Goal: Communication & Community: Answer question/provide support

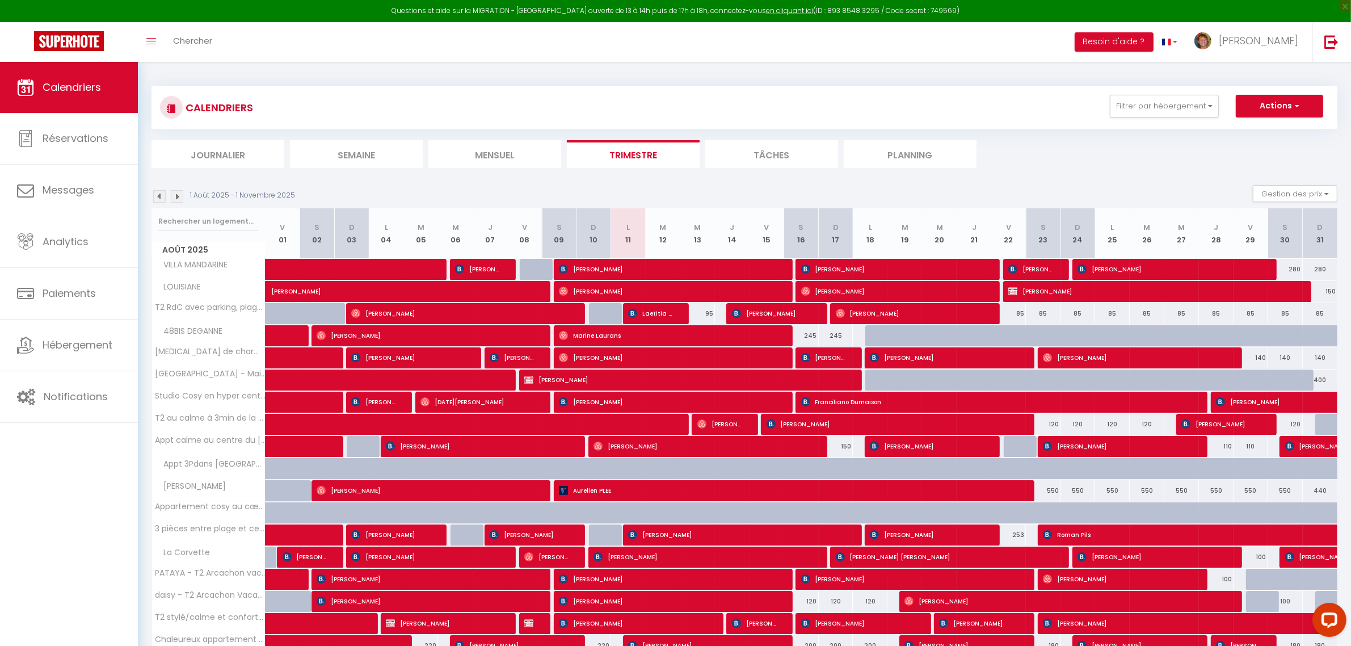
click at [914, 152] on li "Planning" at bounding box center [910, 154] width 133 height 28
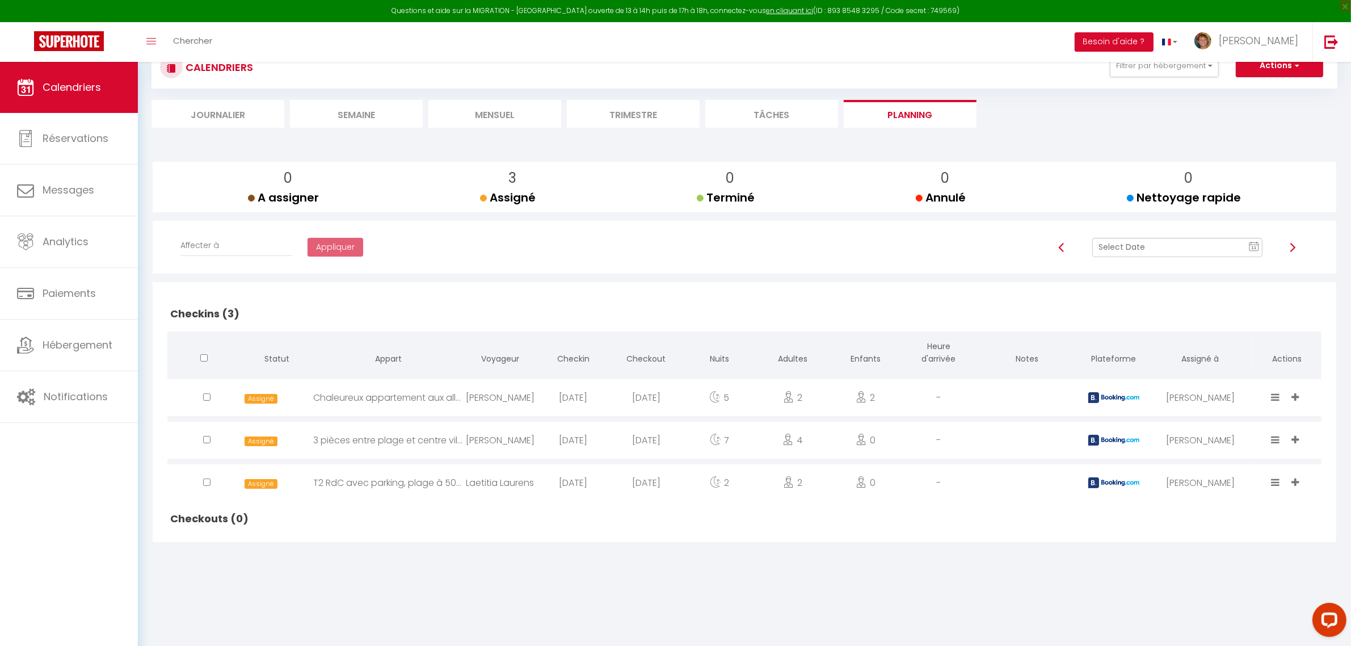
scroll to position [61, 0]
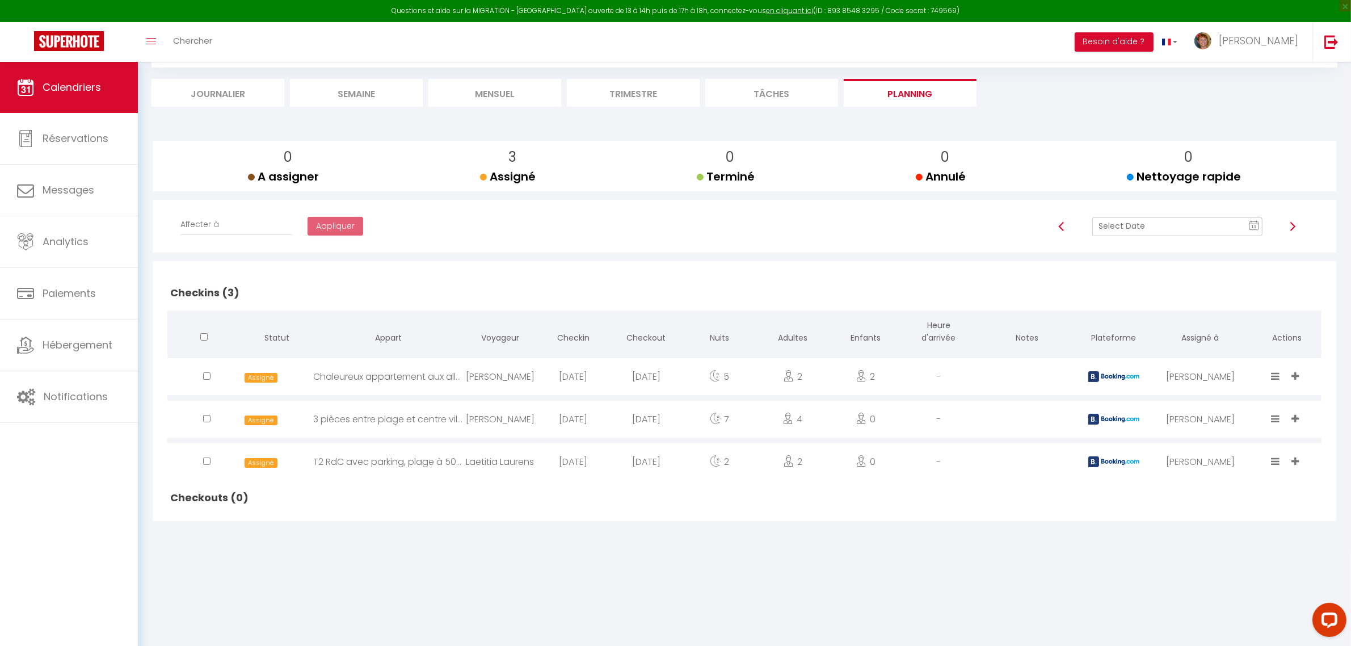
click at [1293, 228] on img at bounding box center [1292, 226] width 9 height 9
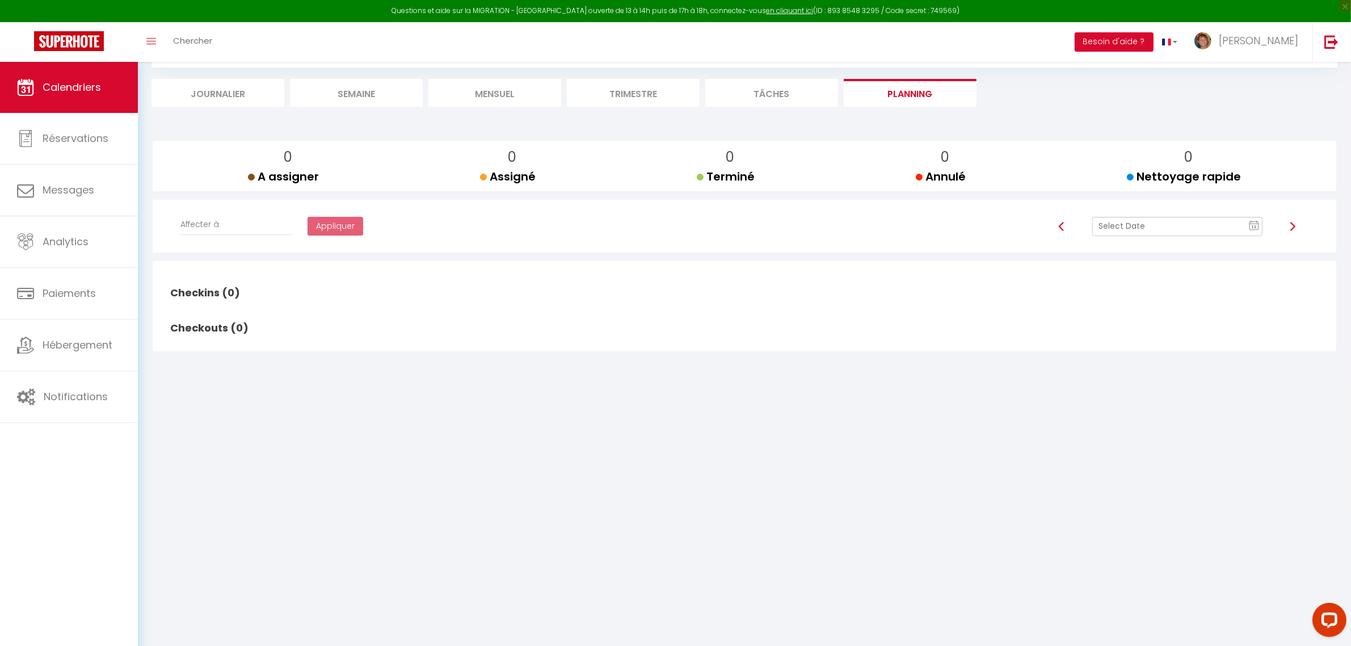
click at [1293, 228] on img at bounding box center [1292, 226] width 9 height 9
checkbox input "false"
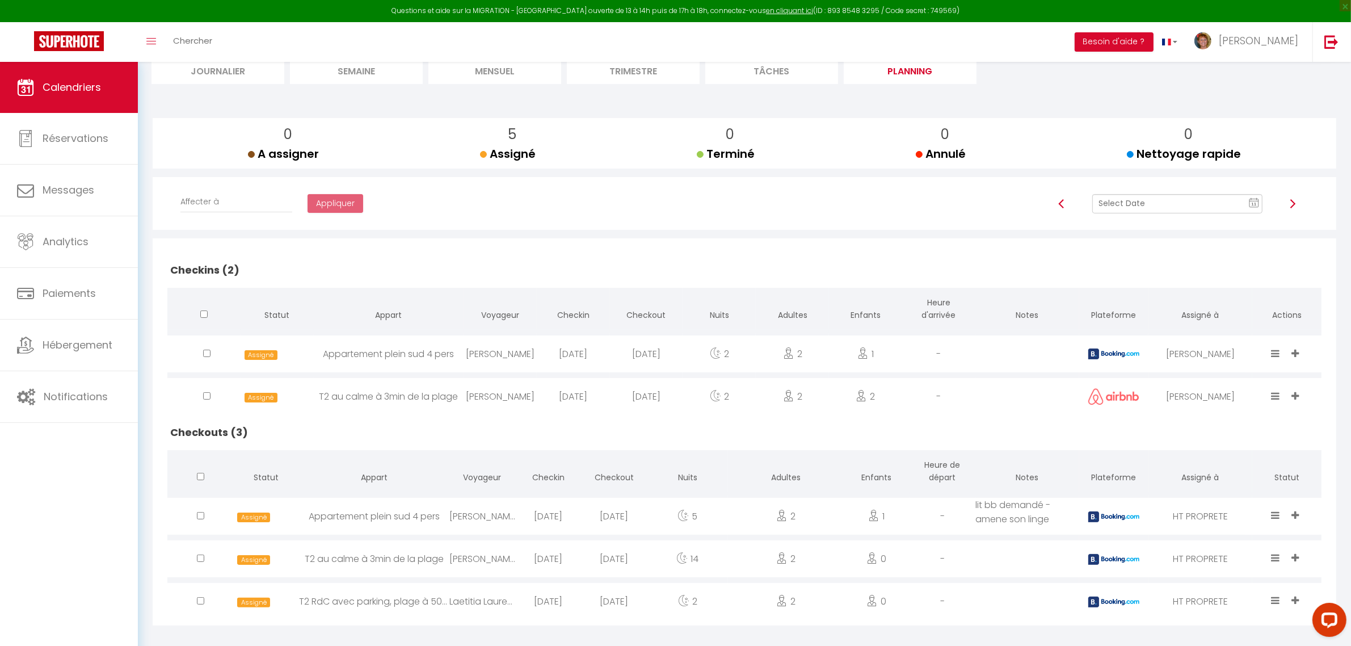
scroll to position [94, 0]
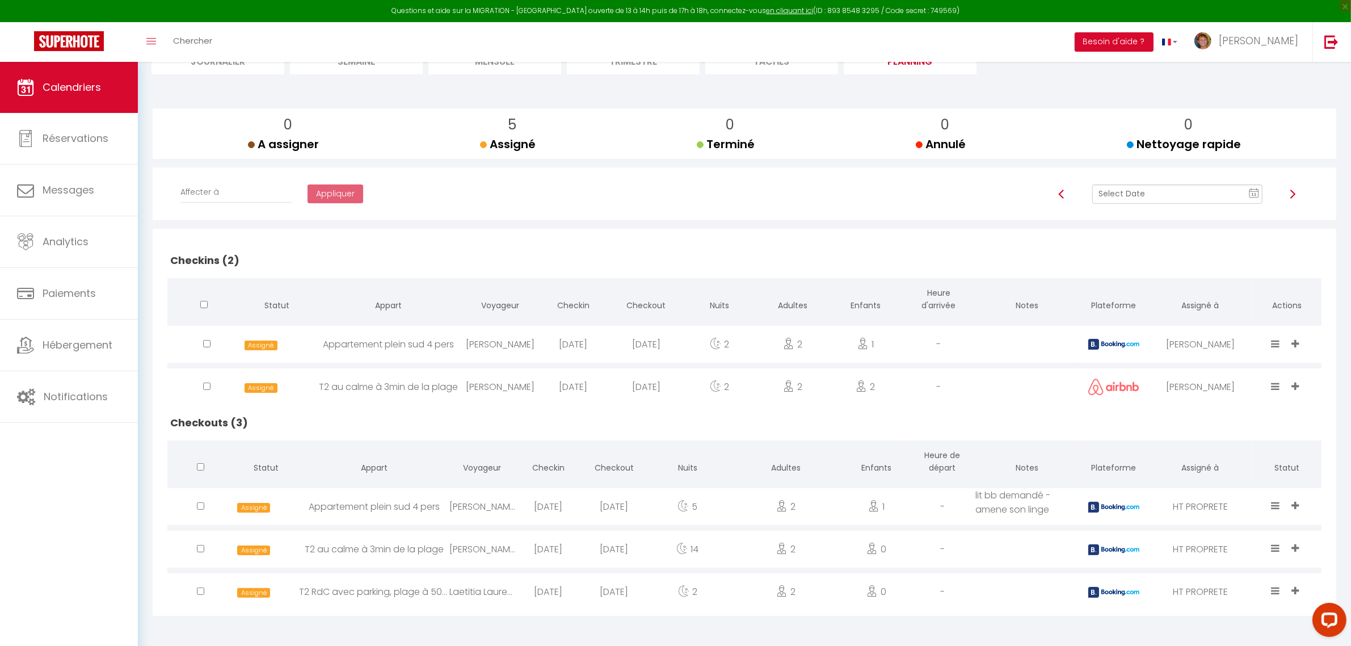
click at [1293, 191] on img at bounding box center [1292, 193] width 9 height 9
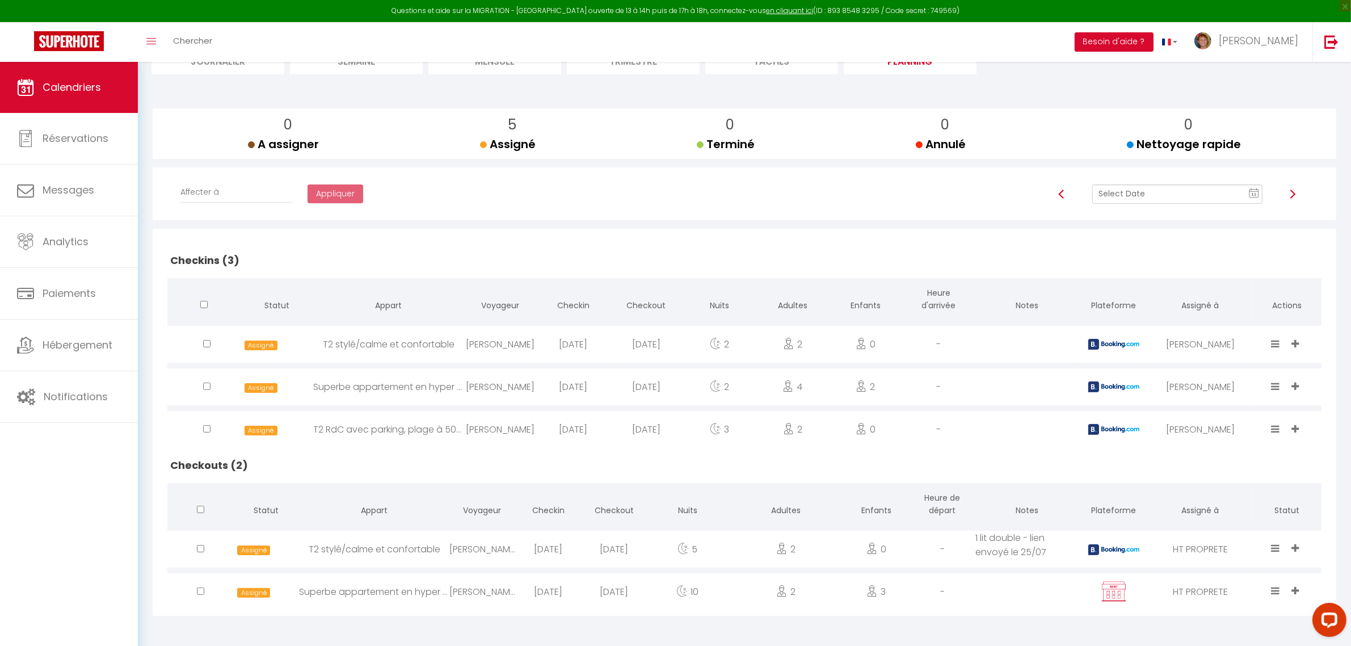
click at [1291, 195] on img at bounding box center [1292, 193] width 9 height 9
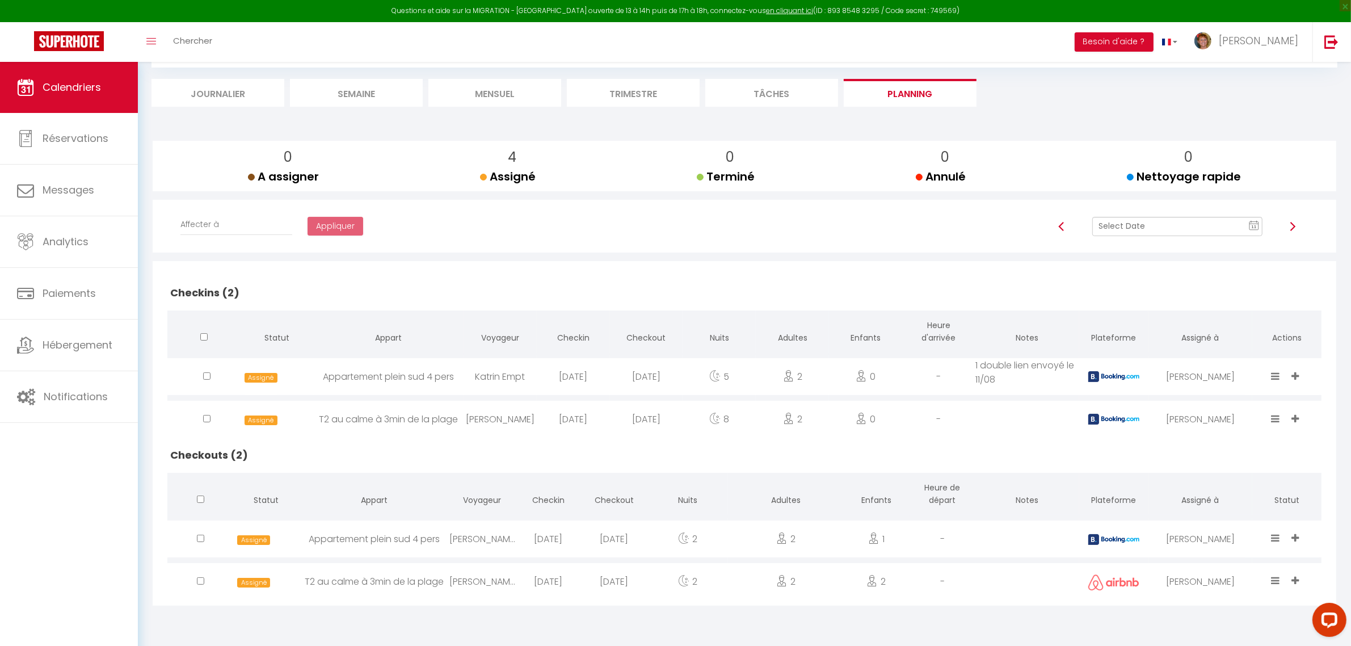
click at [1288, 229] on img at bounding box center [1292, 226] width 9 height 9
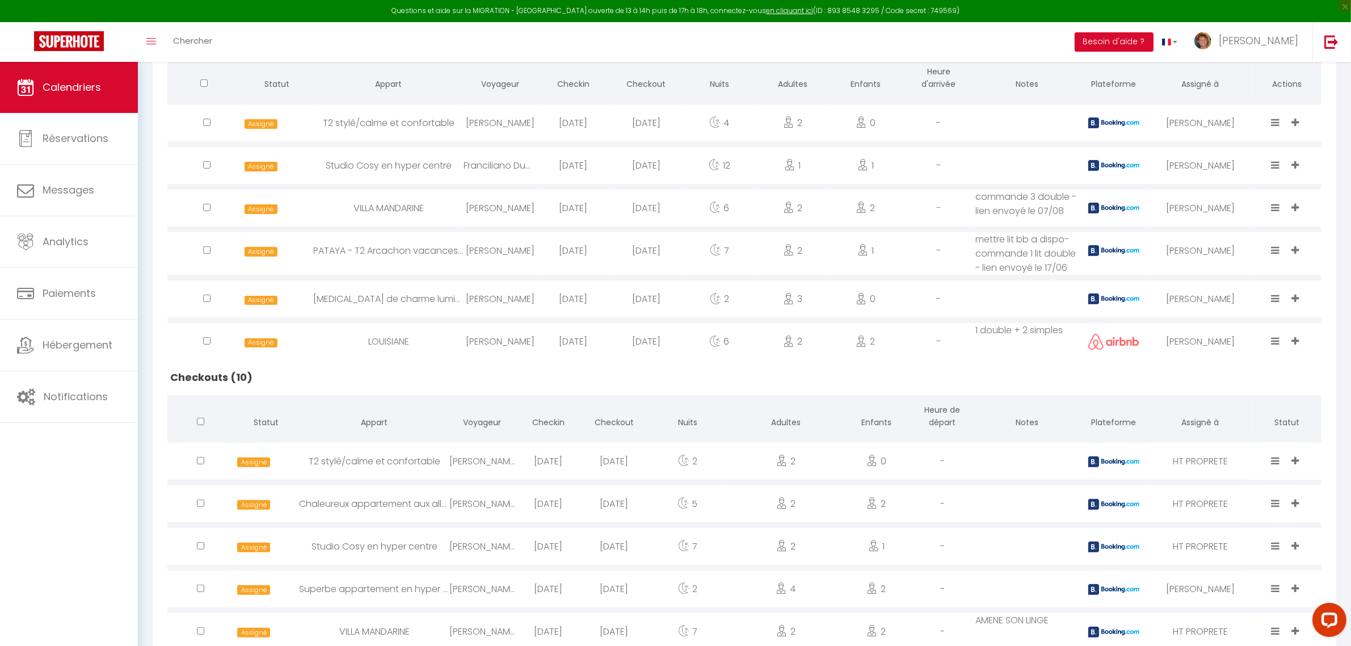
scroll to position [71, 0]
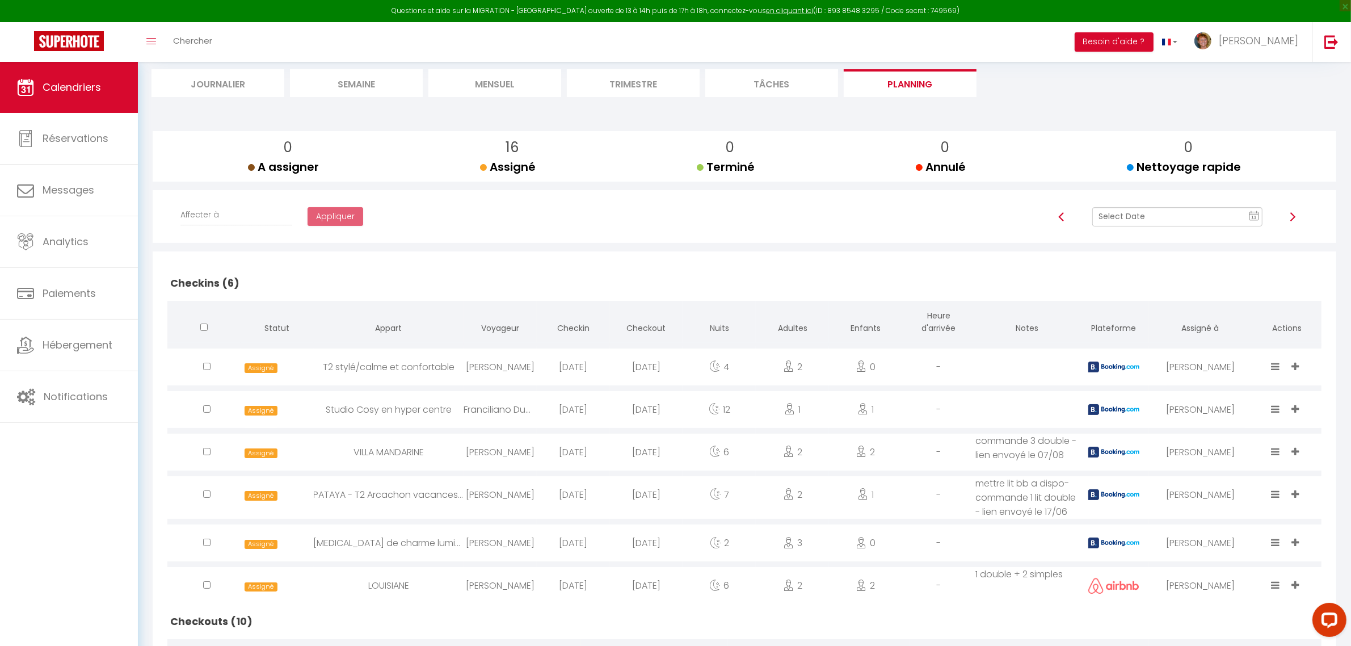
click at [1293, 217] on img at bounding box center [1292, 216] width 9 height 9
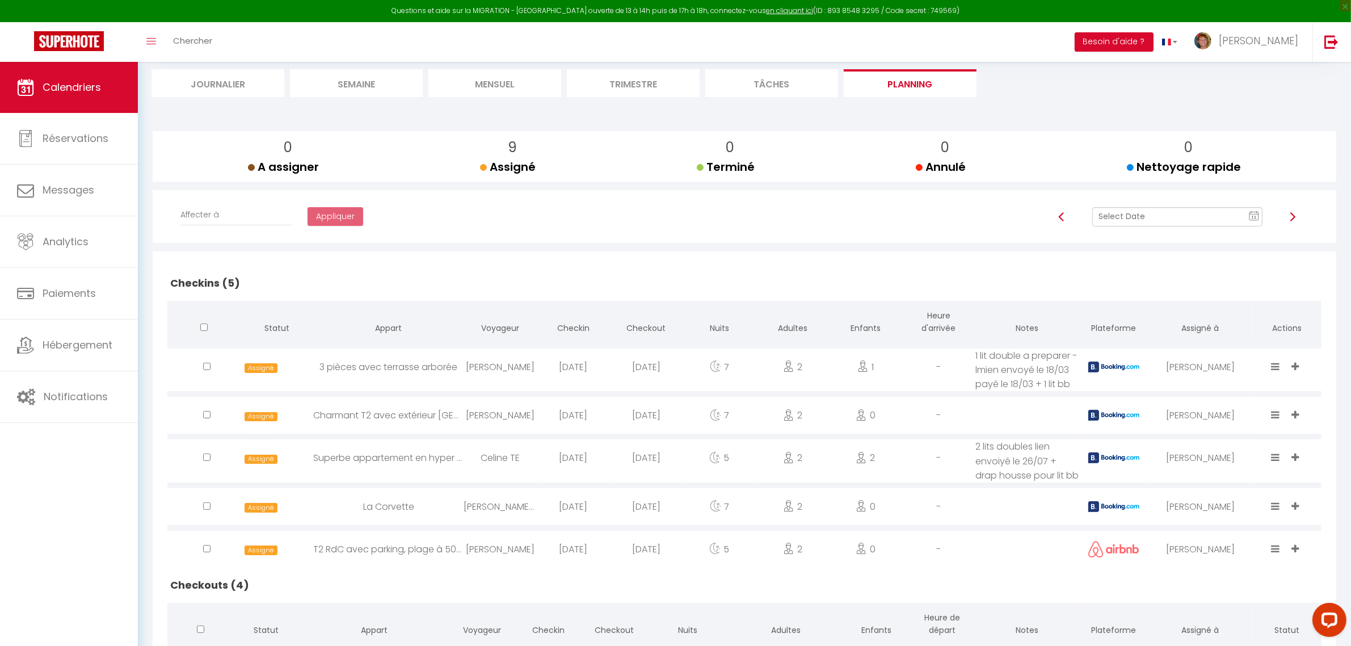
click at [1061, 217] on img at bounding box center [1061, 216] width 9 height 9
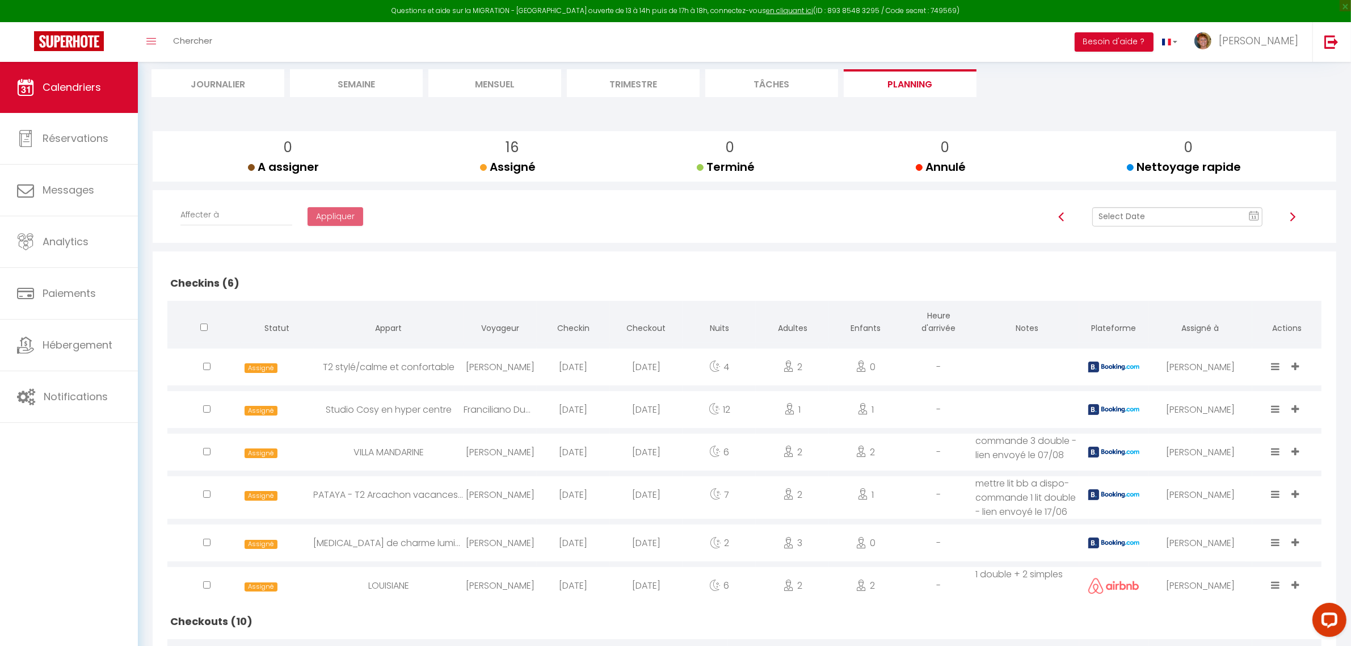
click at [1292, 217] on img at bounding box center [1292, 216] width 9 height 9
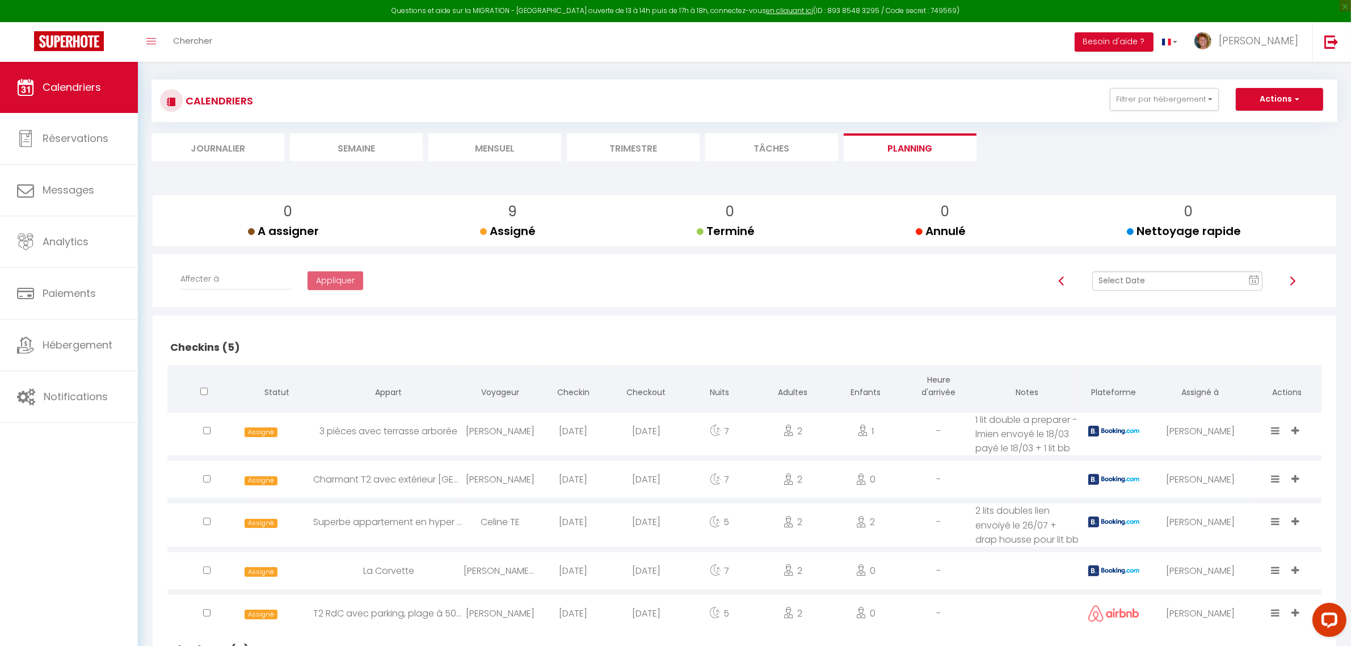
scroll to position [6, 0]
click at [1291, 283] on img at bounding box center [1292, 281] width 9 height 9
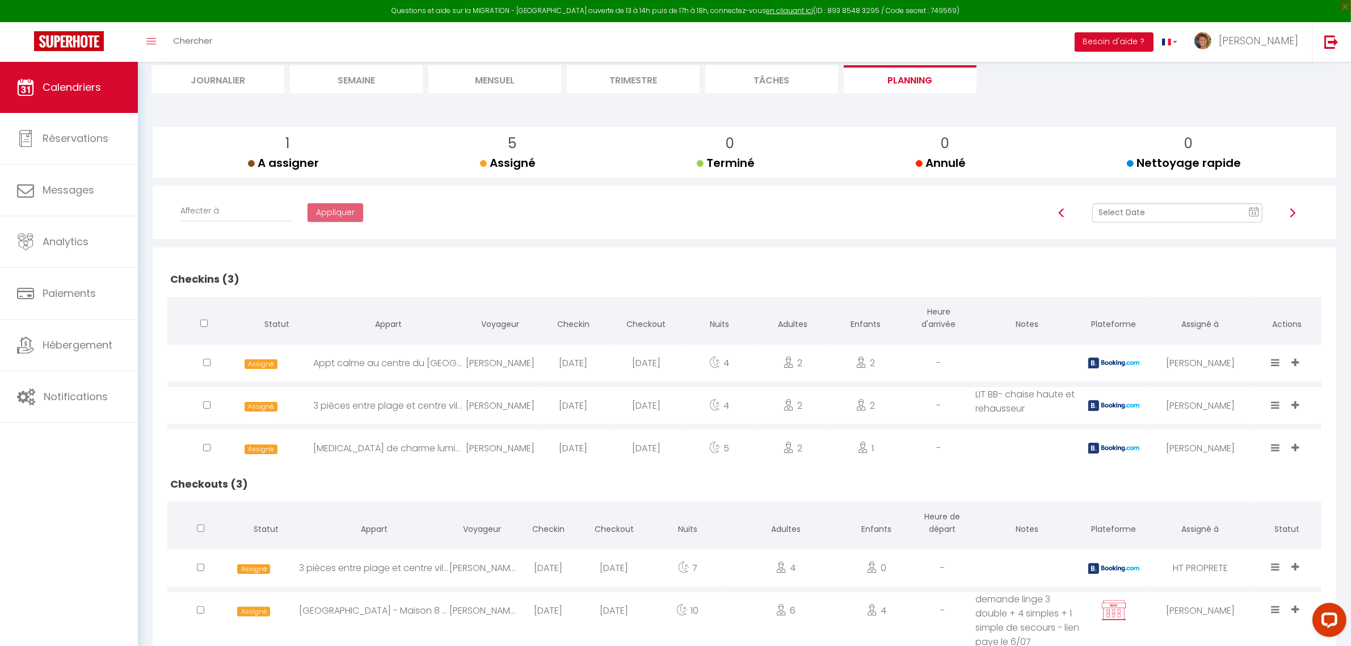
scroll to position [157, 0]
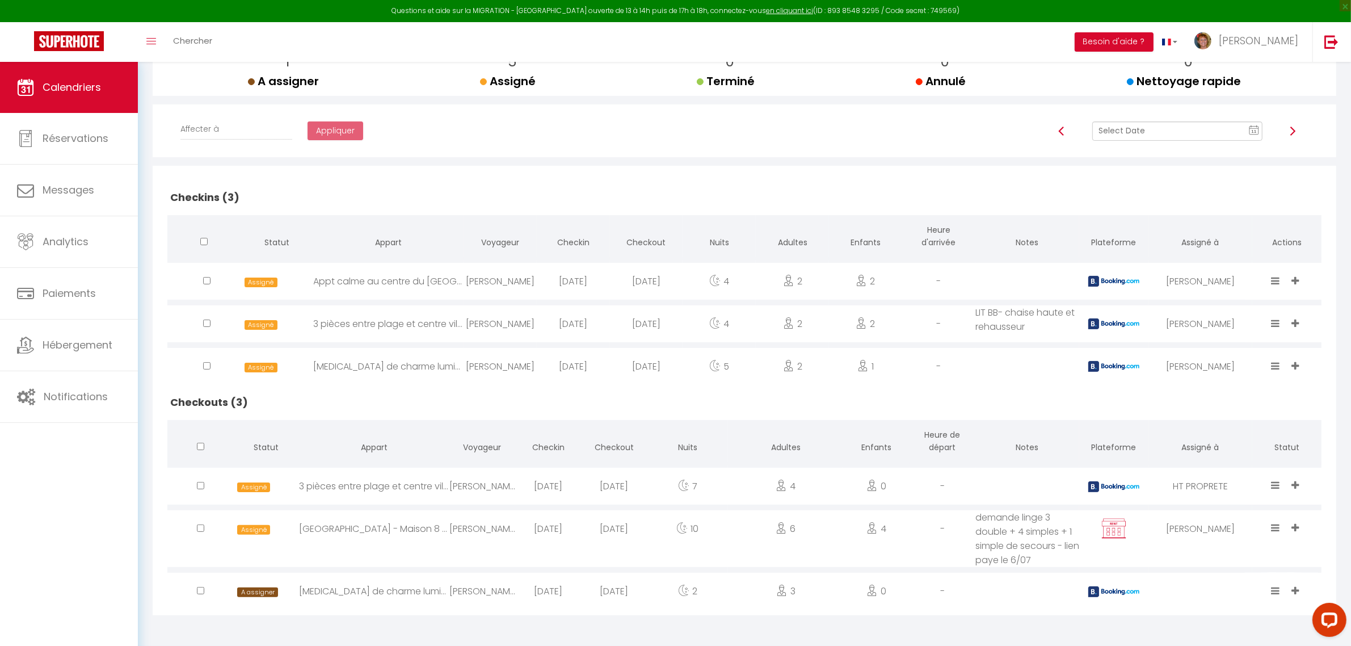
click at [1295, 588] on icon at bounding box center [1295, 590] width 7 height 10
click at [1237, 517] on li "[PERSON_NAME]" at bounding box center [1245, 516] width 122 height 22
click at [1254, 132] on text "11" at bounding box center [1254, 131] width 6 height 5
click at [1244, 225] on td "16" at bounding box center [1246, 228] width 18 height 18
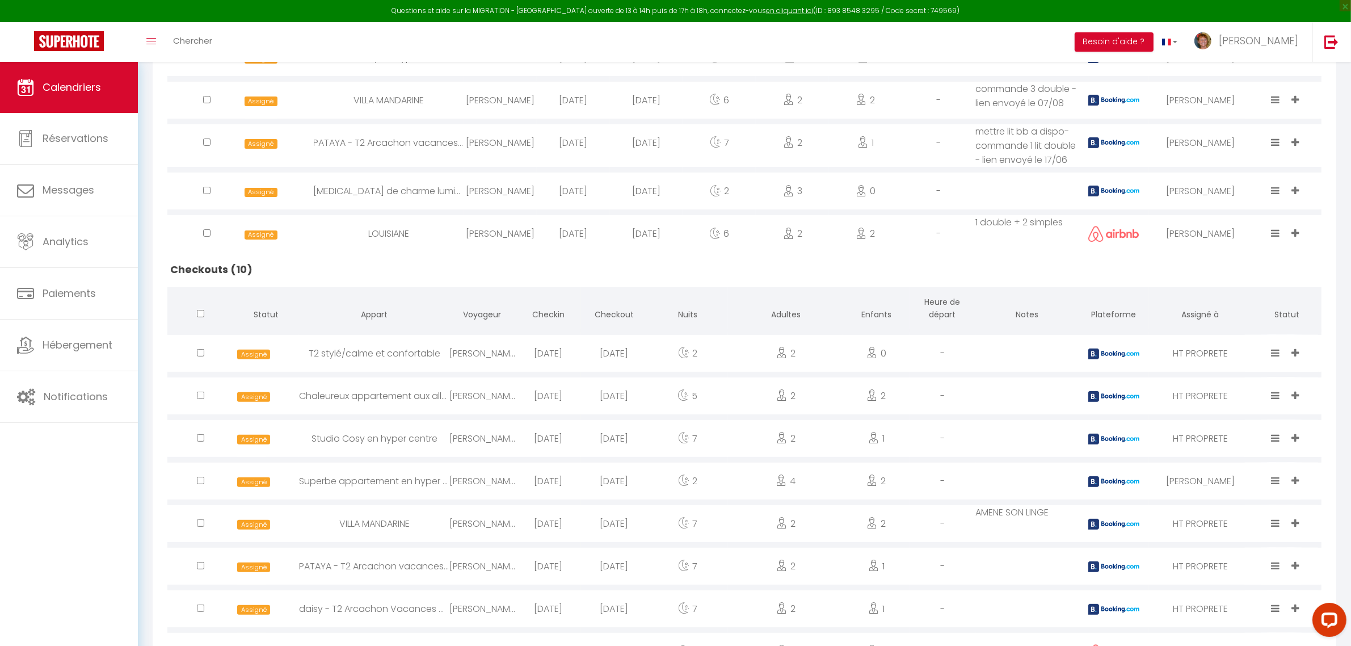
scroll to position [213, 0]
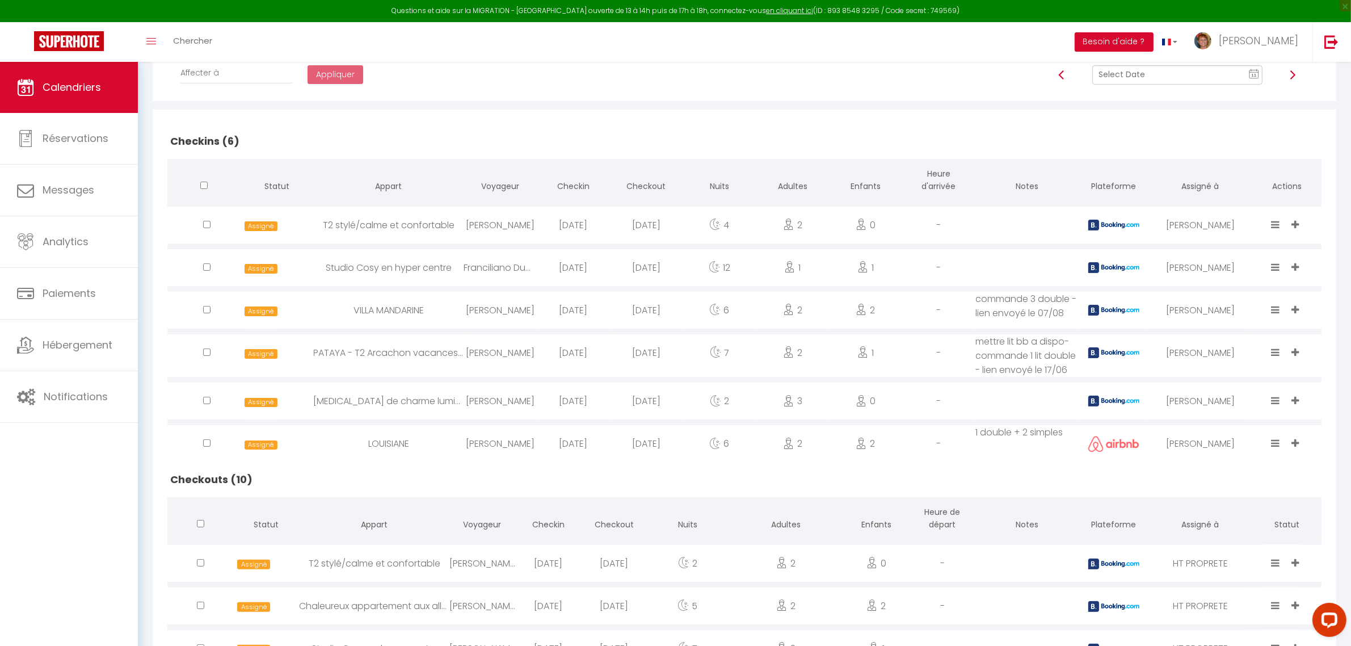
click at [1292, 73] on img at bounding box center [1292, 74] width 9 height 9
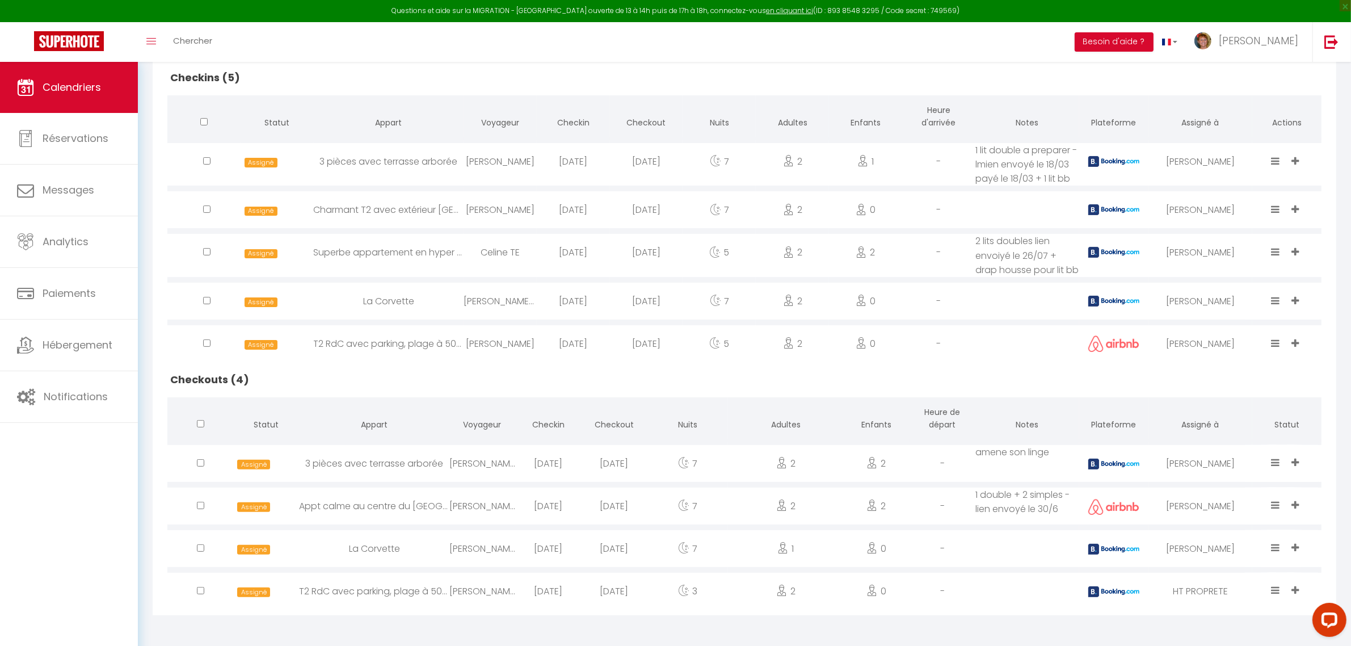
scroll to position [0, 0]
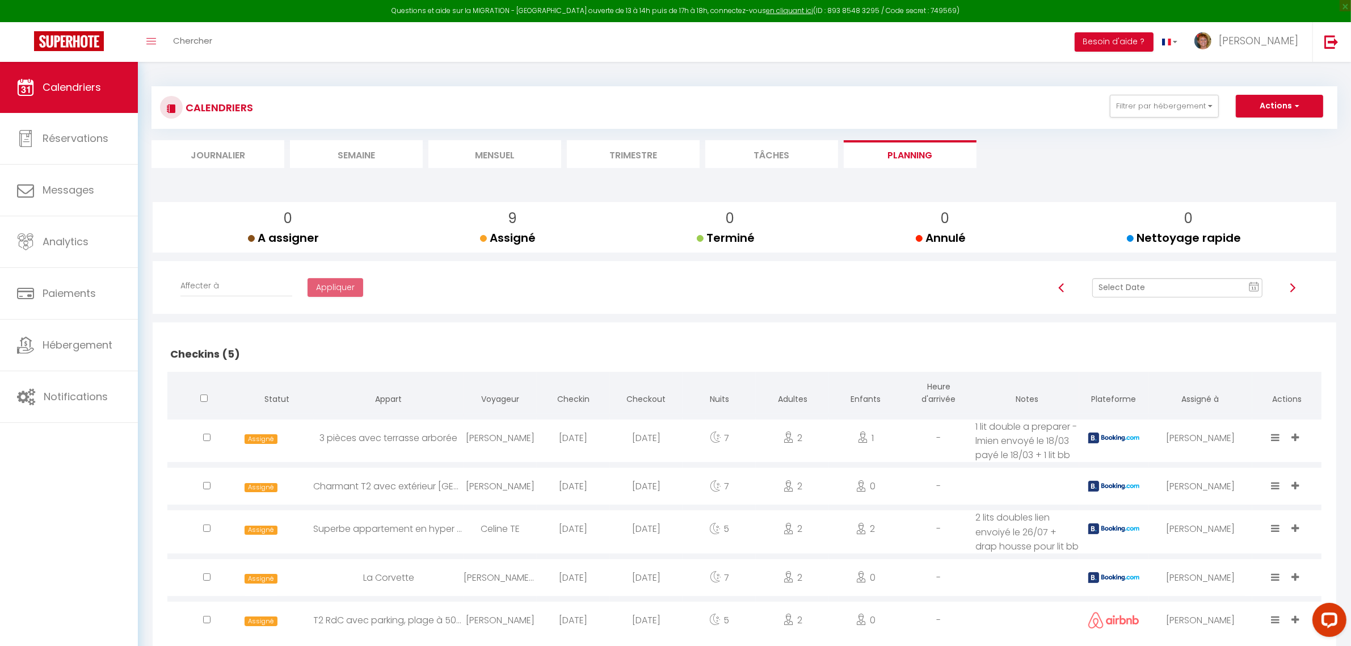
click at [1295, 288] on img at bounding box center [1292, 287] width 9 height 9
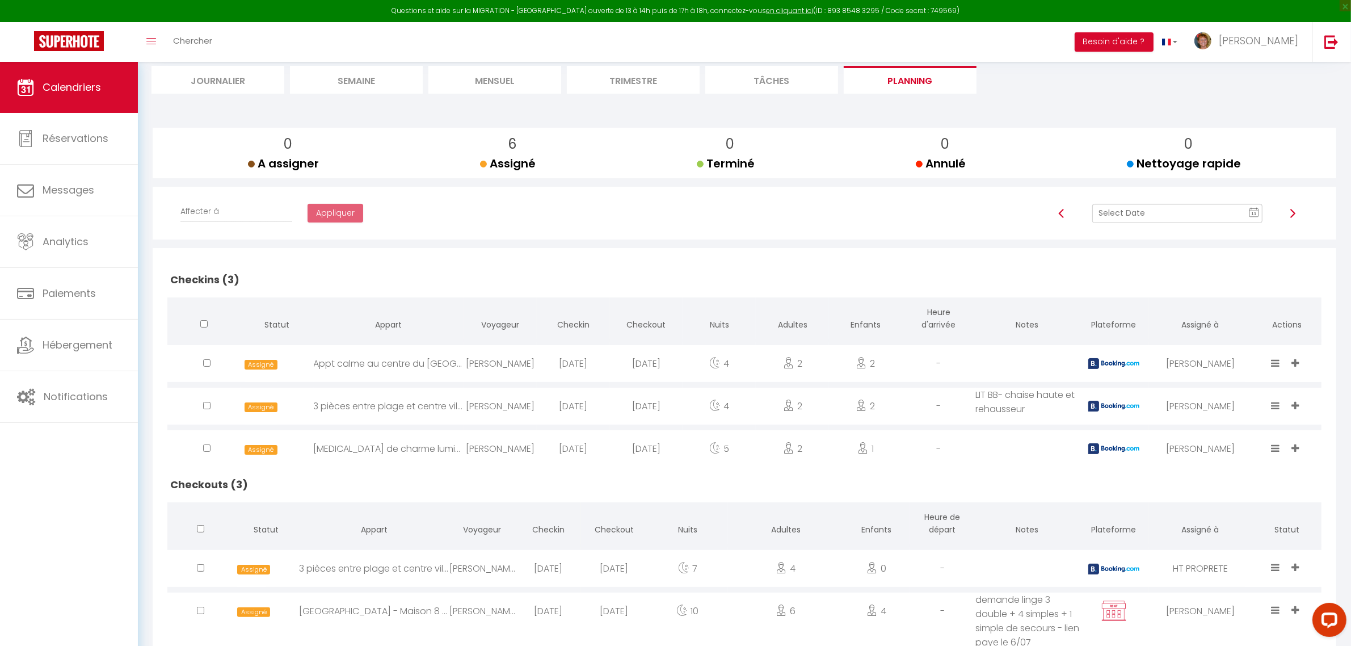
scroll to position [157, 0]
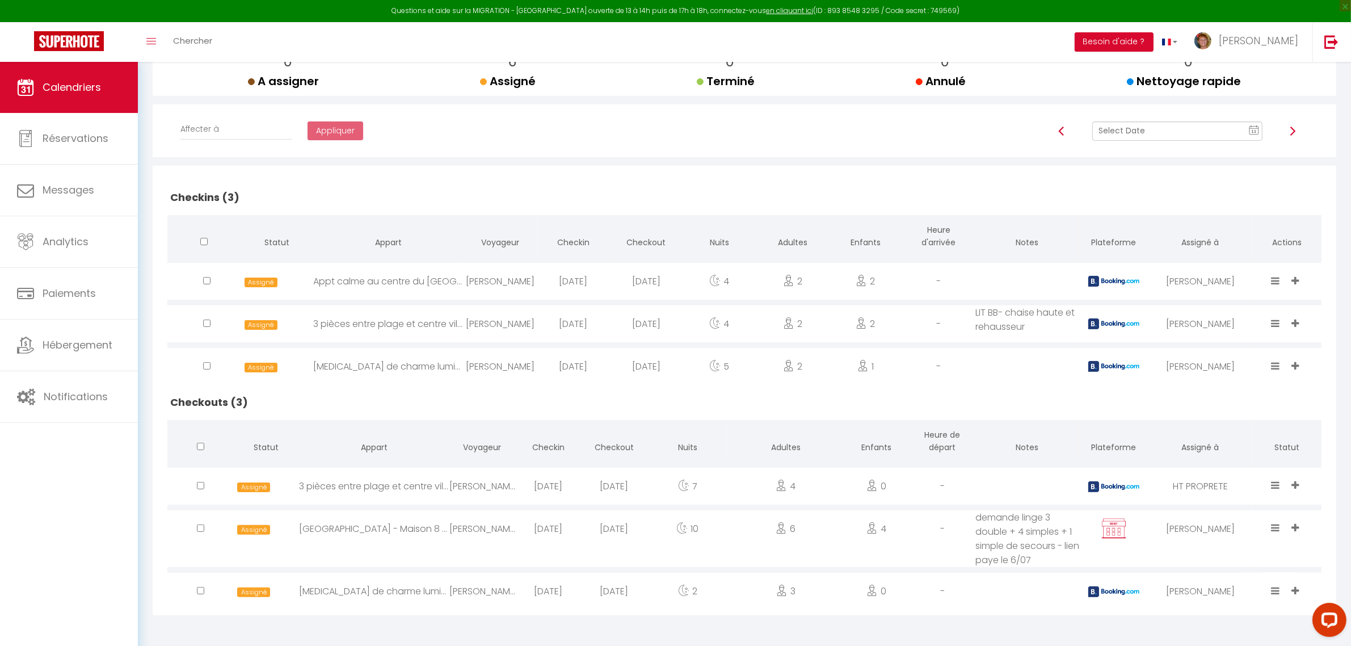
click at [1060, 132] on img at bounding box center [1061, 131] width 9 height 9
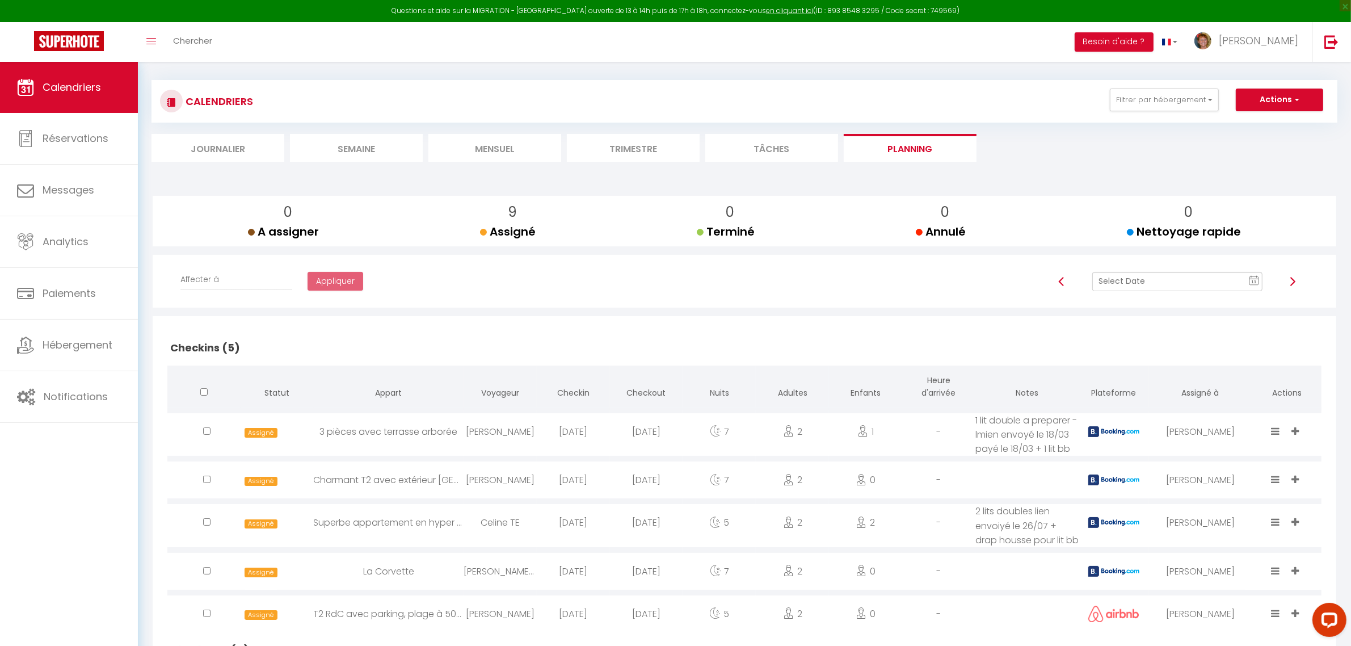
scroll to position [0, 0]
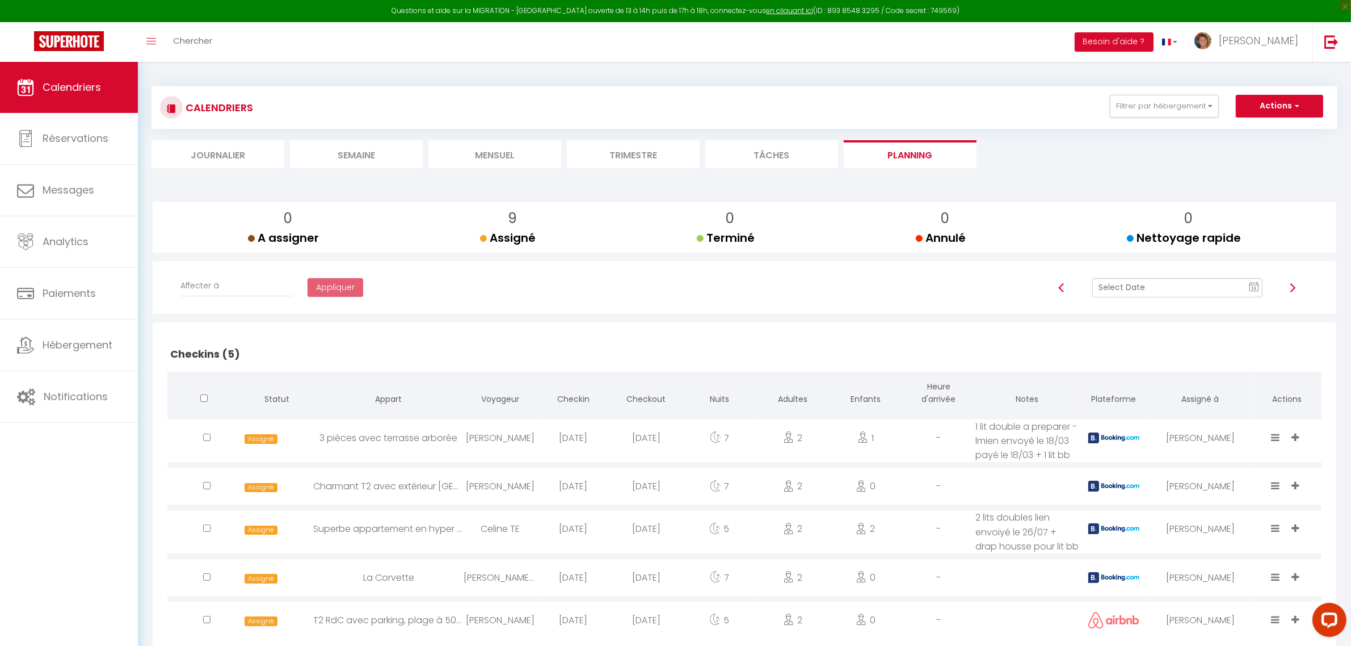
click at [1292, 289] on img at bounding box center [1292, 287] width 9 height 9
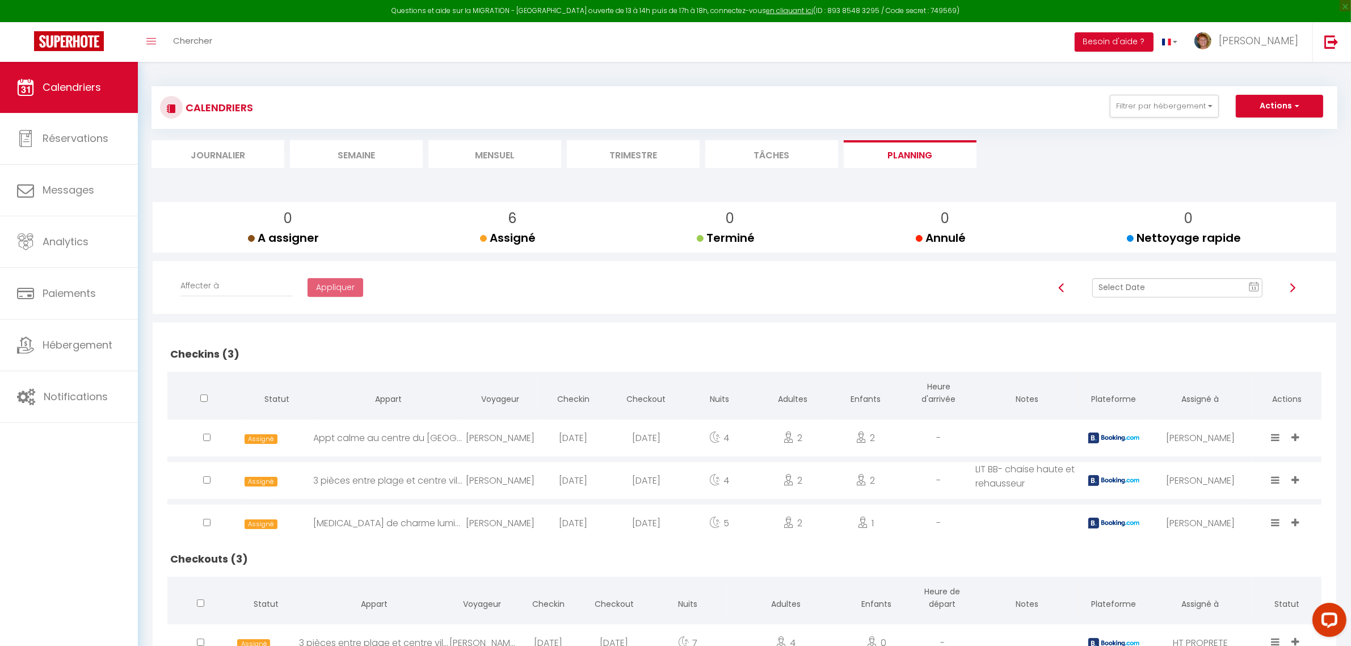
click at [1292, 286] on img at bounding box center [1292, 287] width 9 height 9
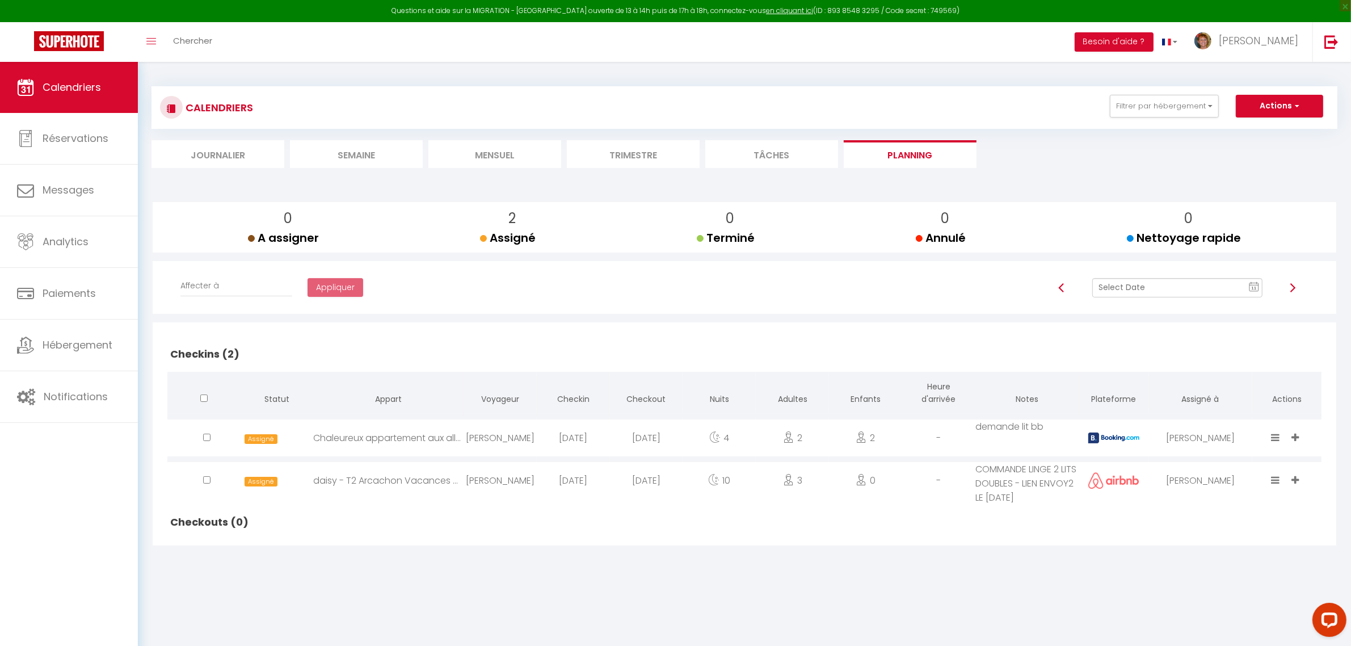
click at [1061, 284] on img at bounding box center [1061, 287] width 9 height 9
checkbox input "false"
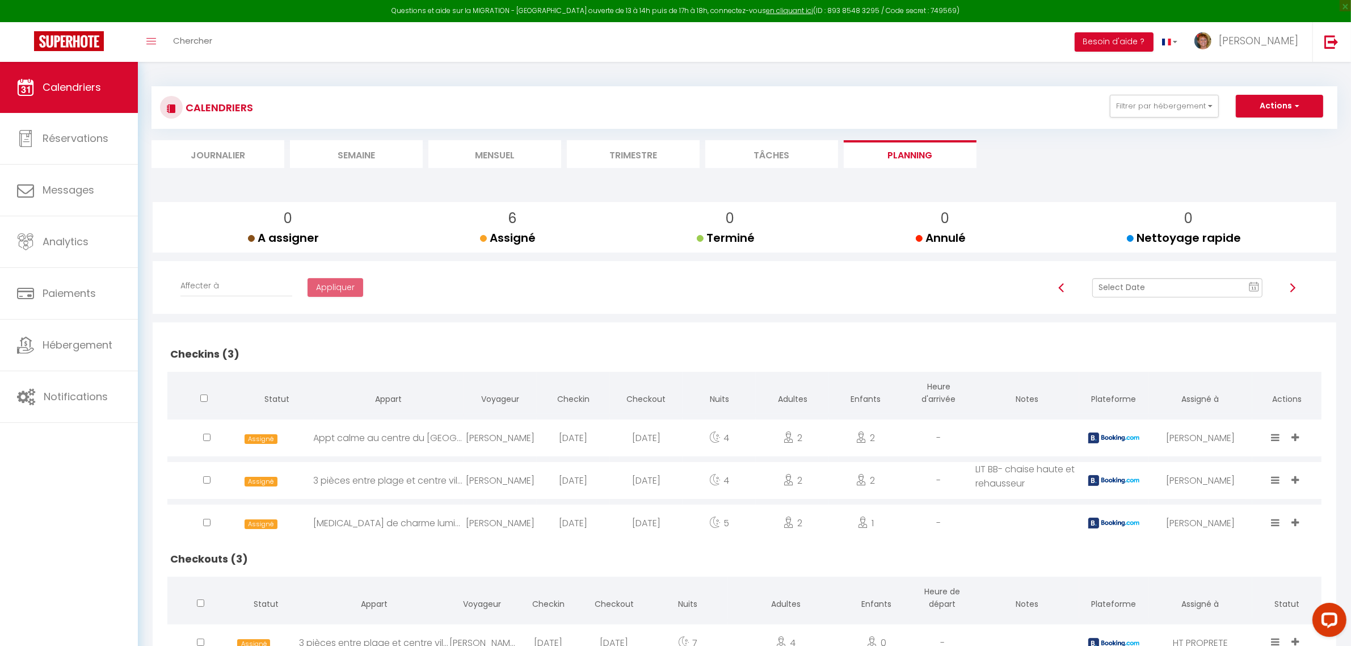
click at [1061, 284] on img at bounding box center [1061, 287] width 9 height 9
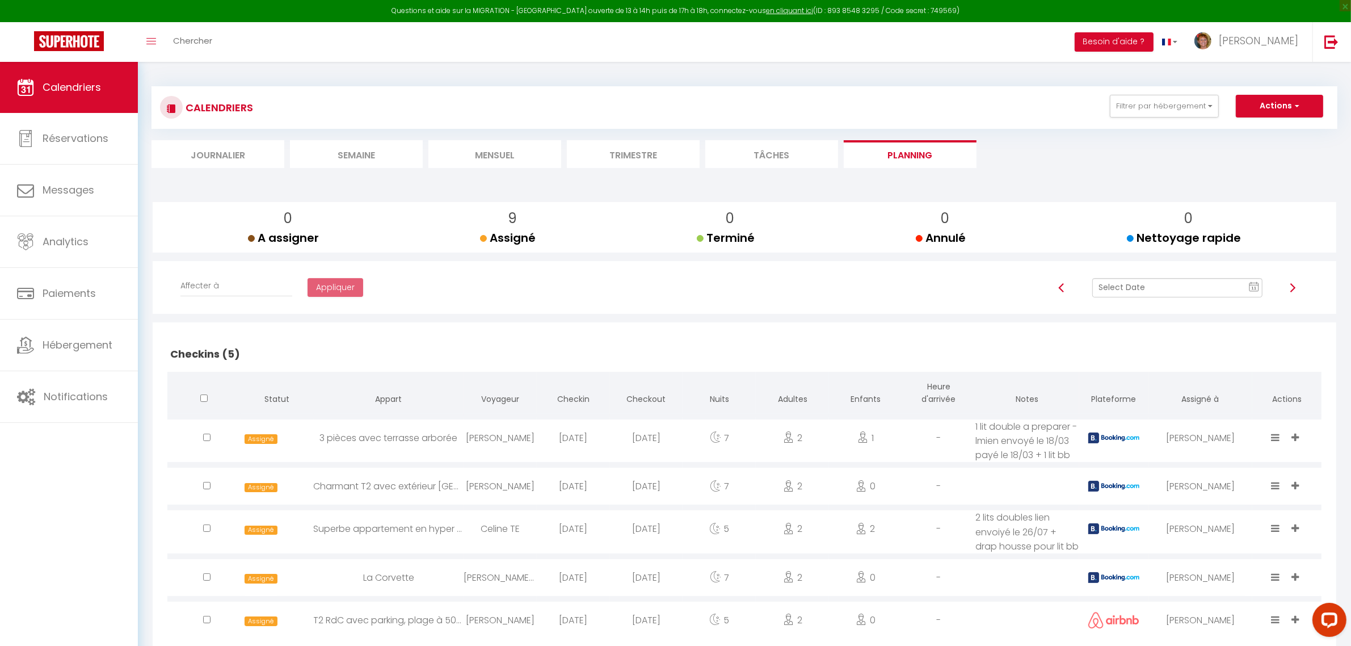
click at [1255, 287] on text "11" at bounding box center [1254, 287] width 6 height 5
click at [1150, 407] on td "18" at bounding box center [1155, 403] width 18 height 18
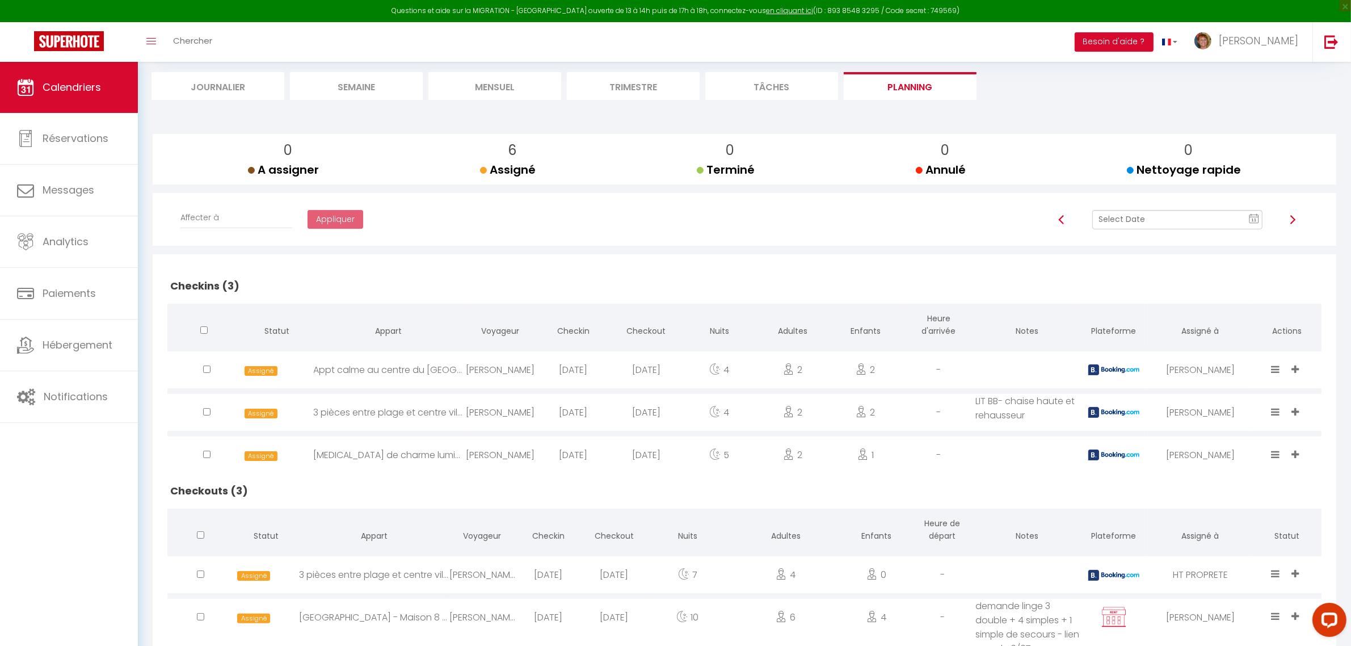
scroll to position [157, 0]
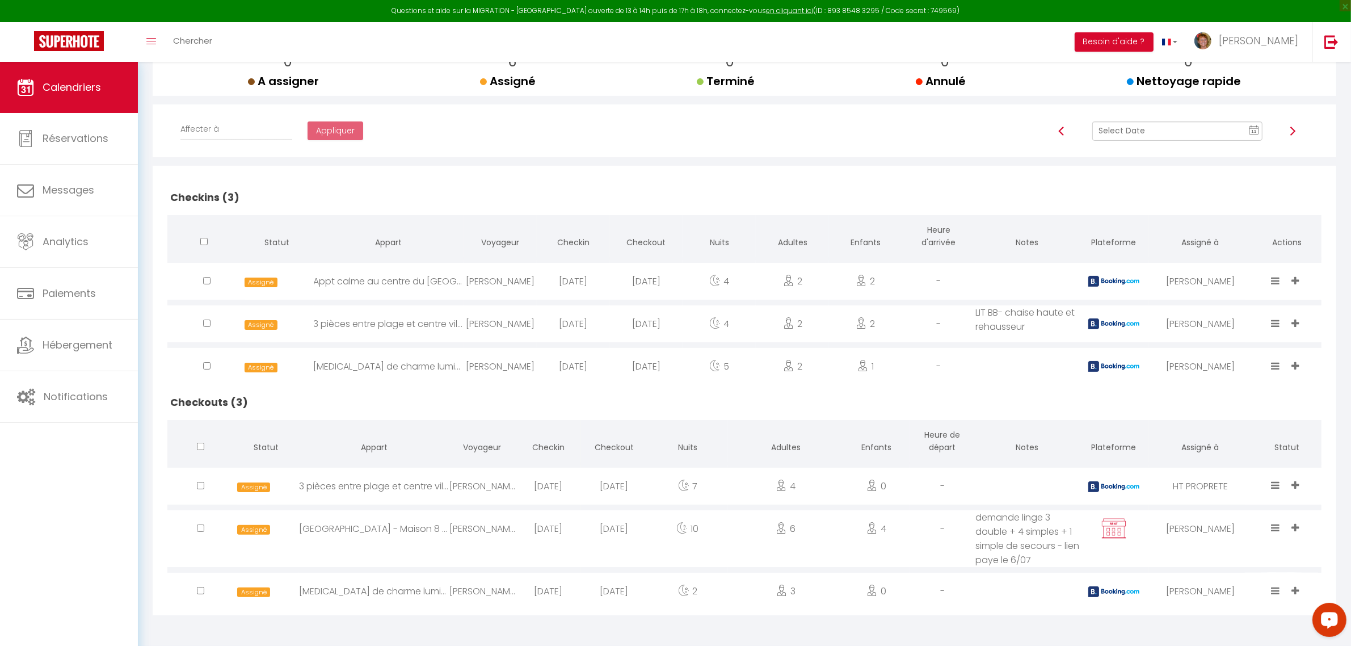
click at [1294, 526] on icon at bounding box center [1295, 527] width 7 height 10
click at [1225, 462] on li "HT" at bounding box center [1245, 462] width 122 height 22
click at [1253, 129] on text "11" at bounding box center [1254, 131] width 6 height 5
click at [1135, 245] on td "17" at bounding box center [1137, 246] width 18 height 18
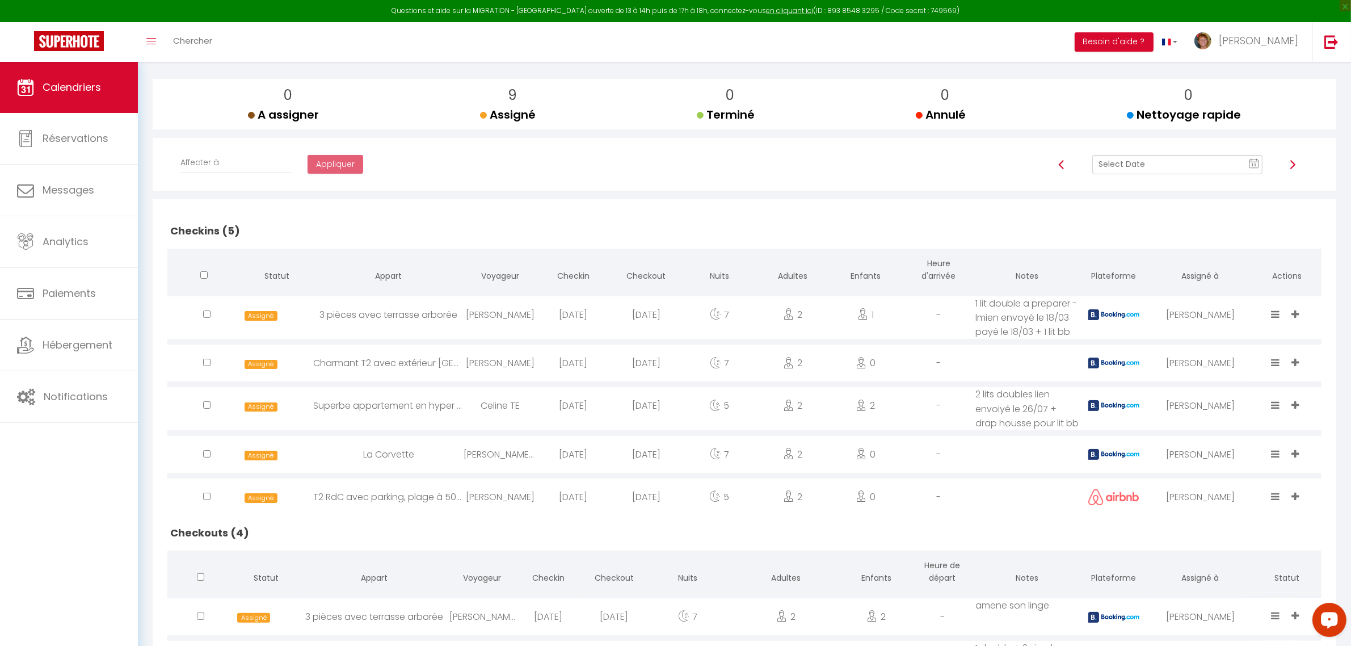
scroll to position [0, 0]
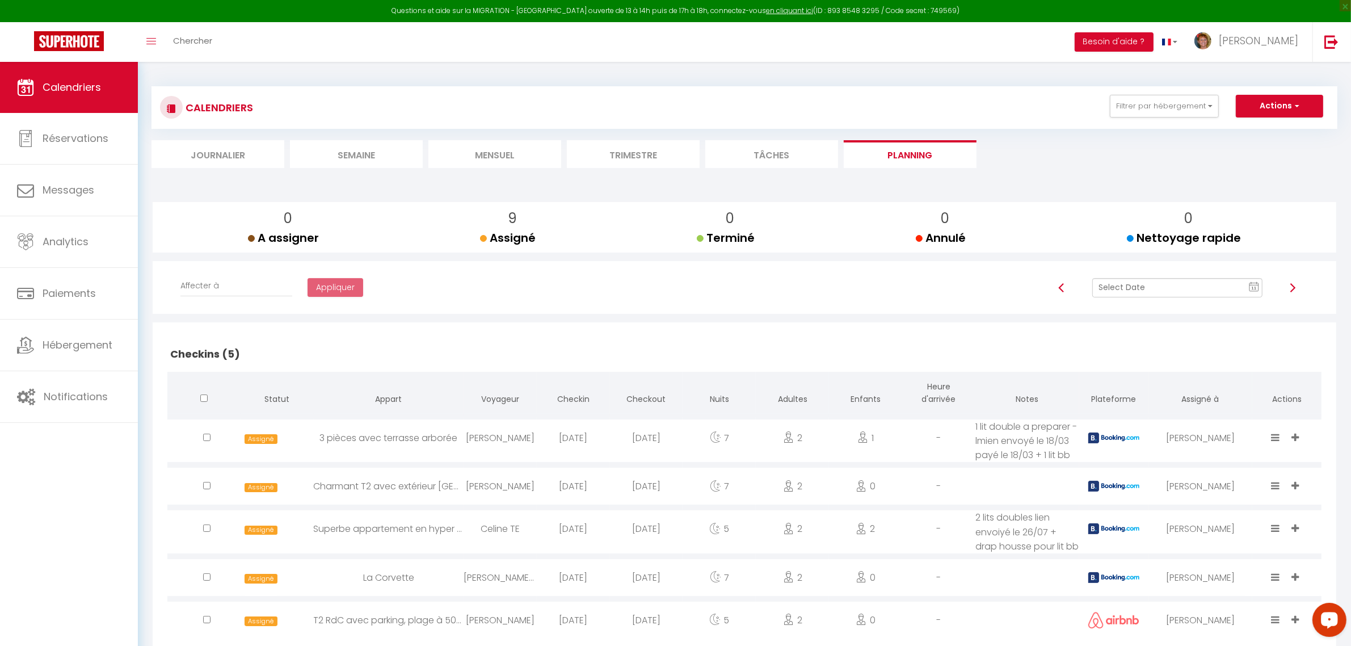
click at [1251, 284] on rect at bounding box center [1253, 287] width 9 height 8
click at [1153, 403] on td "18" at bounding box center [1155, 403] width 18 height 18
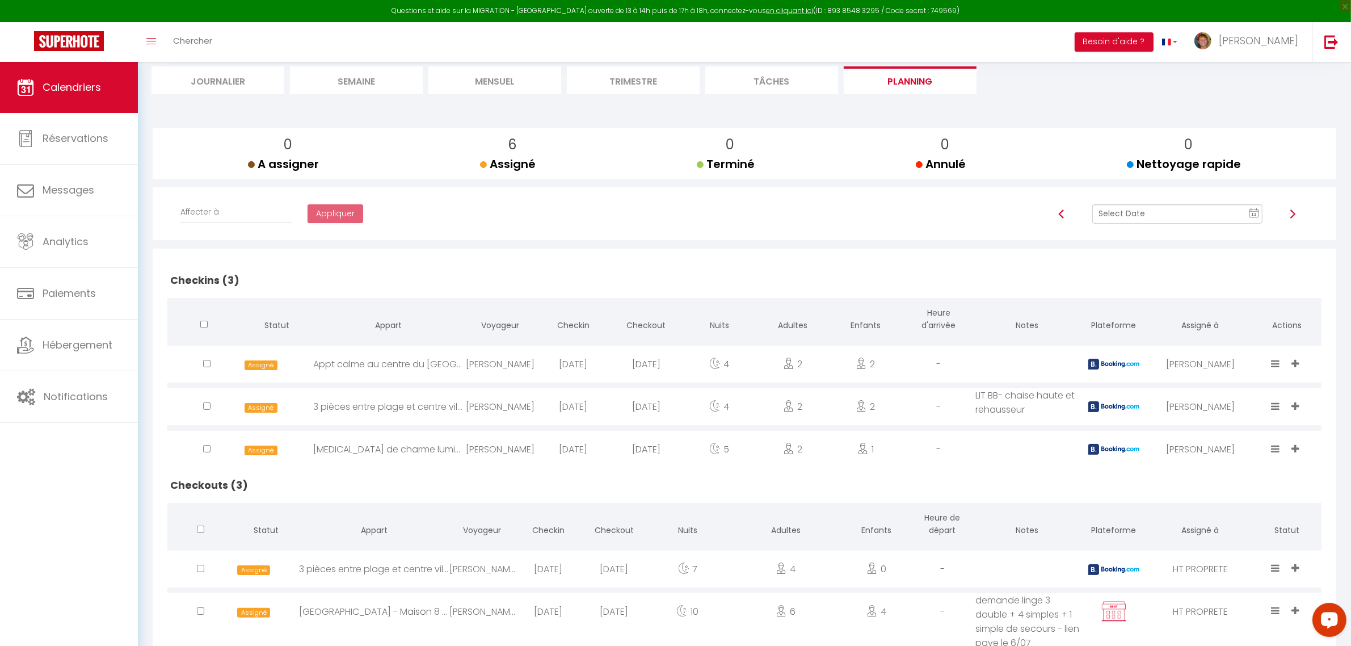
scroll to position [157, 0]
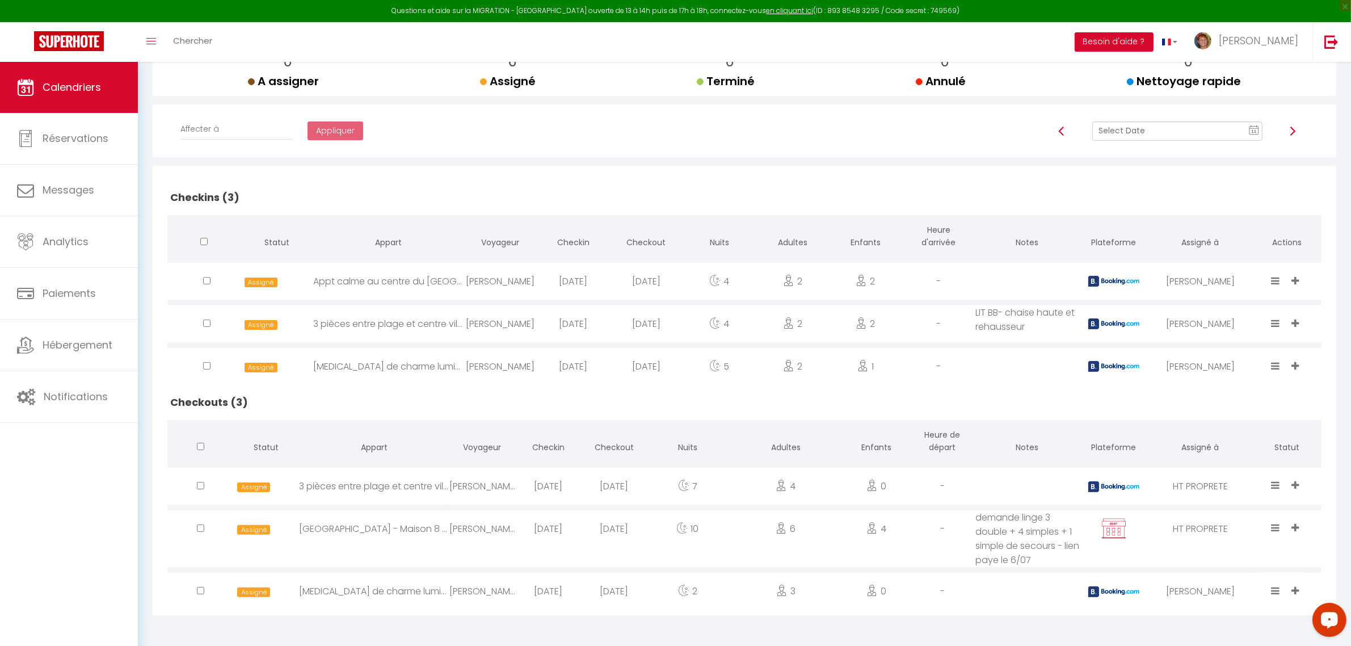
click at [1058, 134] on img at bounding box center [1061, 131] width 9 height 9
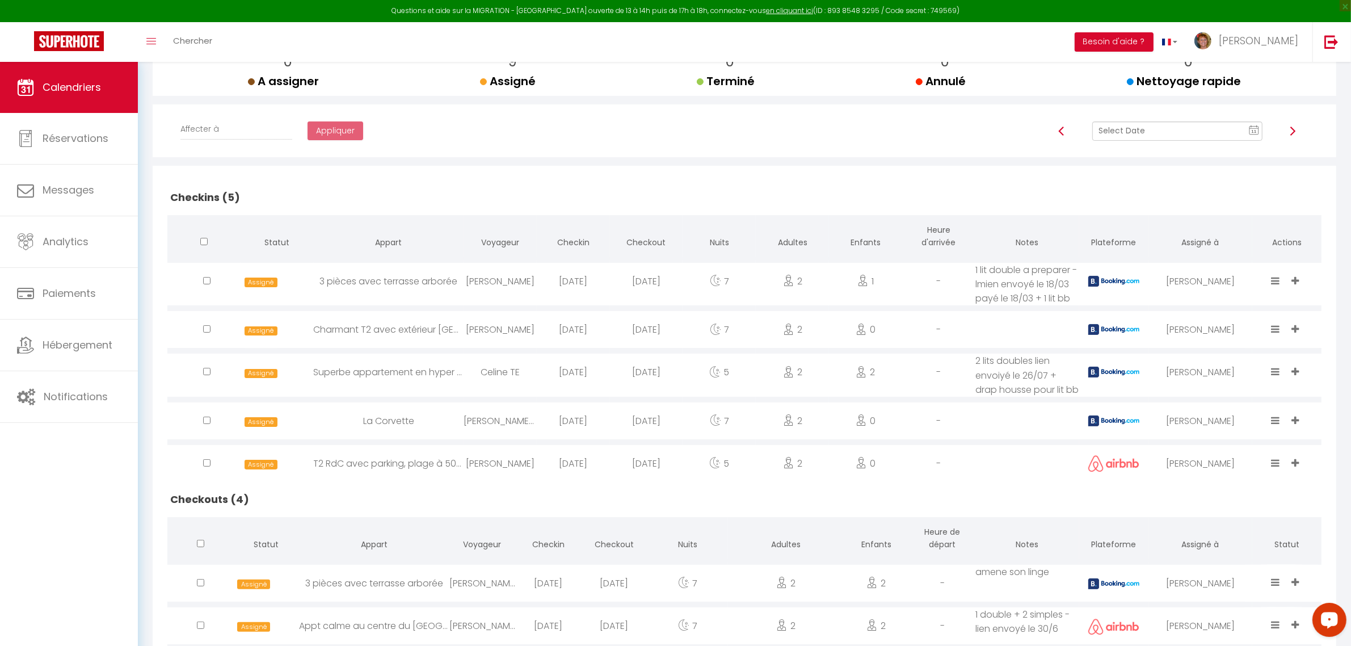
click at [1058, 134] on img at bounding box center [1061, 131] width 9 height 9
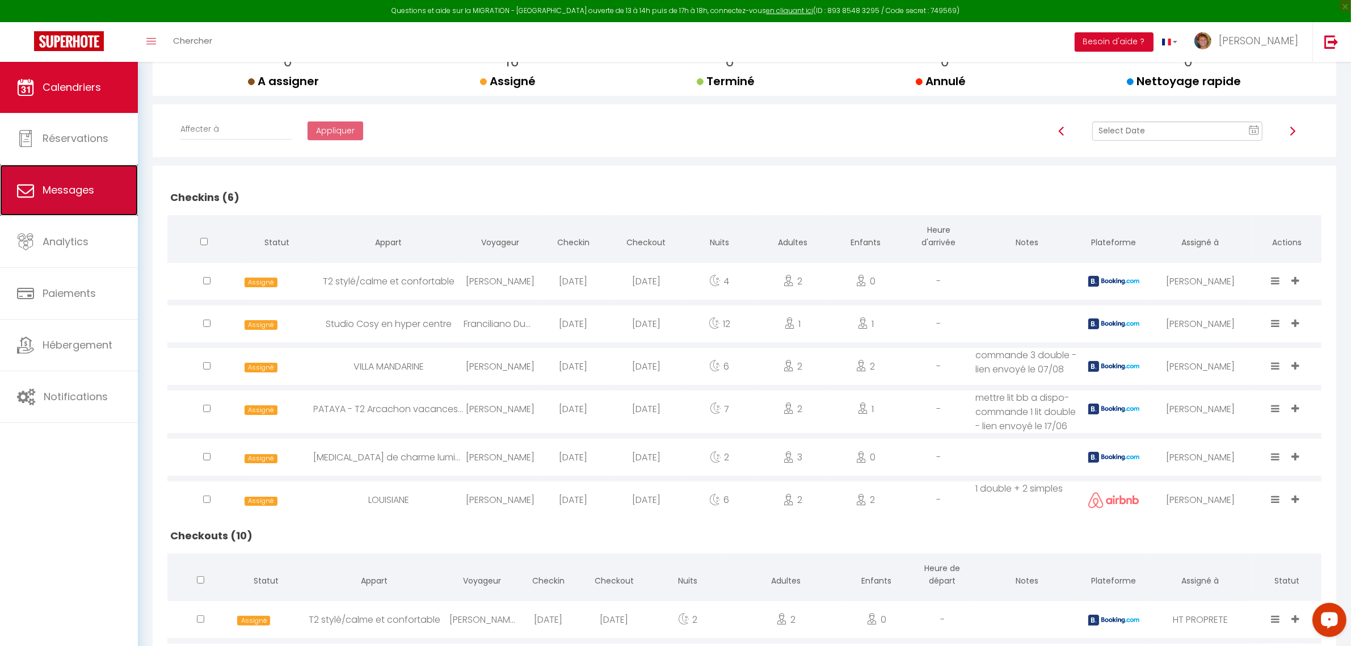
click at [72, 195] on span "Messages" at bounding box center [69, 190] width 52 height 14
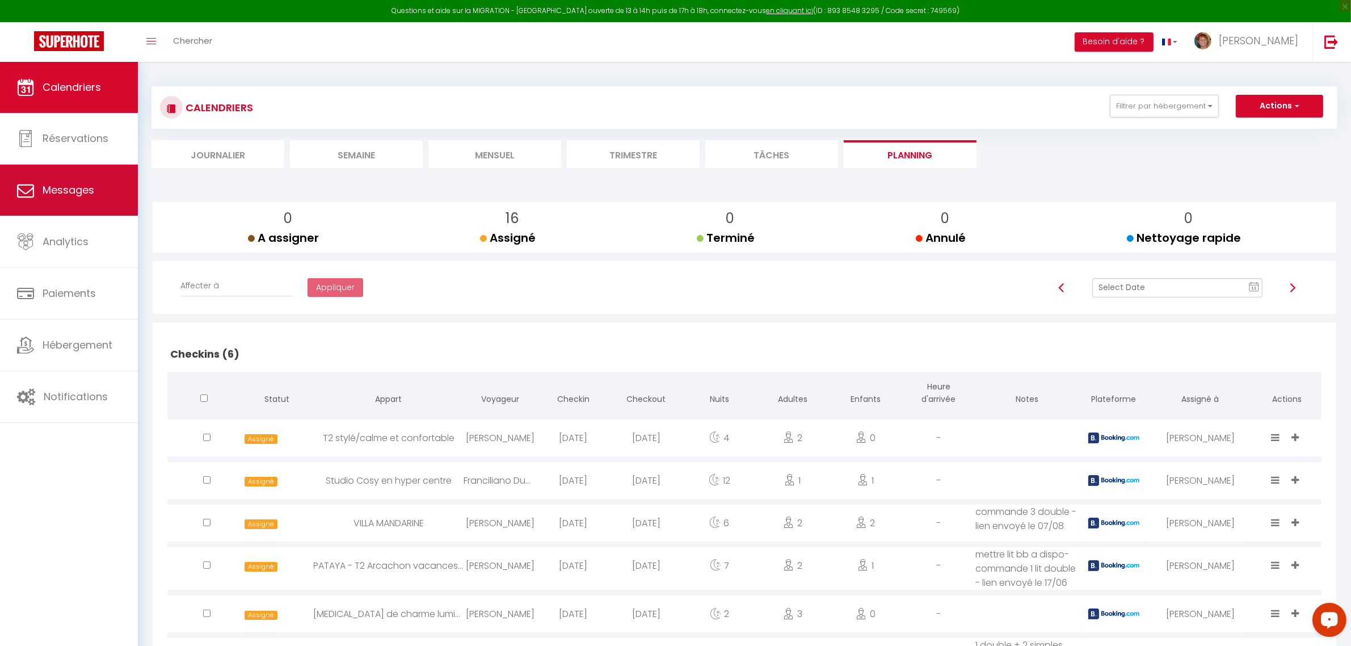
select select "message"
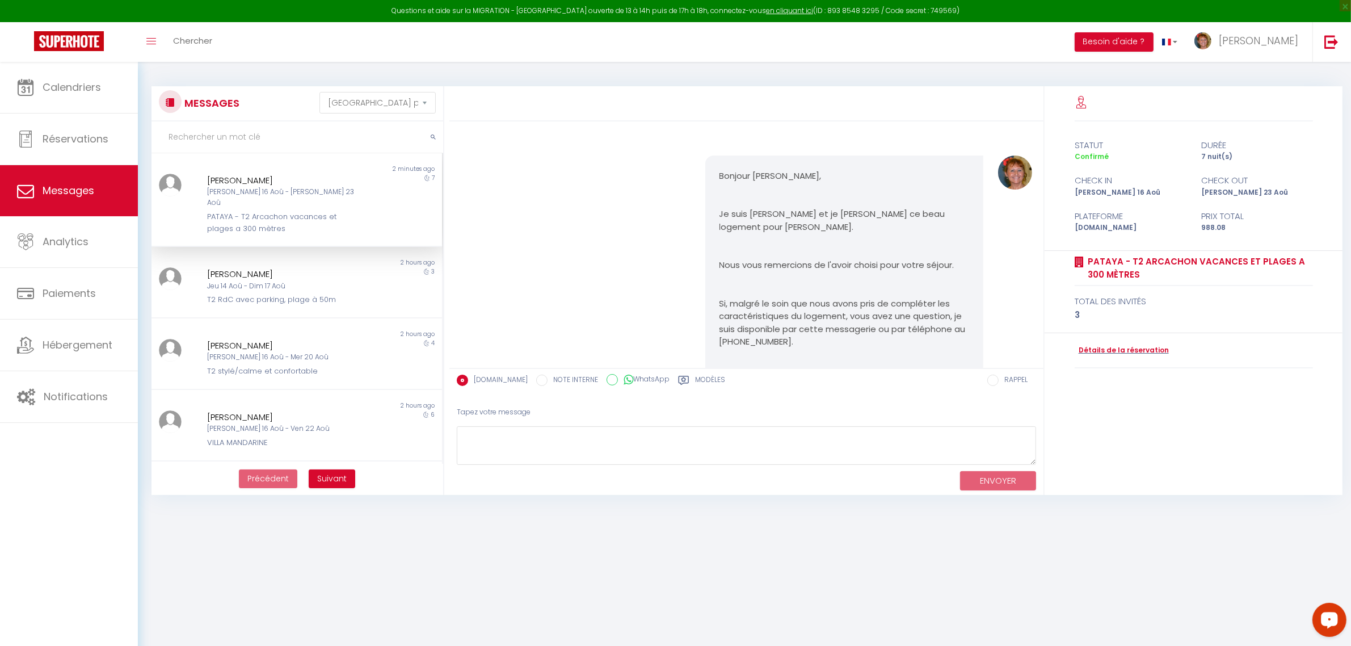
scroll to position [2227, 0]
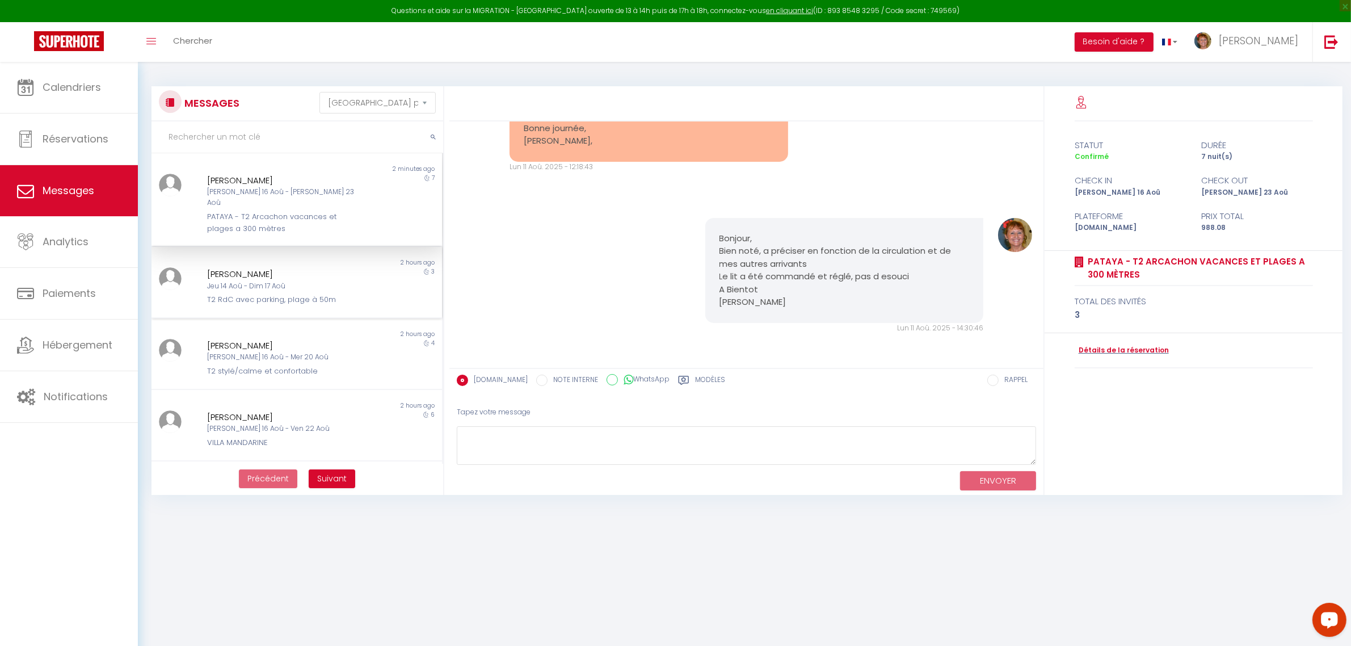
click at [330, 267] on div "[PERSON_NAME]" at bounding box center [284, 274] width 154 height 14
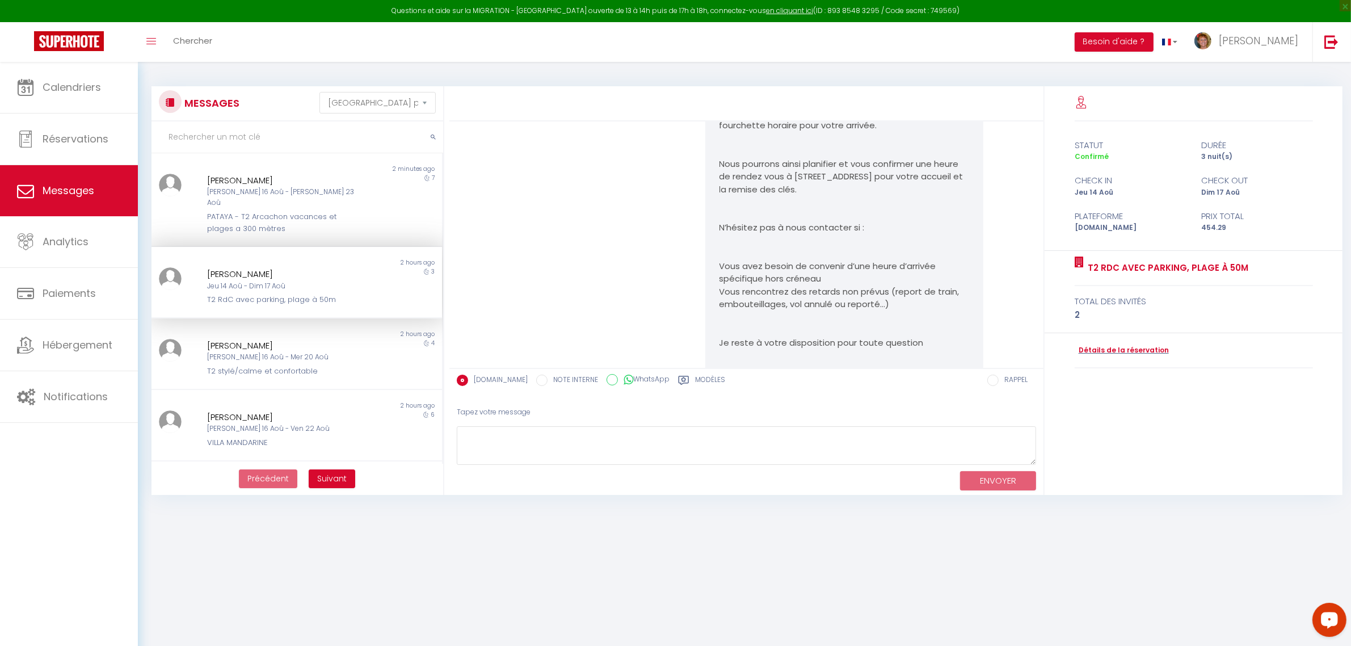
scroll to position [992, 0]
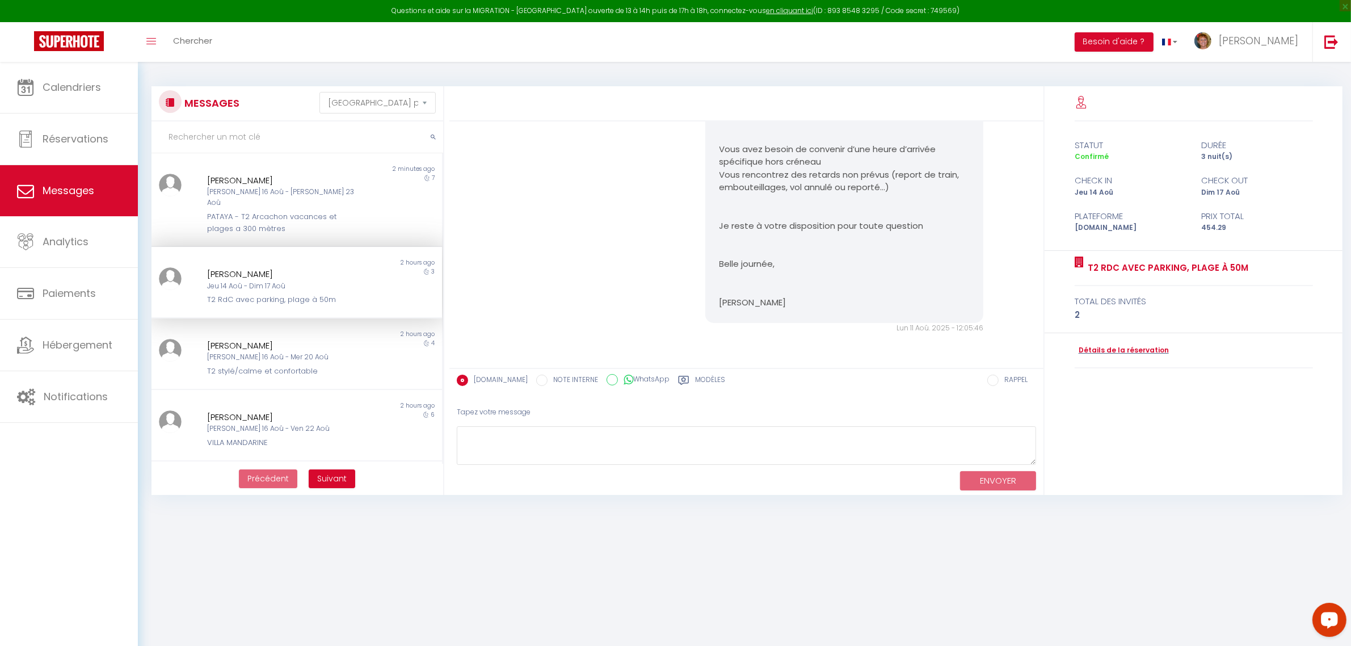
click at [239, 281] on div "[PERSON_NAME] Jeu 14 Aoû - Dim 17 Aoû T2 RdC avec parking, plage à 50m" at bounding box center [285, 286] width 170 height 39
click at [273, 281] on div "Jeu 14 Aoû - Dim 17 Aoû" at bounding box center [284, 286] width 154 height 11
click at [252, 365] on div "T2 stylé/calme et confortable" at bounding box center [284, 370] width 154 height 11
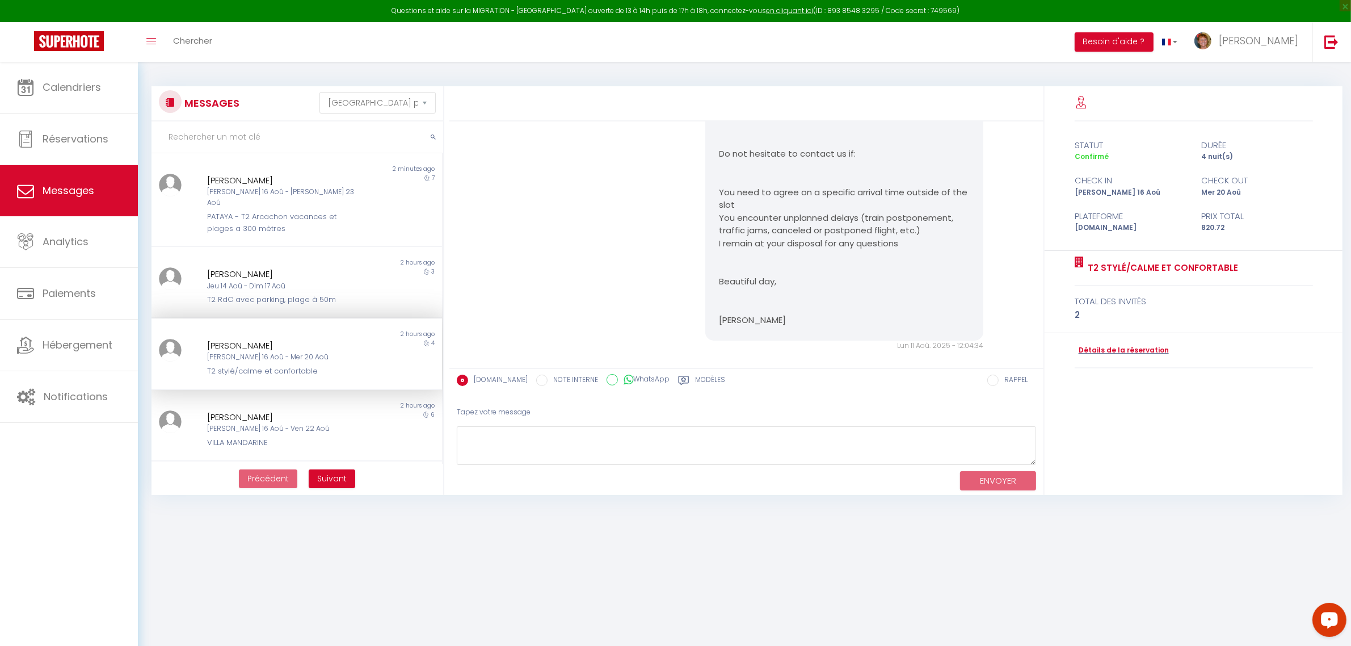
scroll to position [1882, 0]
click at [280, 423] on div "[PERSON_NAME] 16 Aoû - Ven 22 Aoû" at bounding box center [284, 428] width 154 height 11
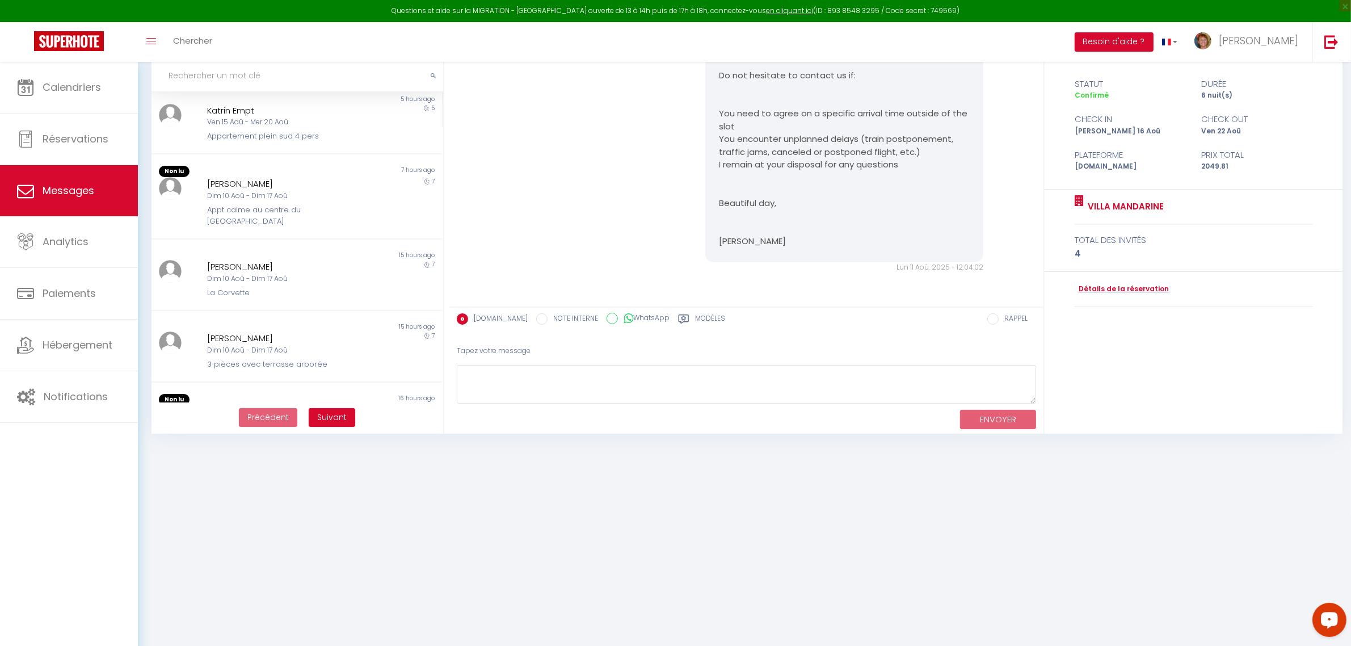
scroll to position [355, 0]
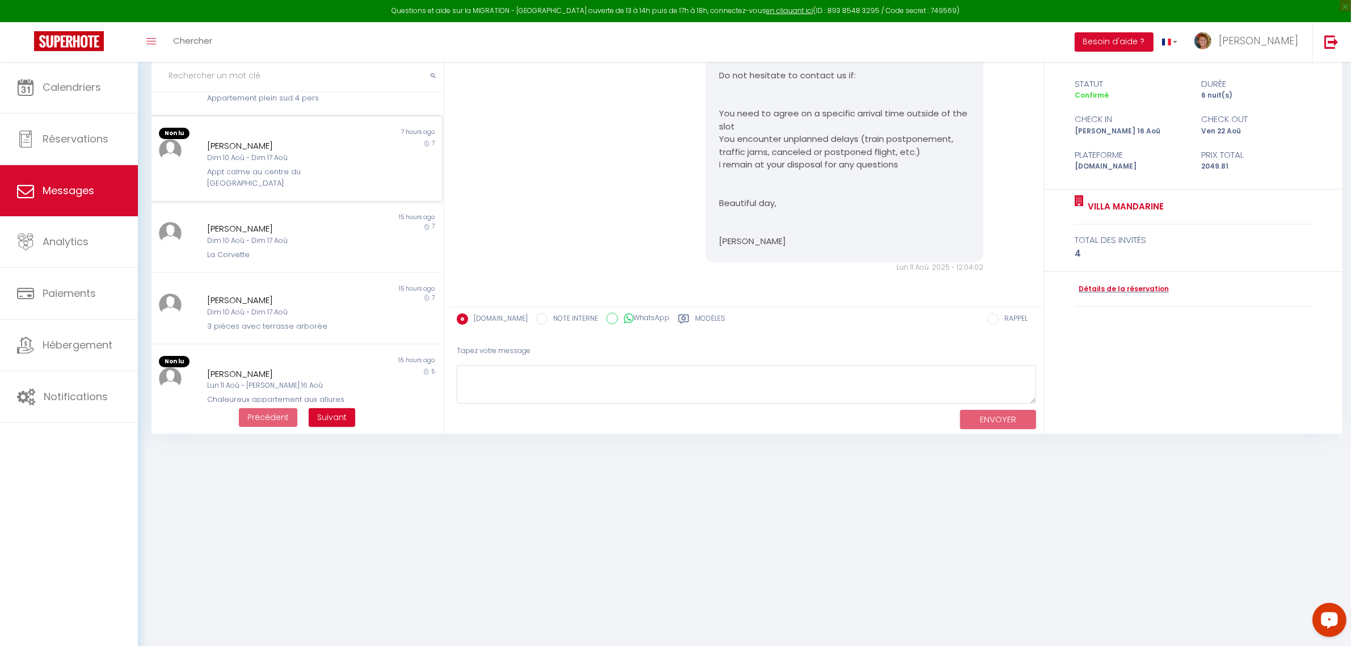
click at [228, 153] on div "Dim 10 Aoû - Dim 17 Aoû" at bounding box center [284, 158] width 154 height 11
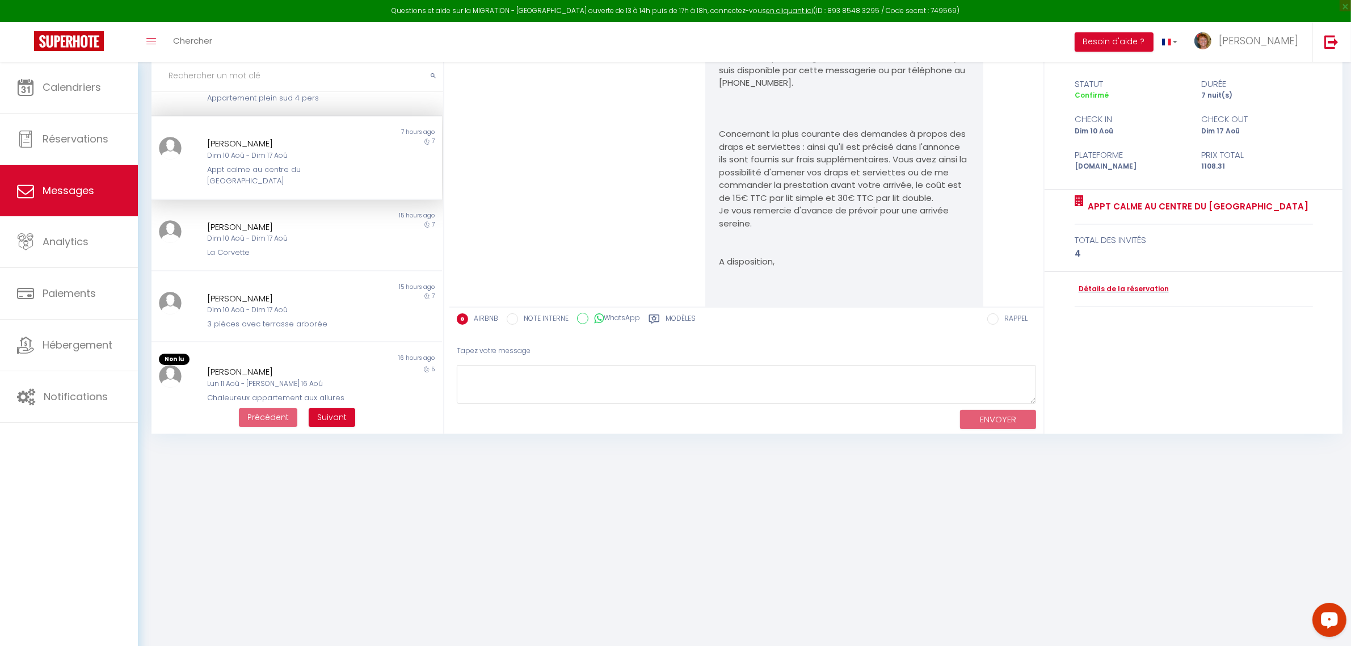
scroll to position [3366, 0]
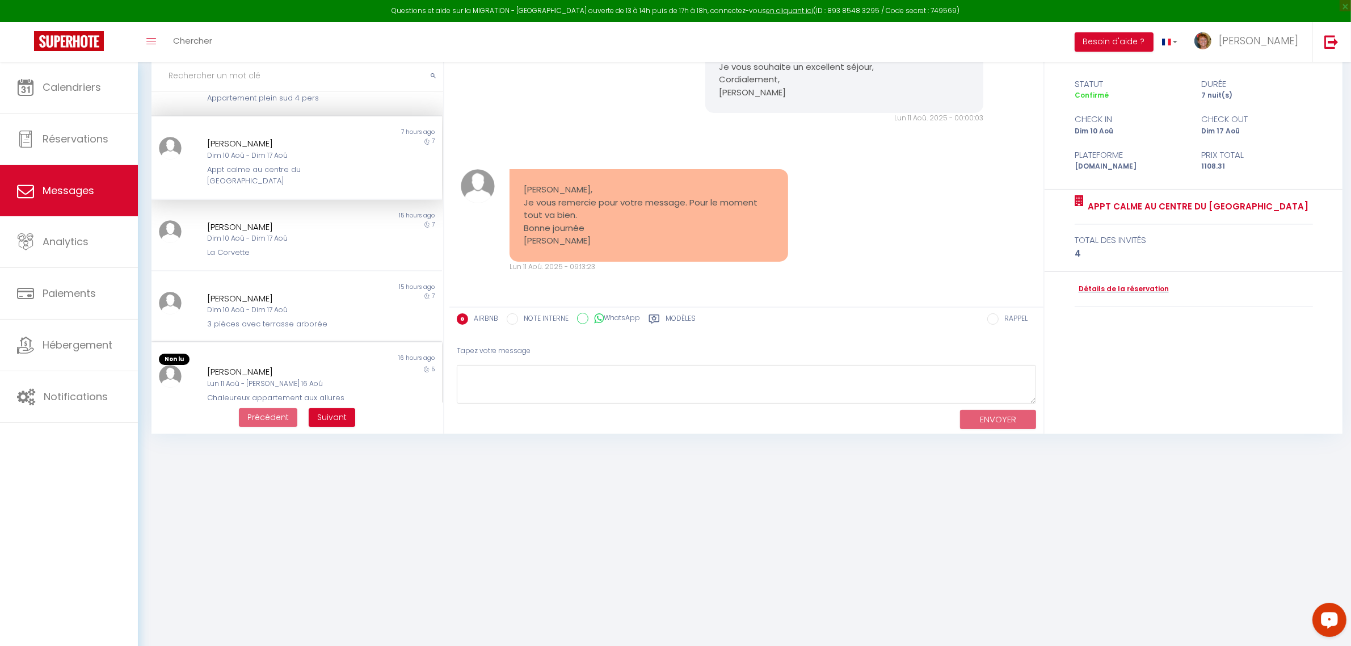
click at [270, 365] on div "[PERSON_NAME]" at bounding box center [284, 372] width 154 height 14
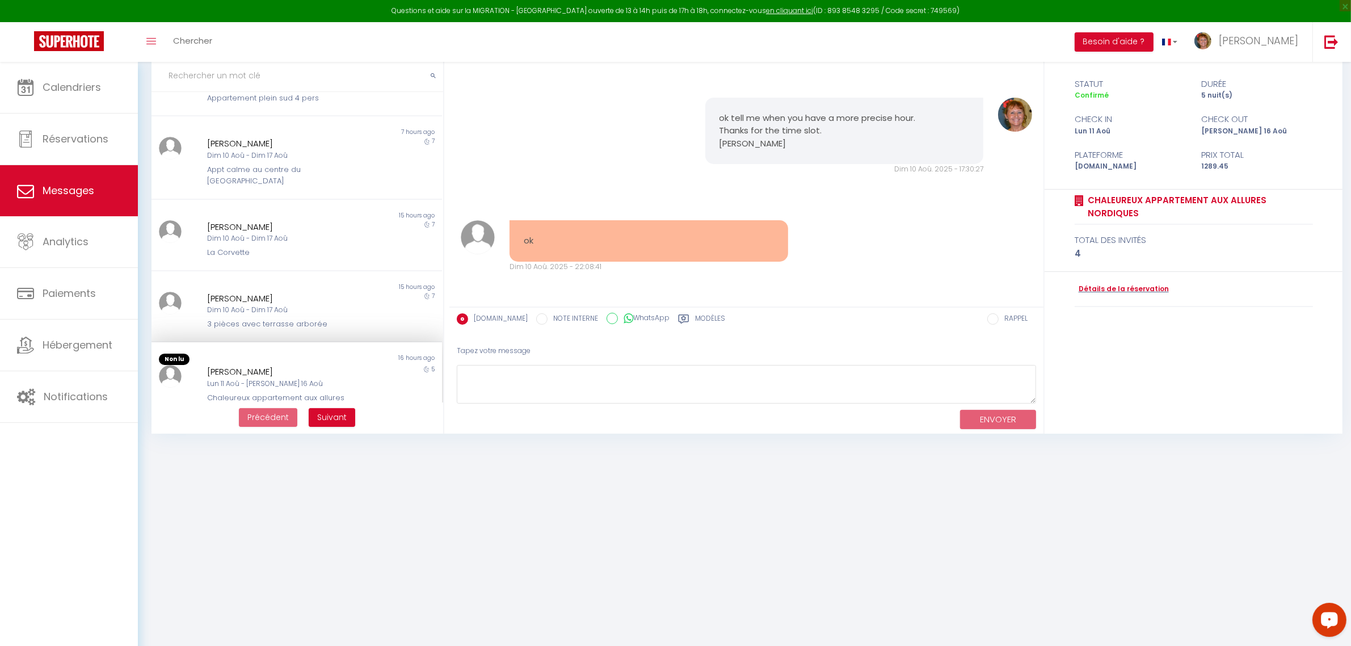
scroll to position [1431, 0]
click at [283, 305] on div "Dim 10 Aoû - Dim 17 Aoû" at bounding box center [284, 310] width 154 height 11
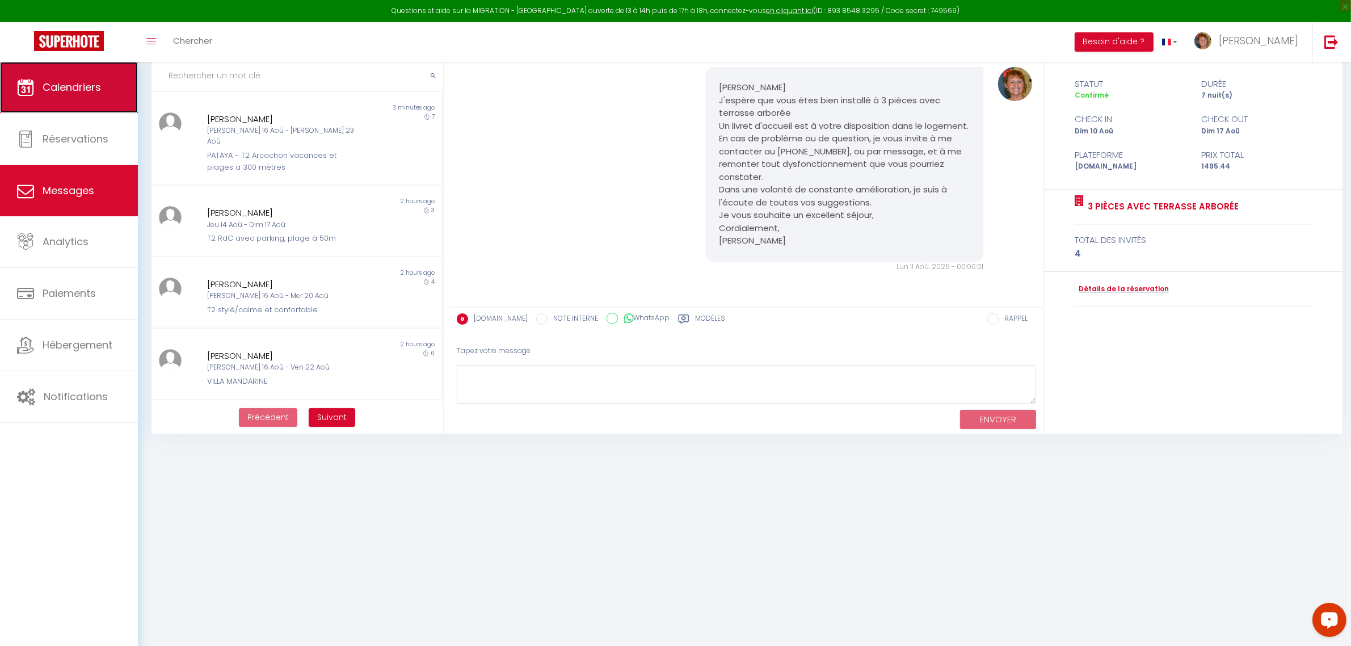
click at [61, 94] on link "Calendriers" at bounding box center [69, 87] width 138 height 51
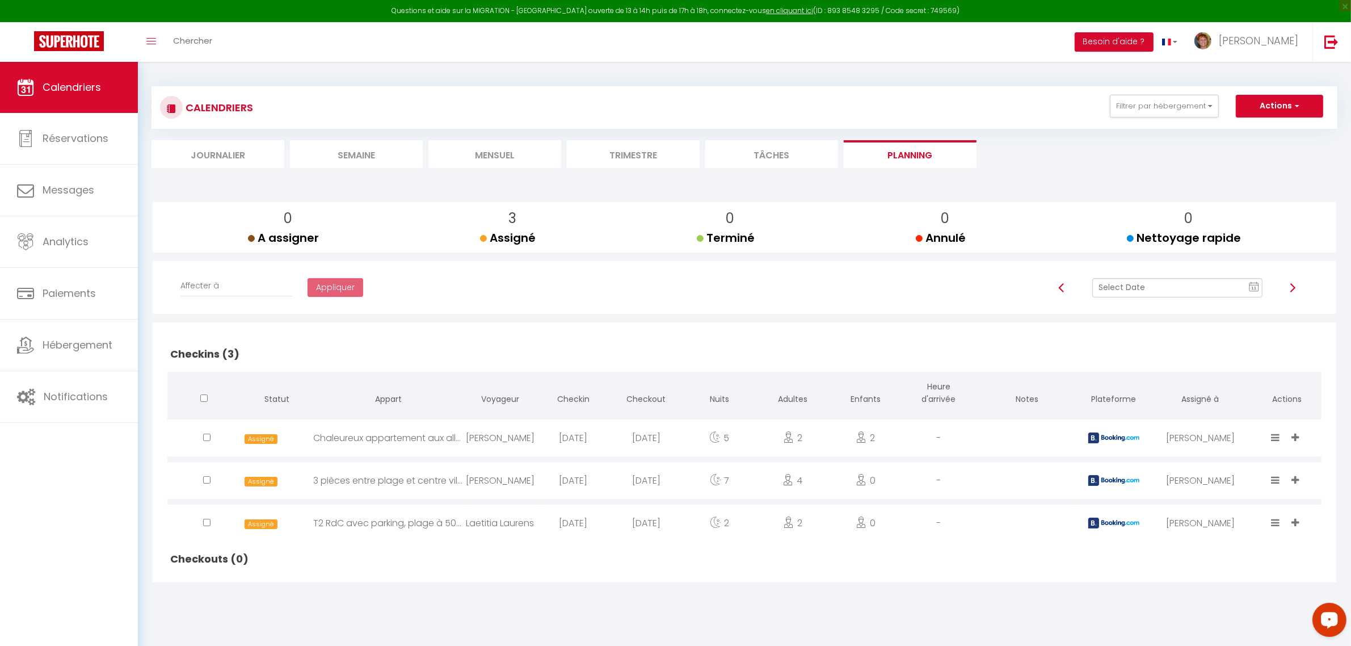
click at [1253, 287] on text "11" at bounding box center [1254, 287] width 6 height 5
click at [1244, 389] on td "16" at bounding box center [1246, 385] width 18 height 18
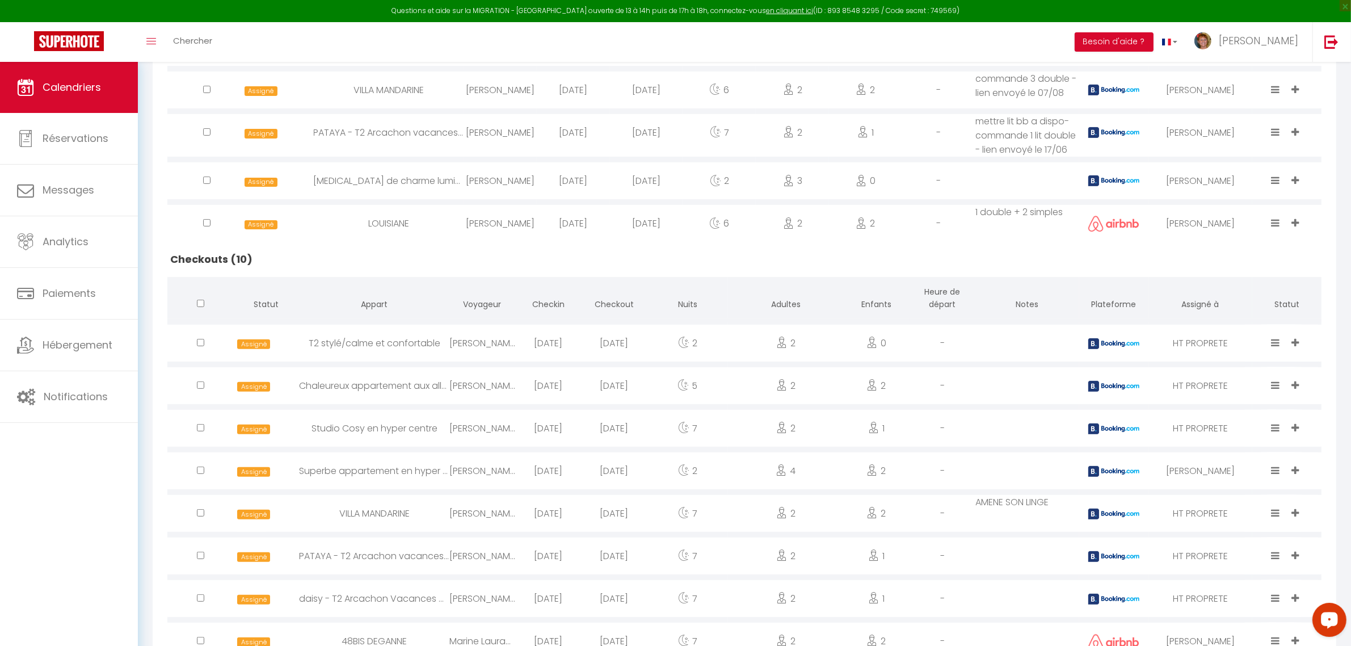
scroll to position [567, 0]
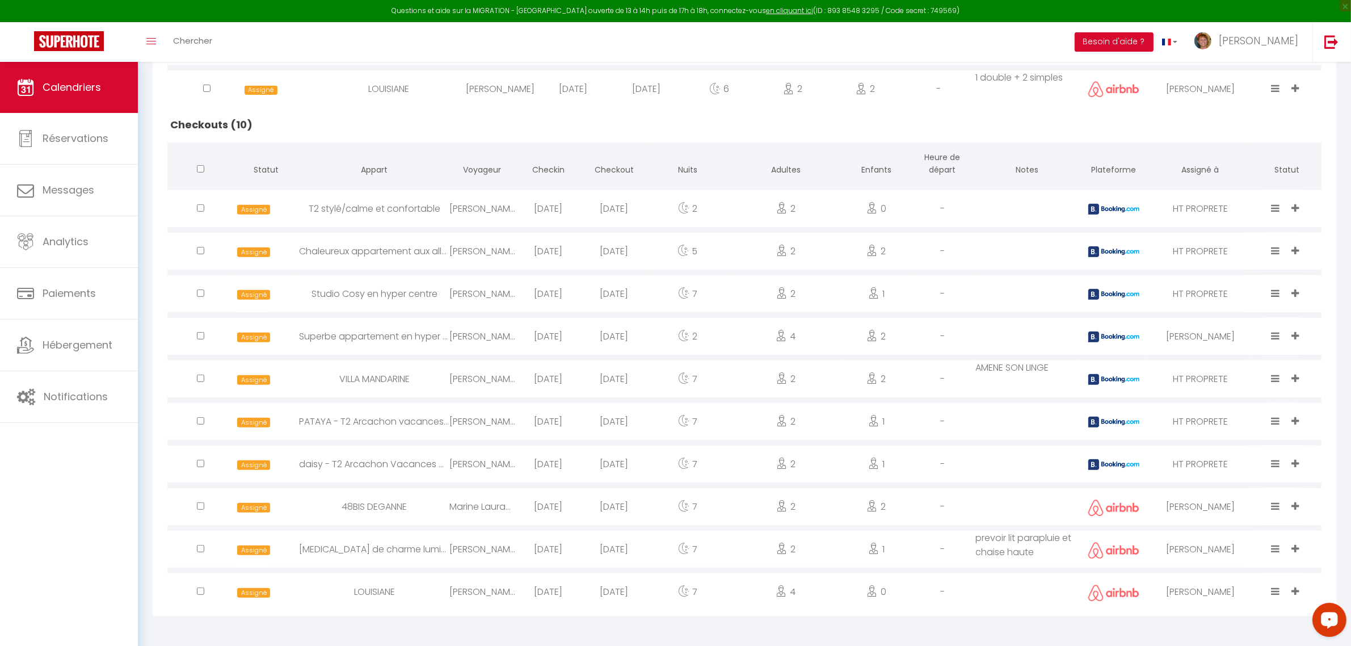
click at [1292, 588] on icon at bounding box center [1295, 591] width 7 height 10
click at [1238, 538] on li "HT" at bounding box center [1245, 542] width 122 height 22
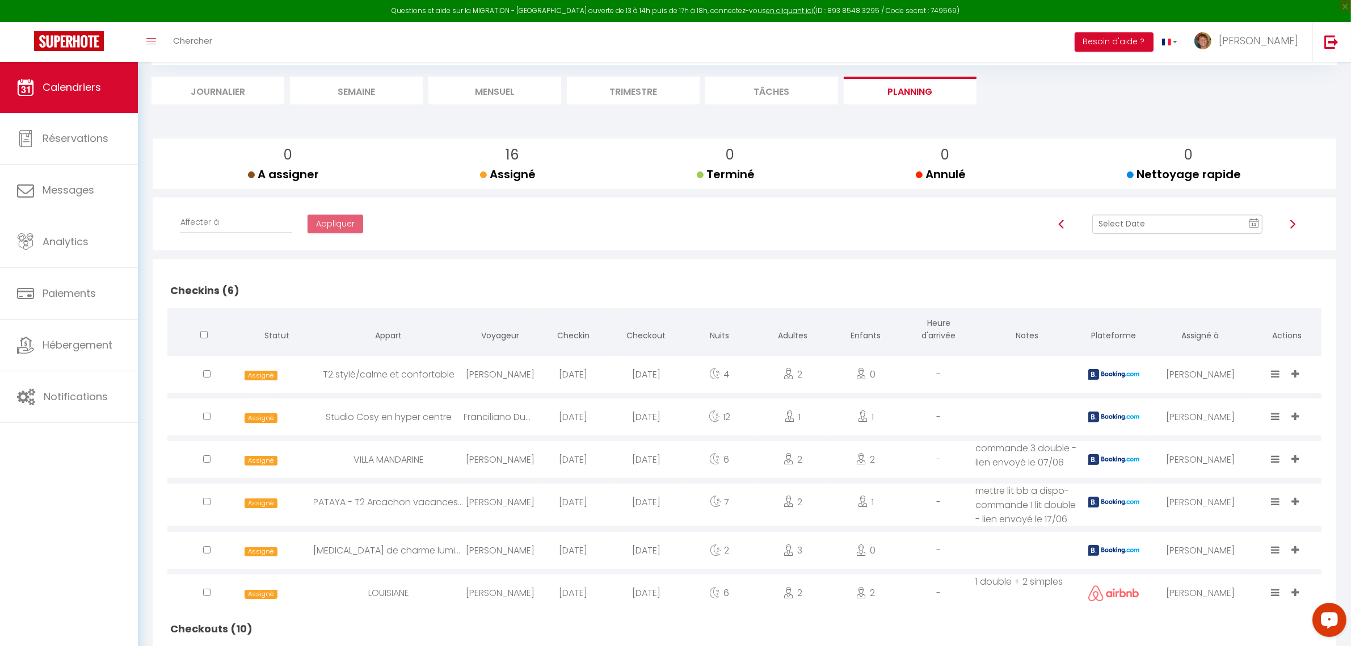
scroll to position [0, 0]
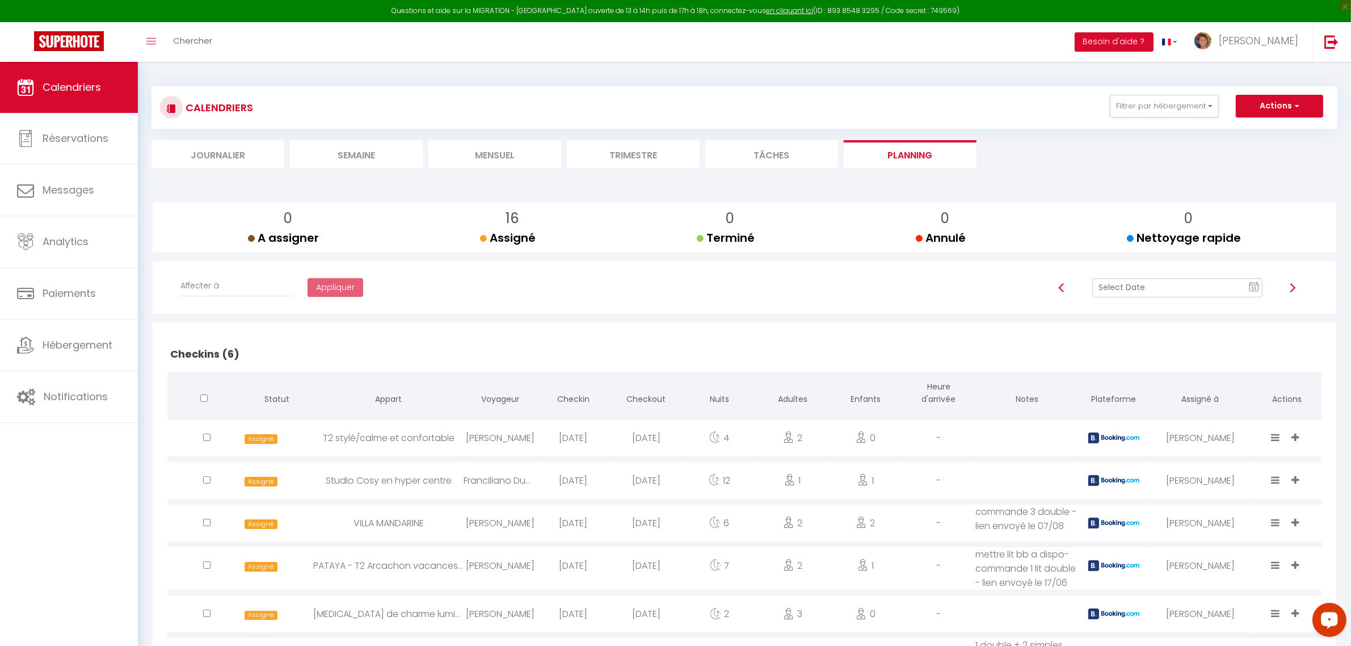
click at [622, 157] on li "Trimestre" at bounding box center [633, 154] width 133 height 28
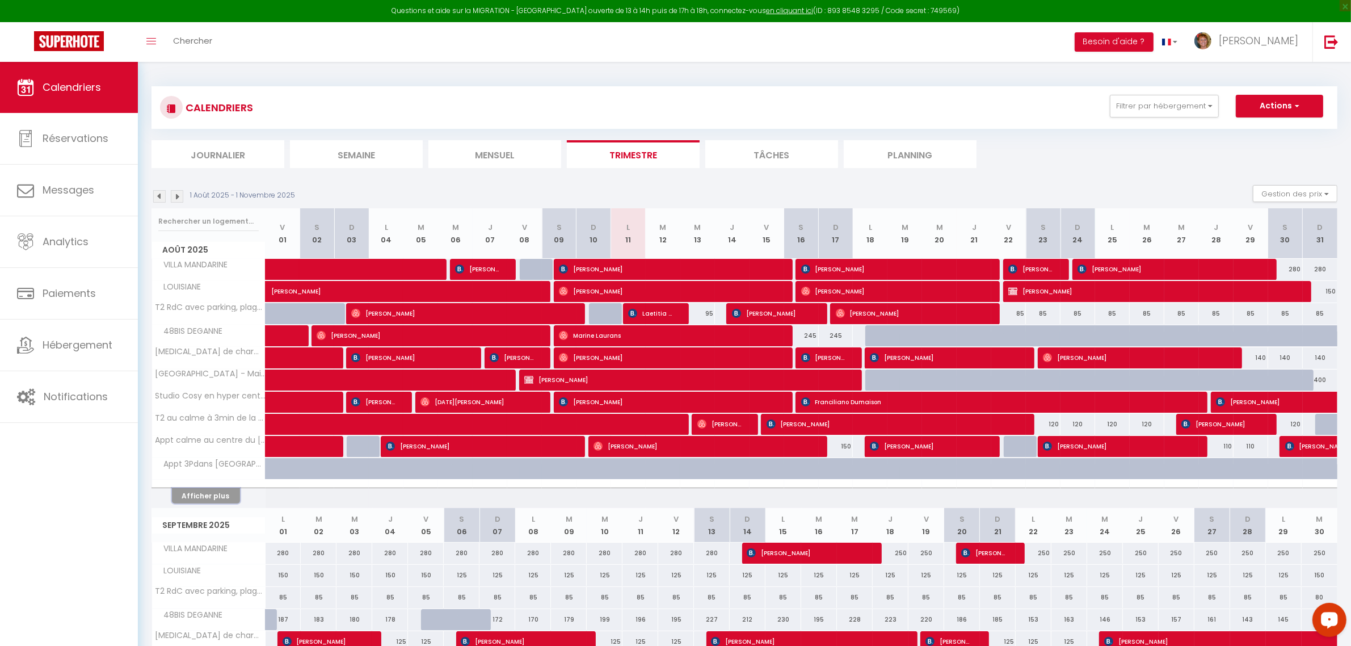
click at [211, 494] on button "Afficher plus" at bounding box center [206, 495] width 68 height 15
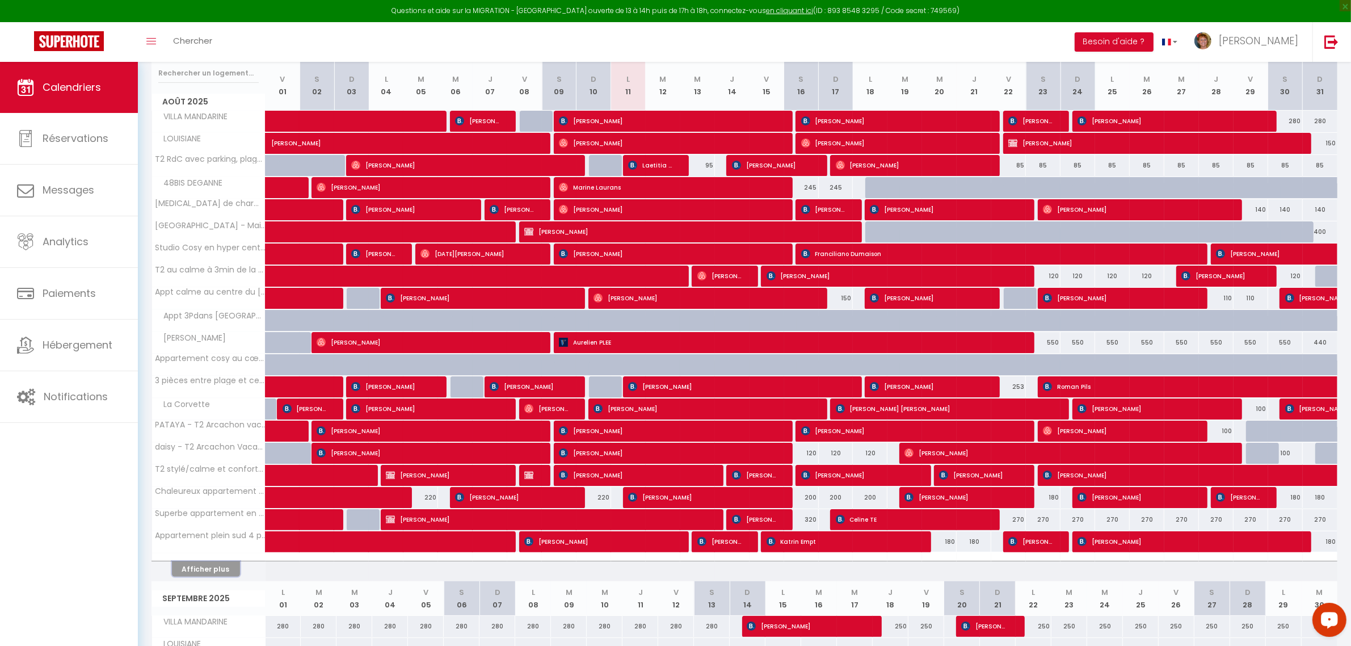
scroll to position [142, 0]
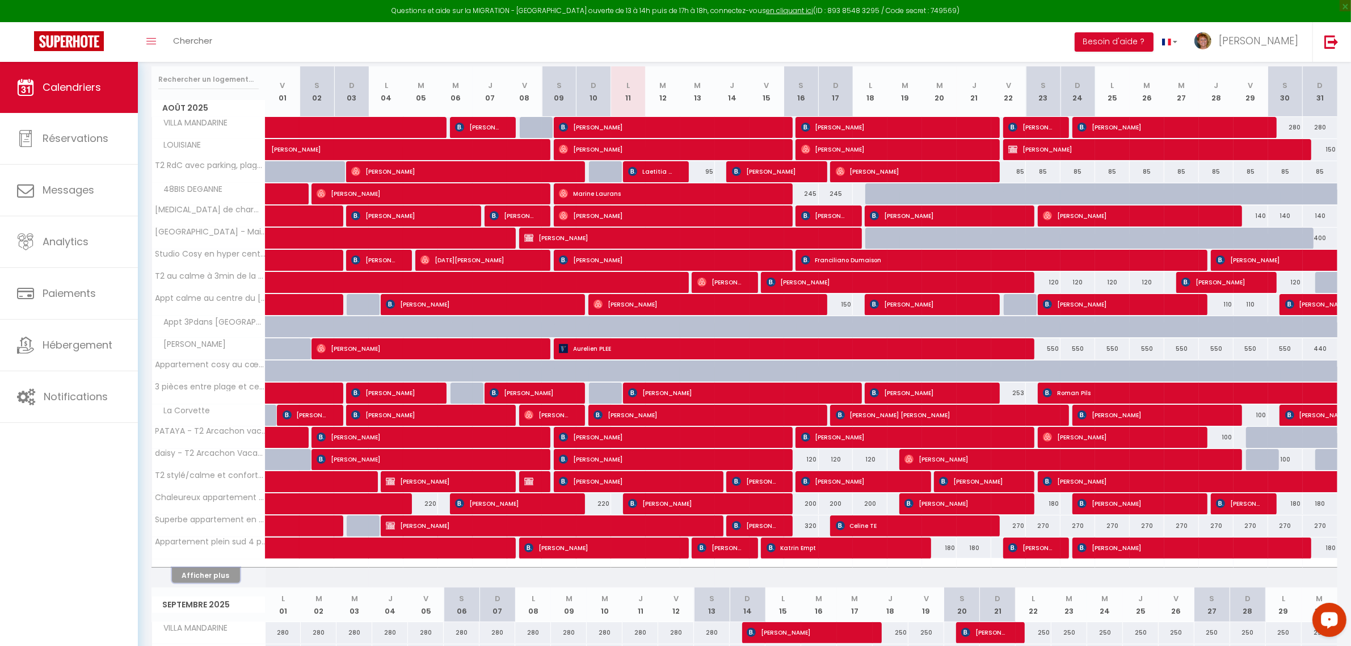
click at [225, 571] on button "Afficher plus" at bounding box center [206, 574] width 68 height 15
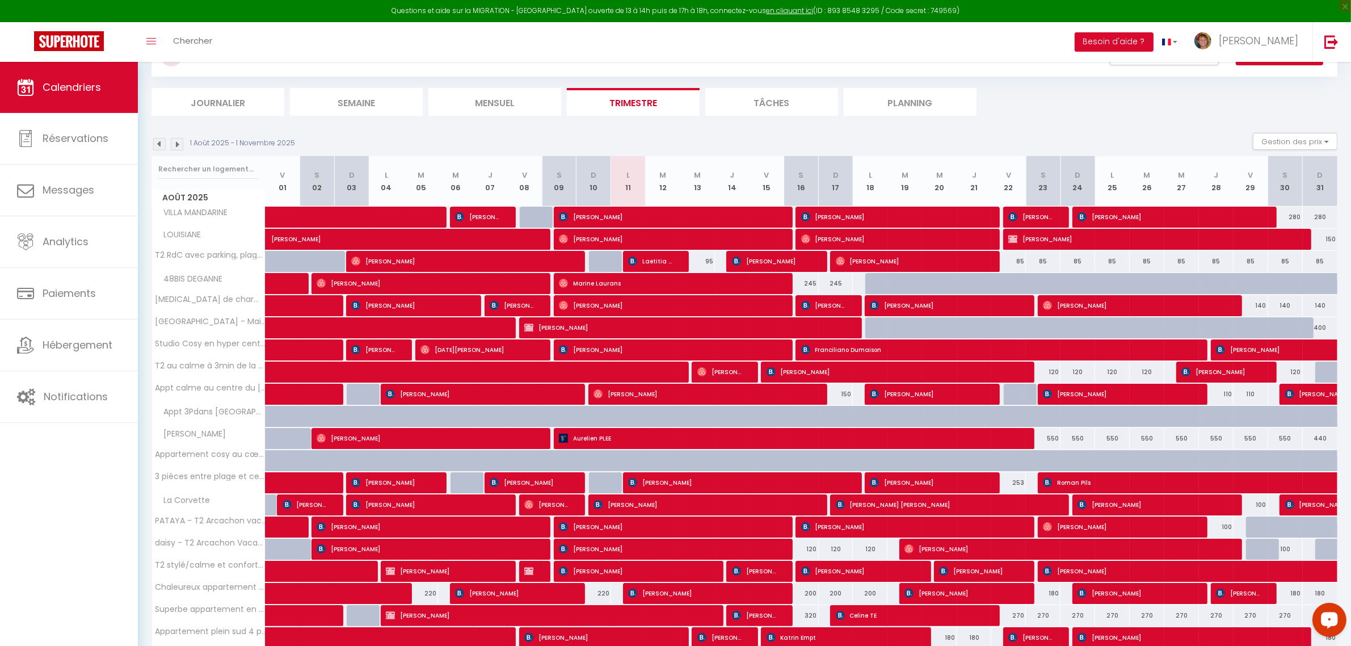
scroll to position [0, 0]
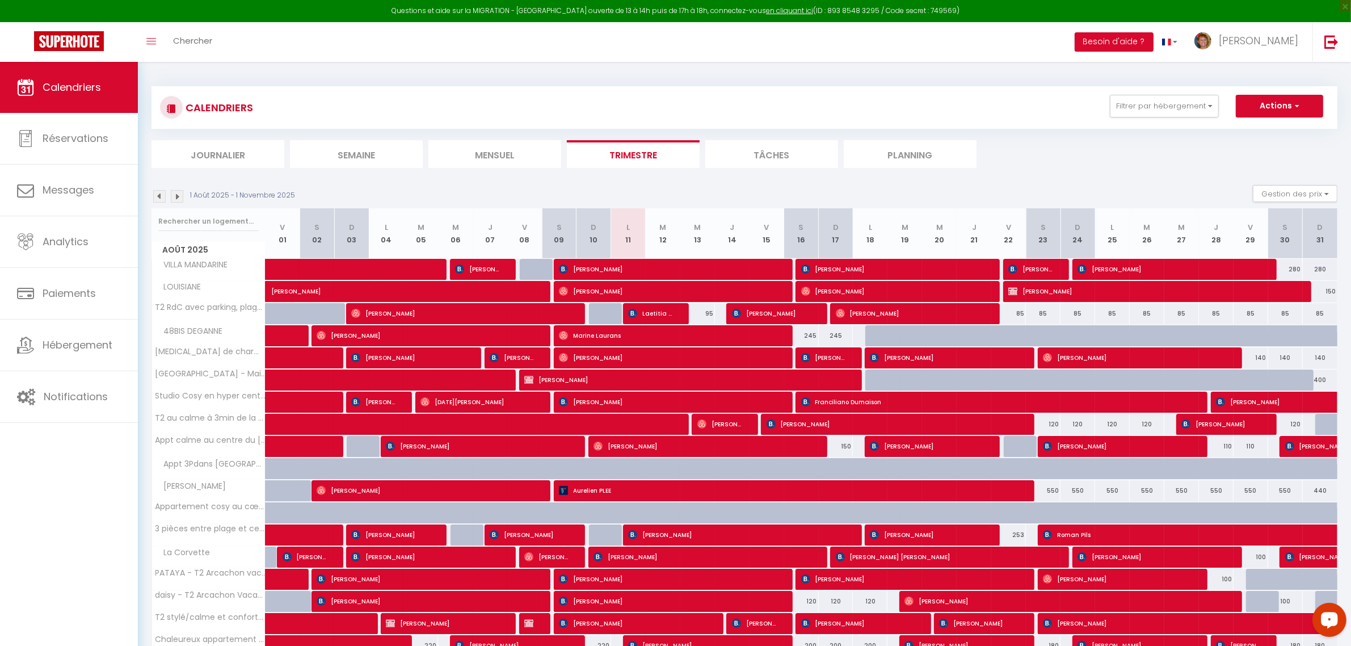
click at [892, 156] on li "Planning" at bounding box center [910, 154] width 133 height 28
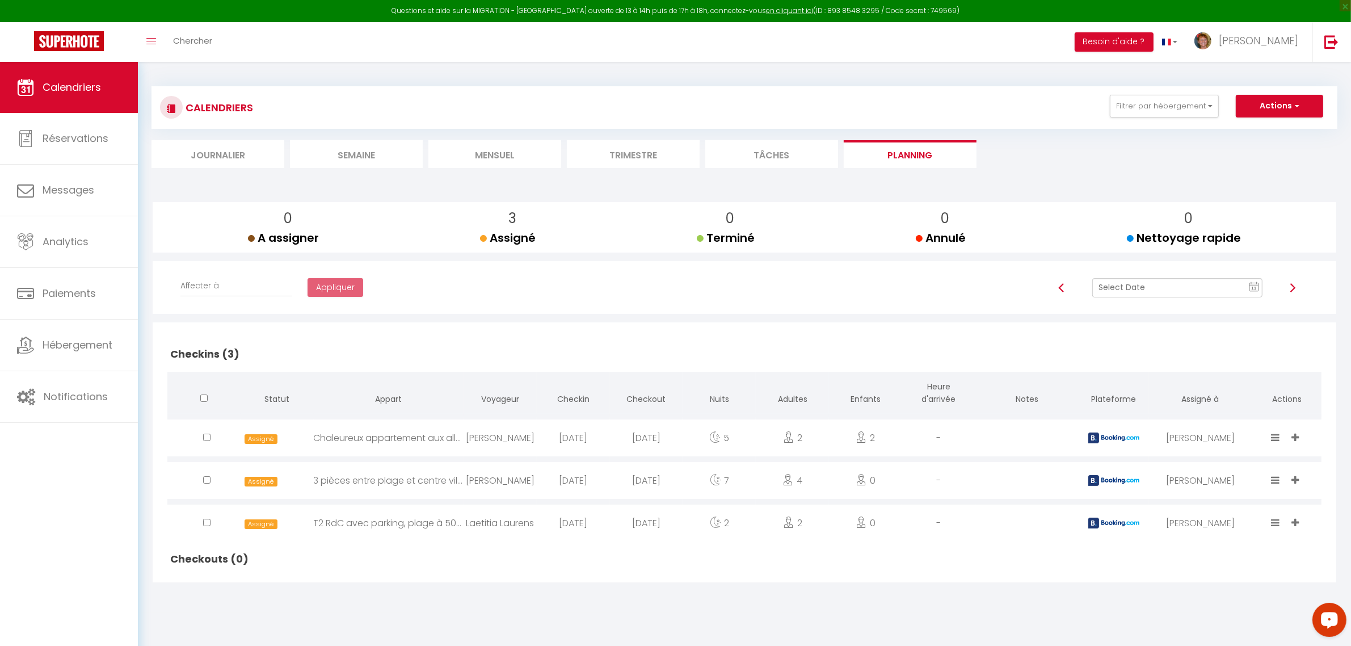
click at [1254, 285] on text "11" at bounding box center [1254, 287] width 6 height 5
click at [1249, 383] on td "16" at bounding box center [1246, 385] width 18 height 18
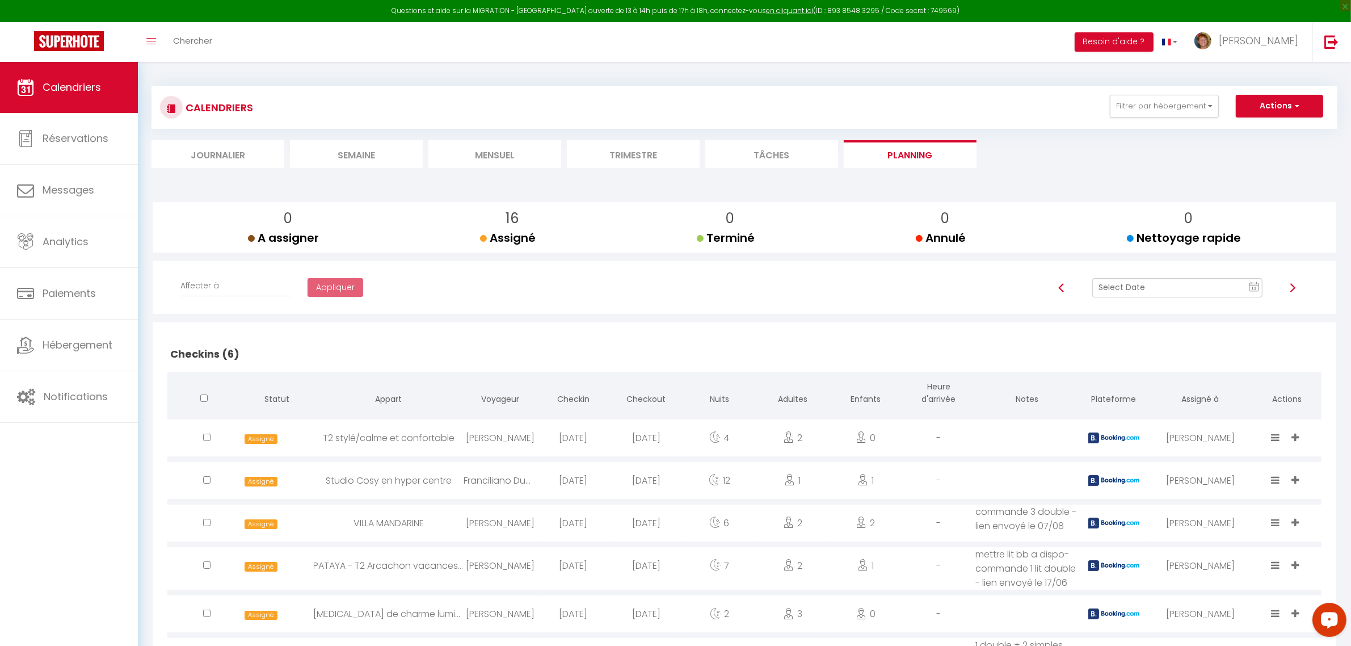
click at [1292, 288] on img at bounding box center [1292, 287] width 9 height 9
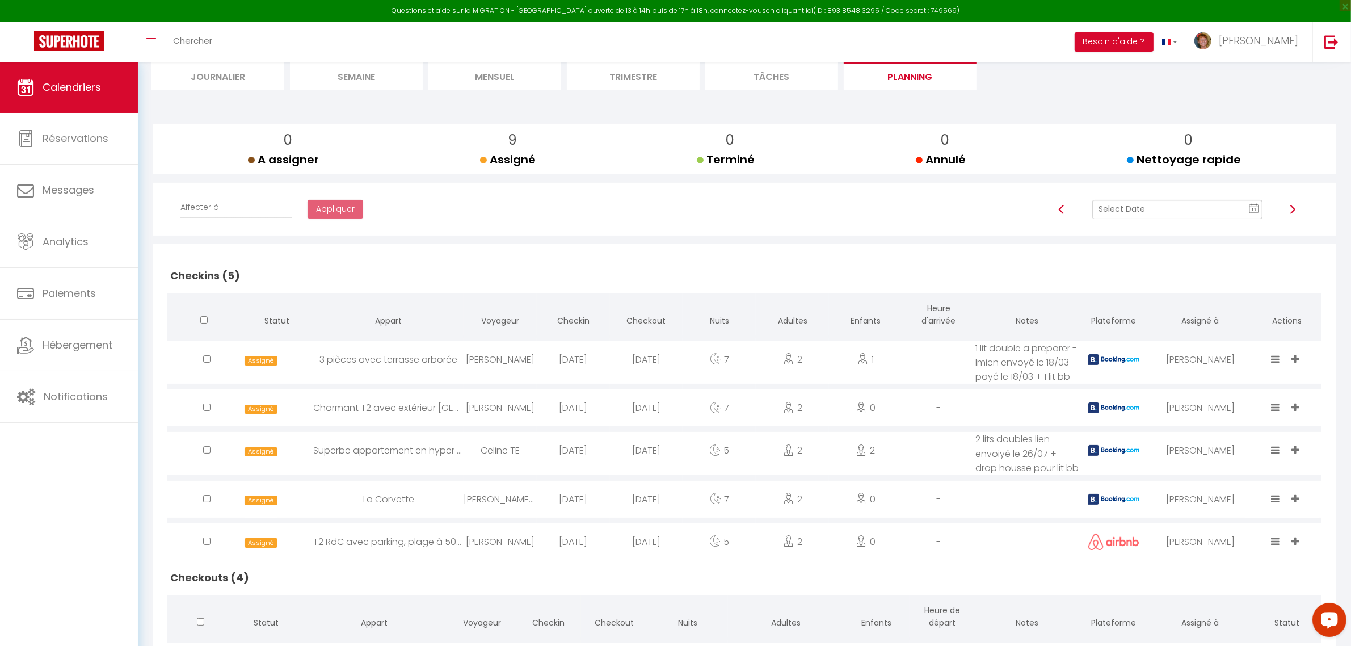
scroll to position [77, 0]
click at [1061, 206] on img at bounding box center [1061, 210] width 9 height 9
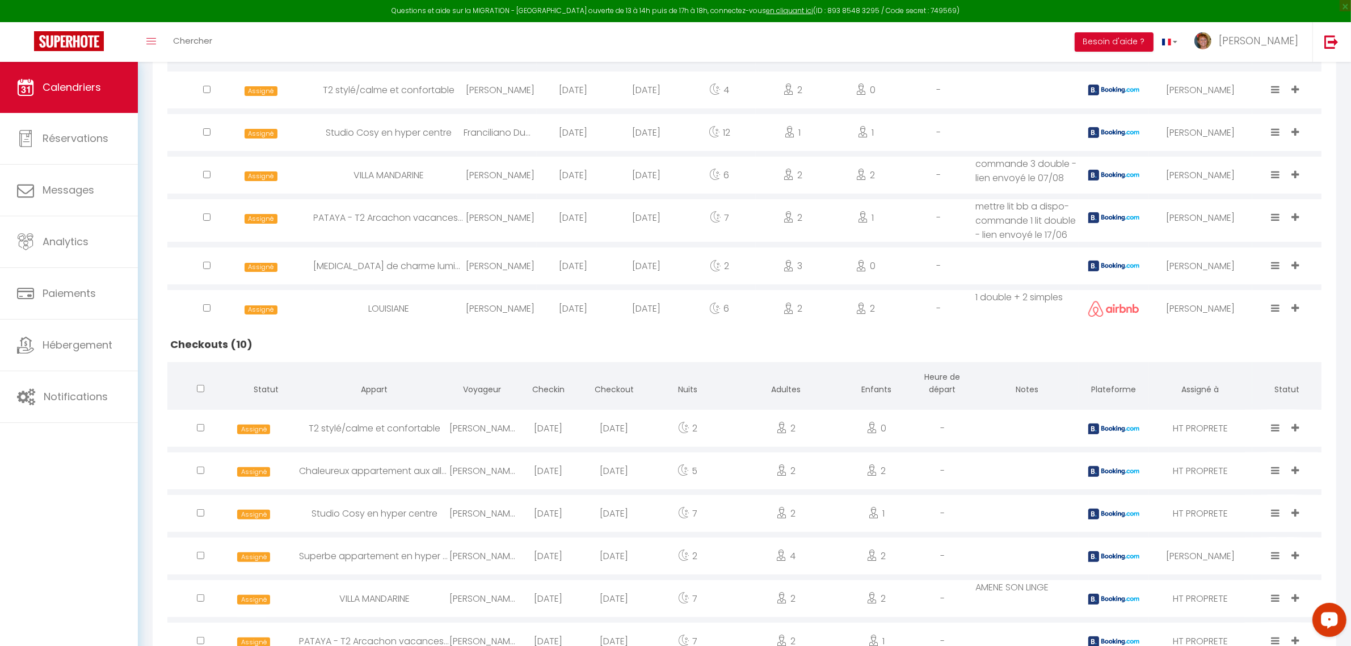
scroll to position [142, 0]
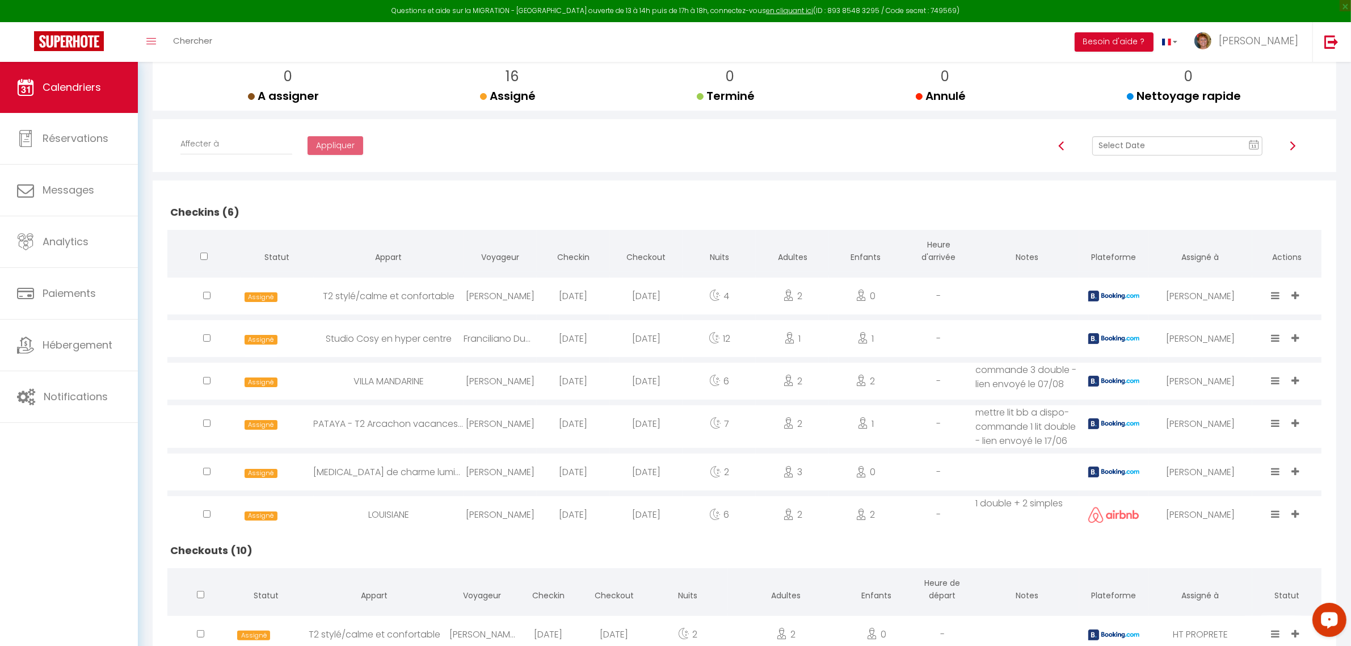
click at [1291, 146] on img at bounding box center [1292, 145] width 9 height 9
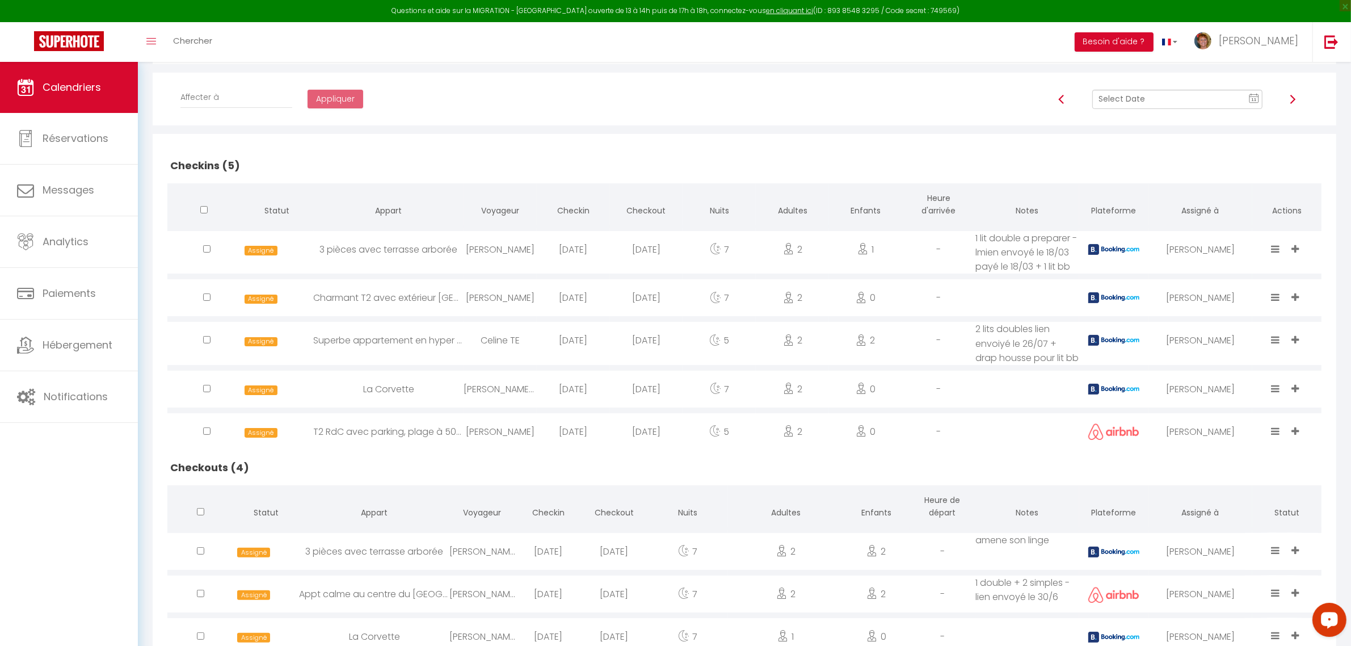
scroll to position [6, 0]
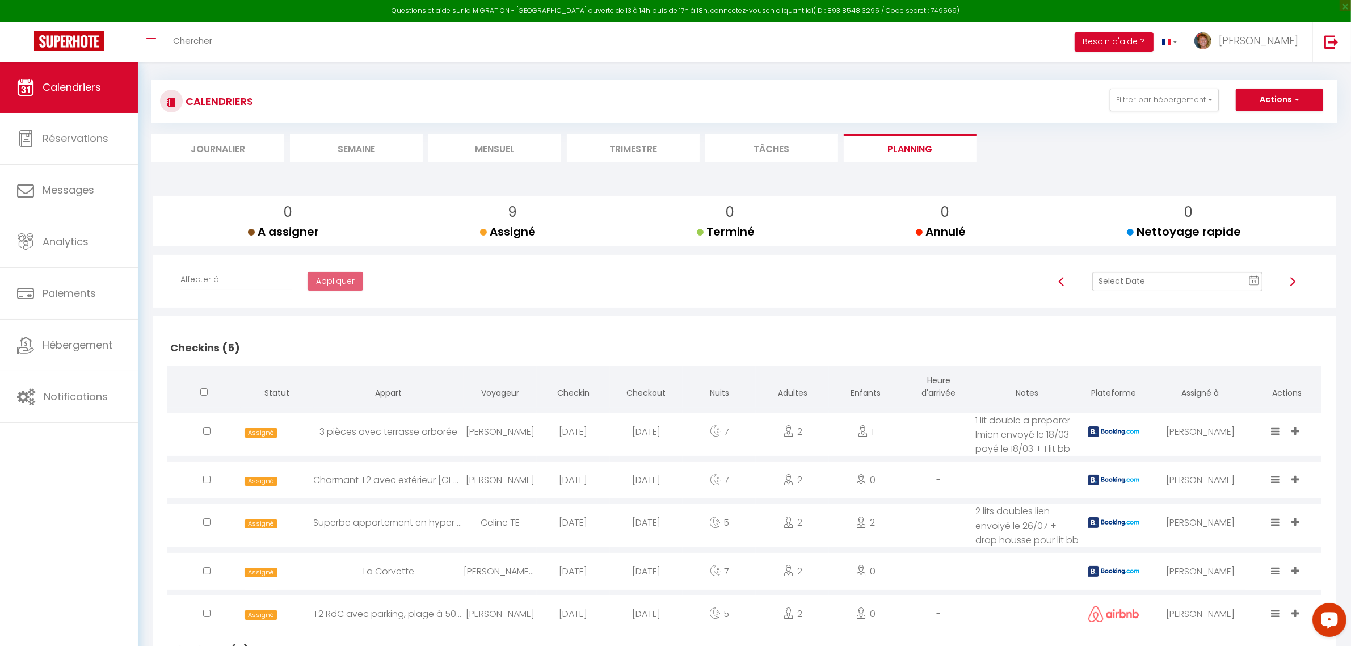
click at [1292, 285] on img at bounding box center [1292, 281] width 9 height 9
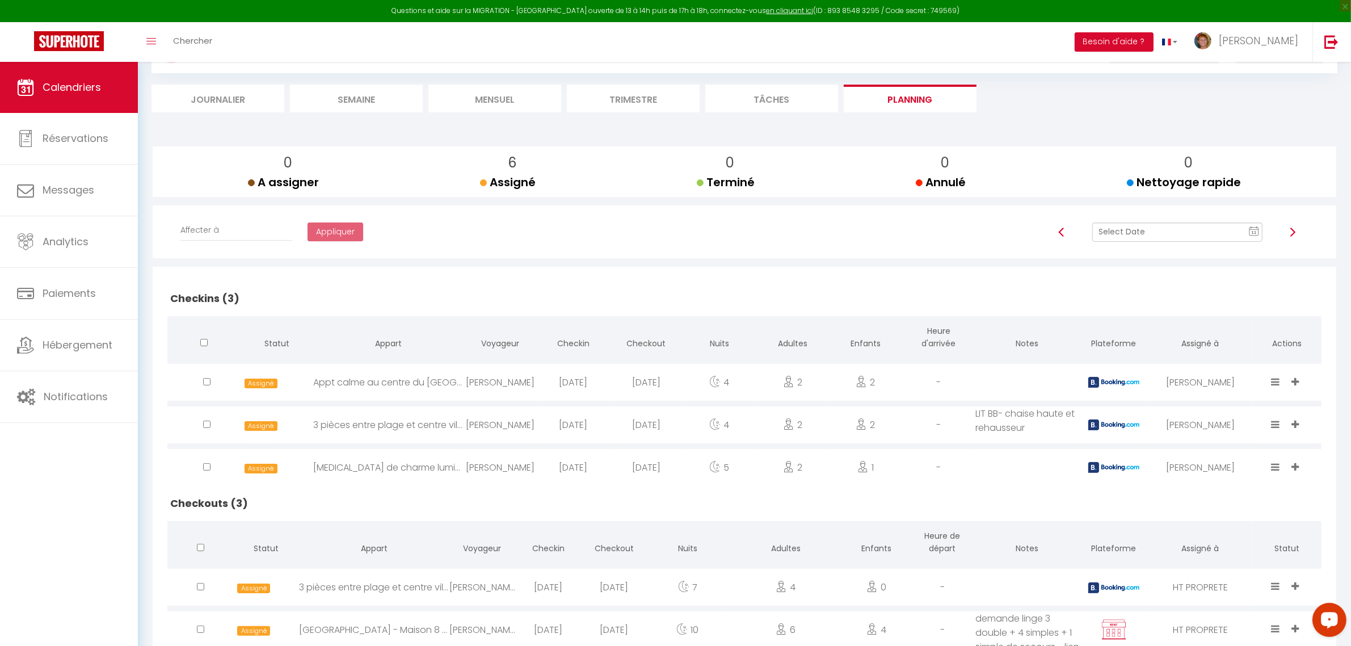
scroll to position [157, 0]
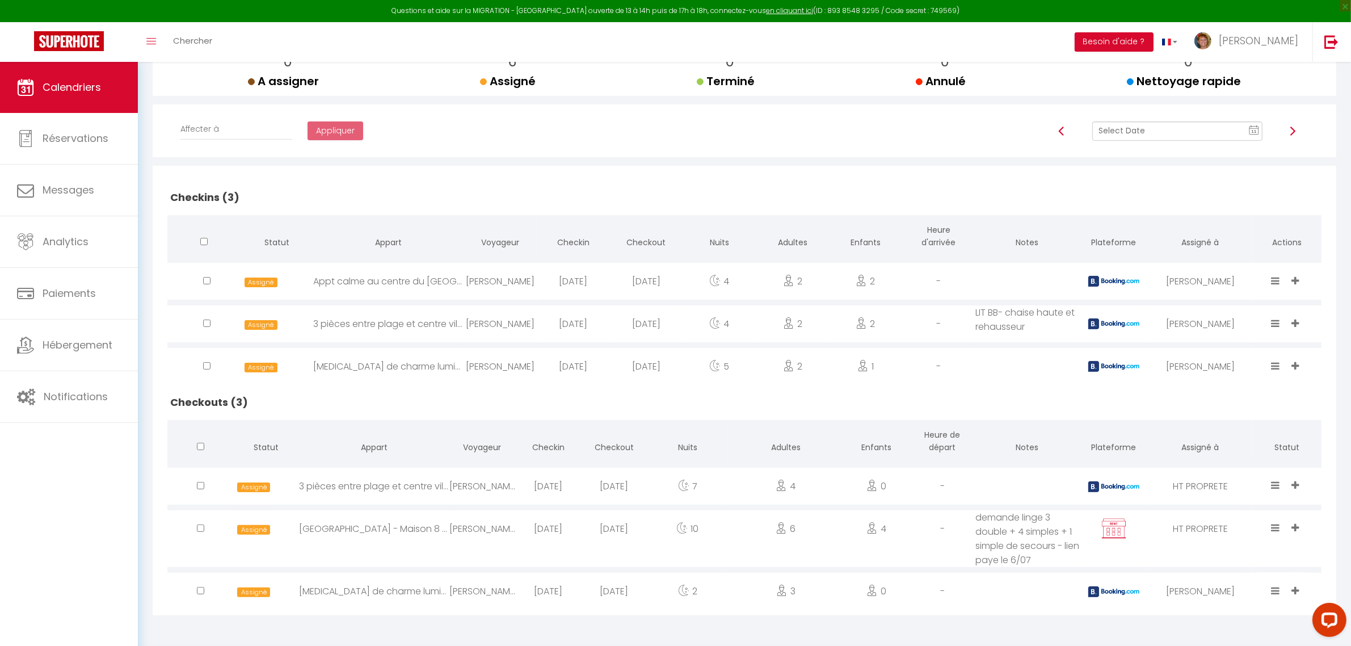
click at [1295, 486] on icon at bounding box center [1295, 485] width 7 height 10
click at [1234, 427] on li "[PERSON_NAME]" at bounding box center [1245, 428] width 122 height 22
click at [1061, 128] on img at bounding box center [1061, 131] width 9 height 9
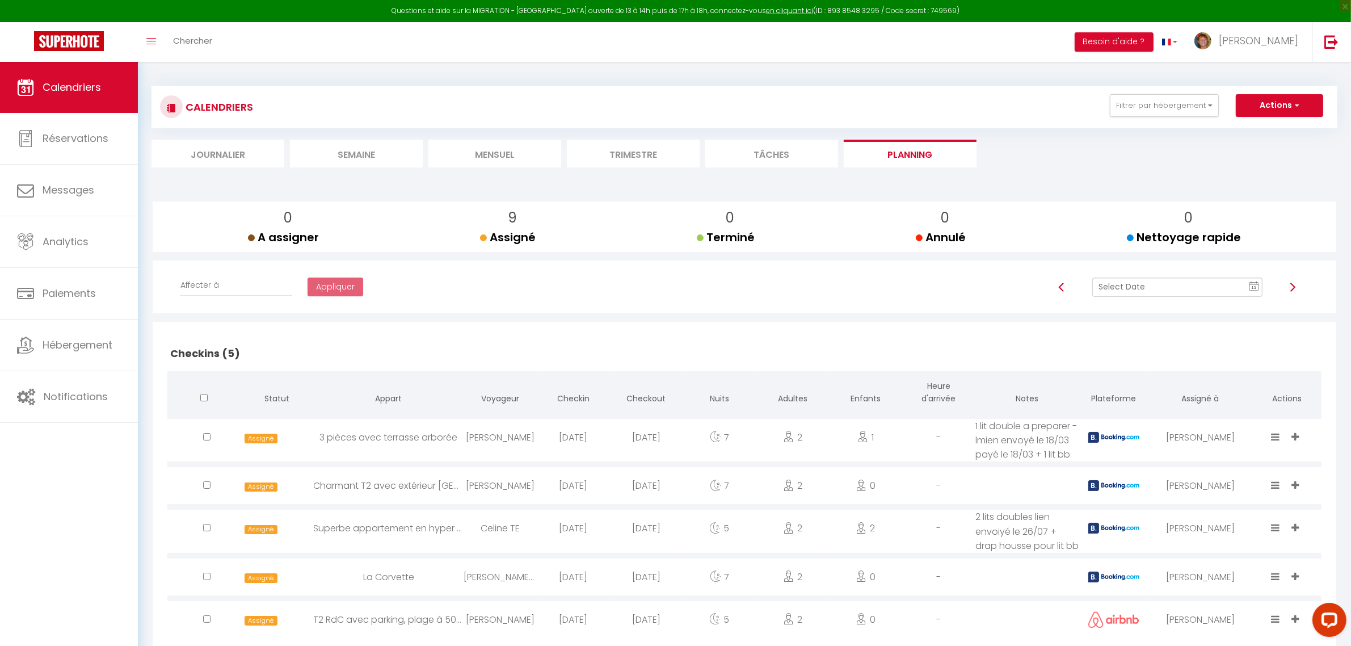
scroll to position [0, 0]
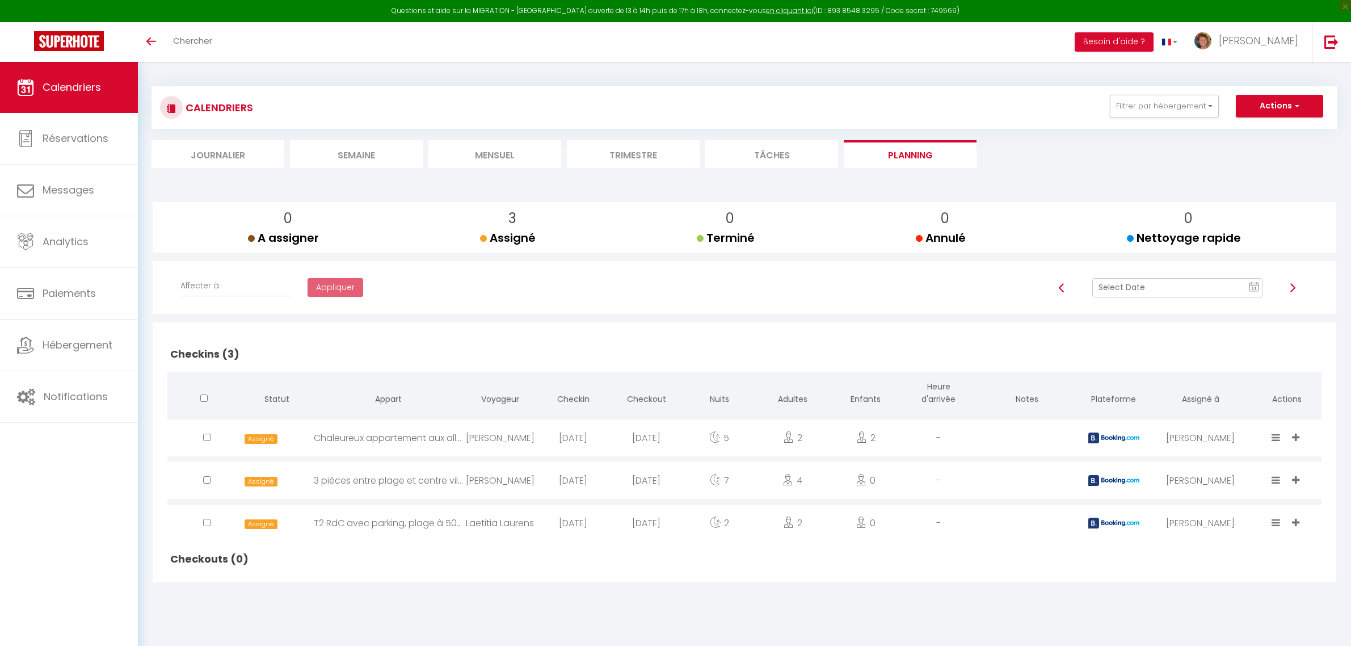
select select
click at [523, 481] on div "[PERSON_NAME]" at bounding box center [499, 480] width 73 height 37
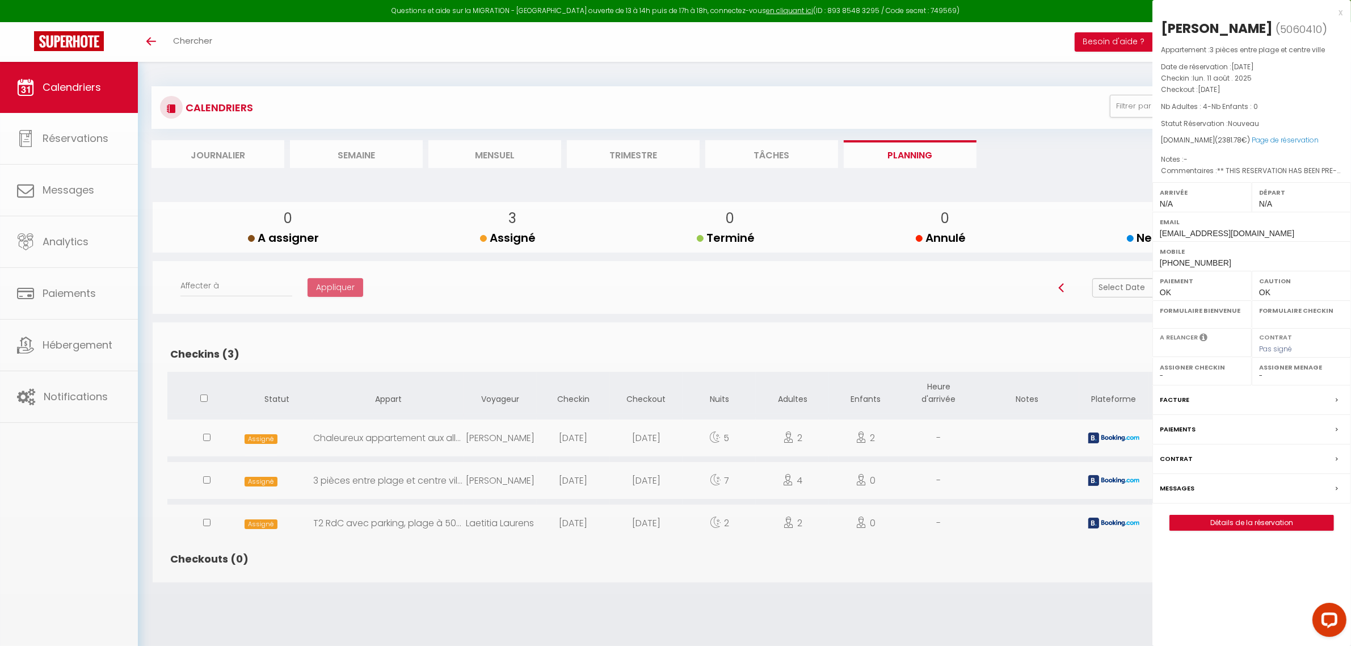
select select "0"
select select "1"
select select
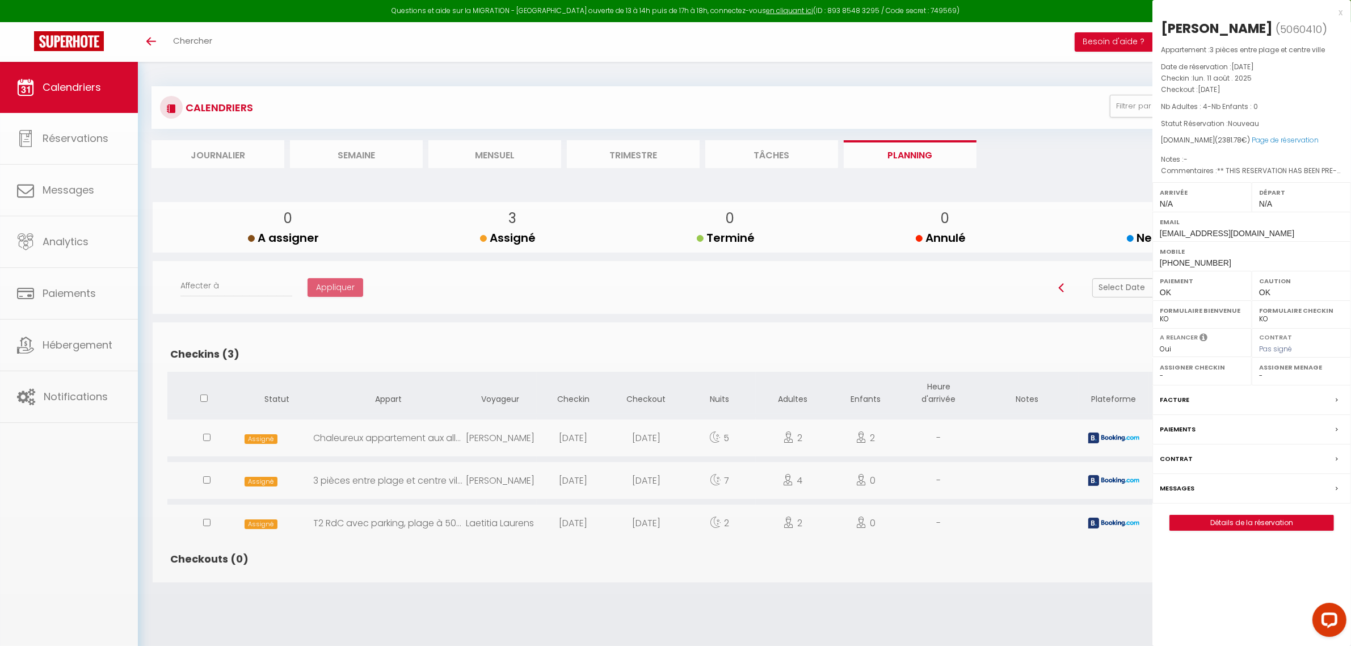
select select "11213"
select select "25469"
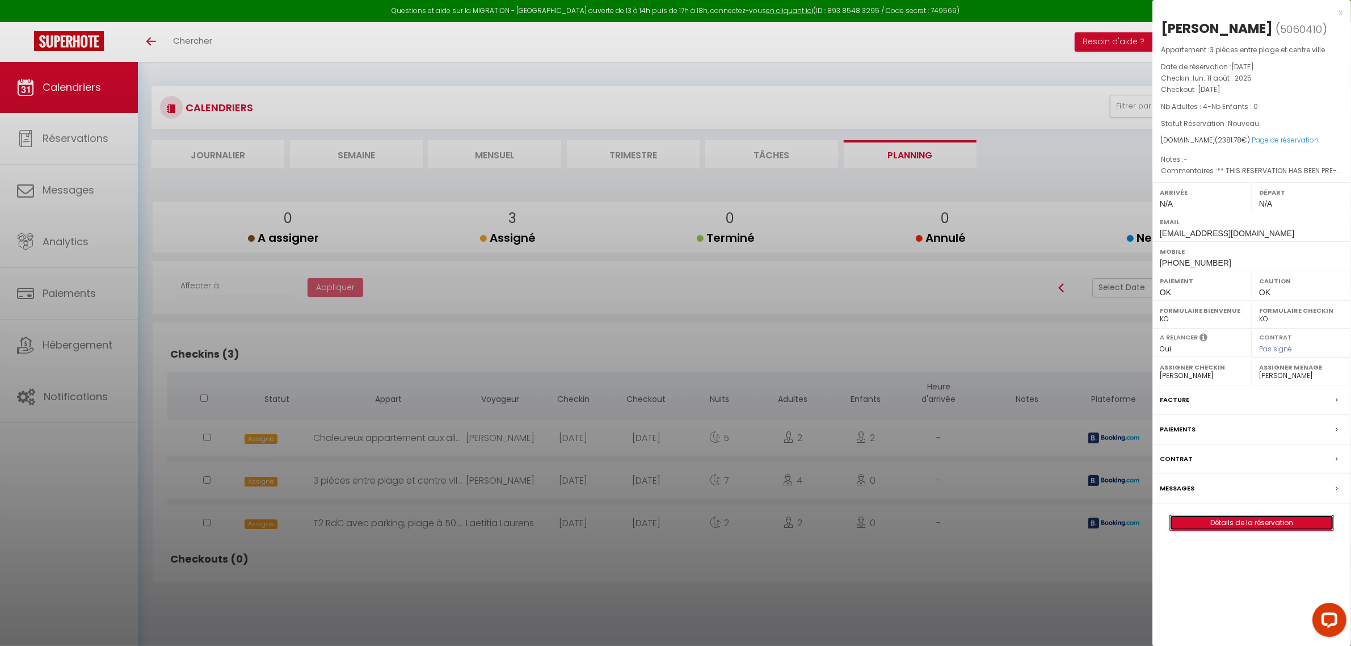
click at [1267, 530] on link "Détails de la réservation" at bounding box center [1251, 522] width 163 height 15
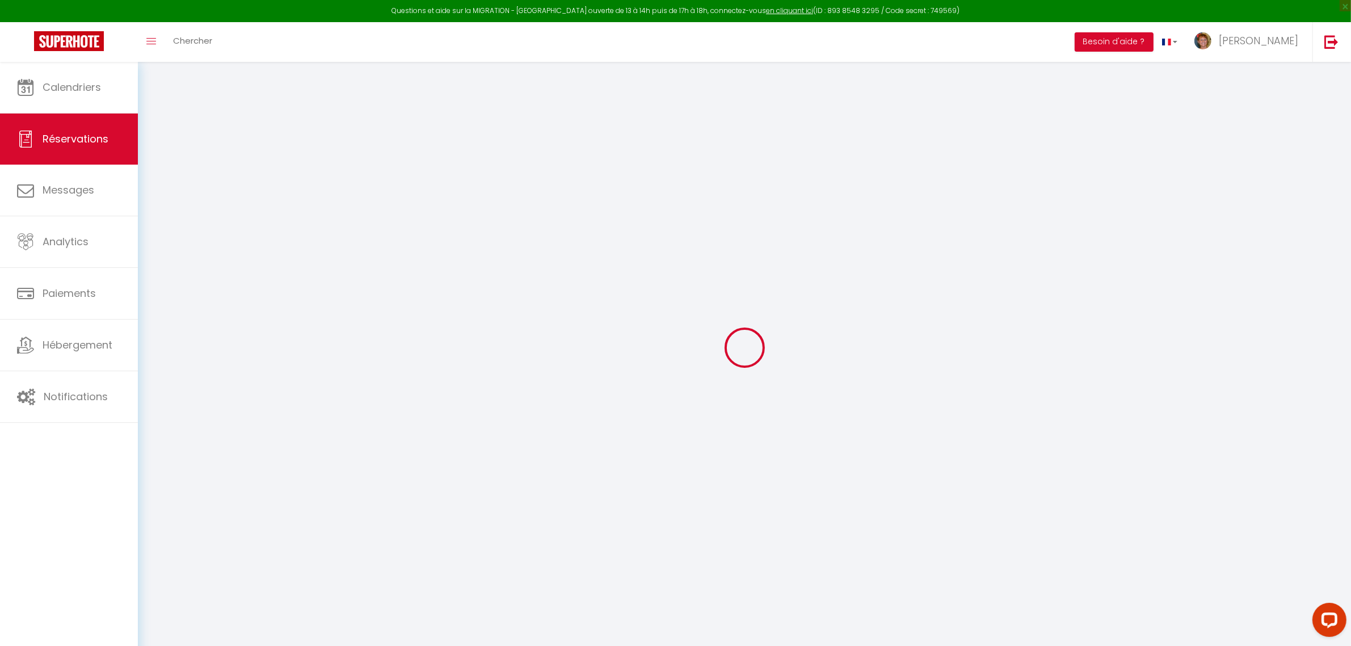
select select
checkbox input "false"
select select
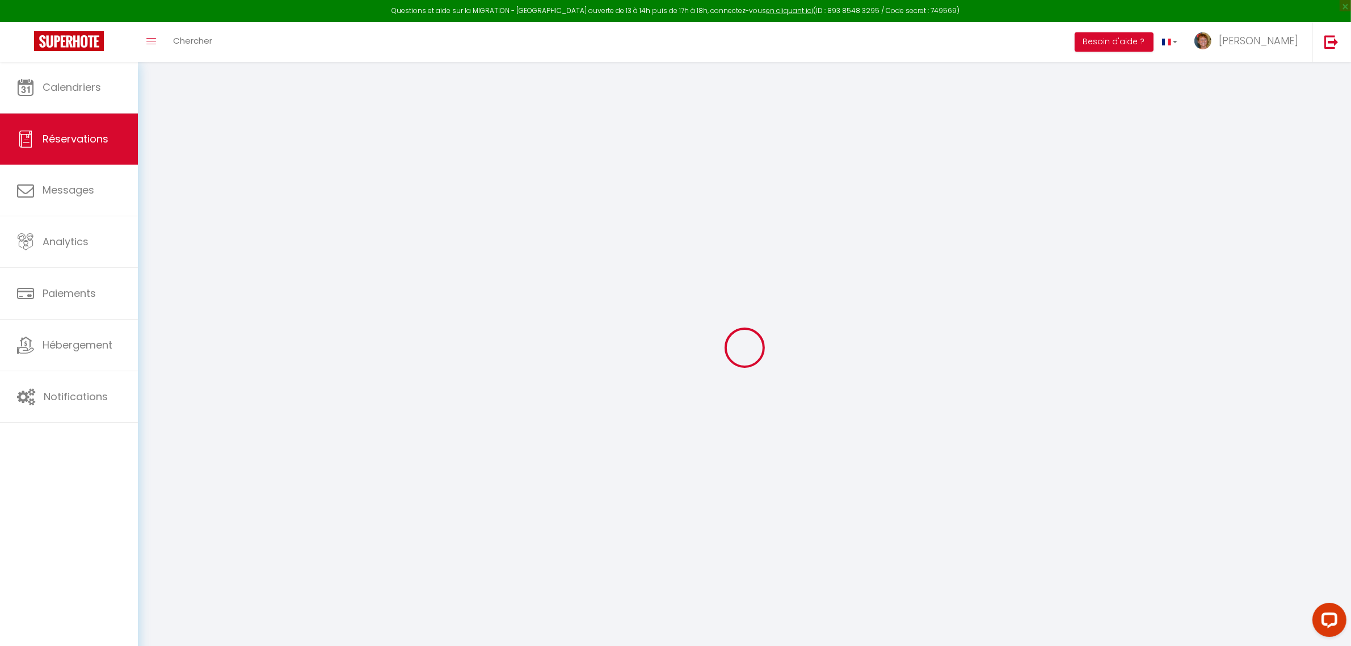
checkbox input "false"
type textarea "** THIS RESERVATION HAS BEEN PRE-PAID ** BOOKING NOTE : Payment charge is EUR 3…"
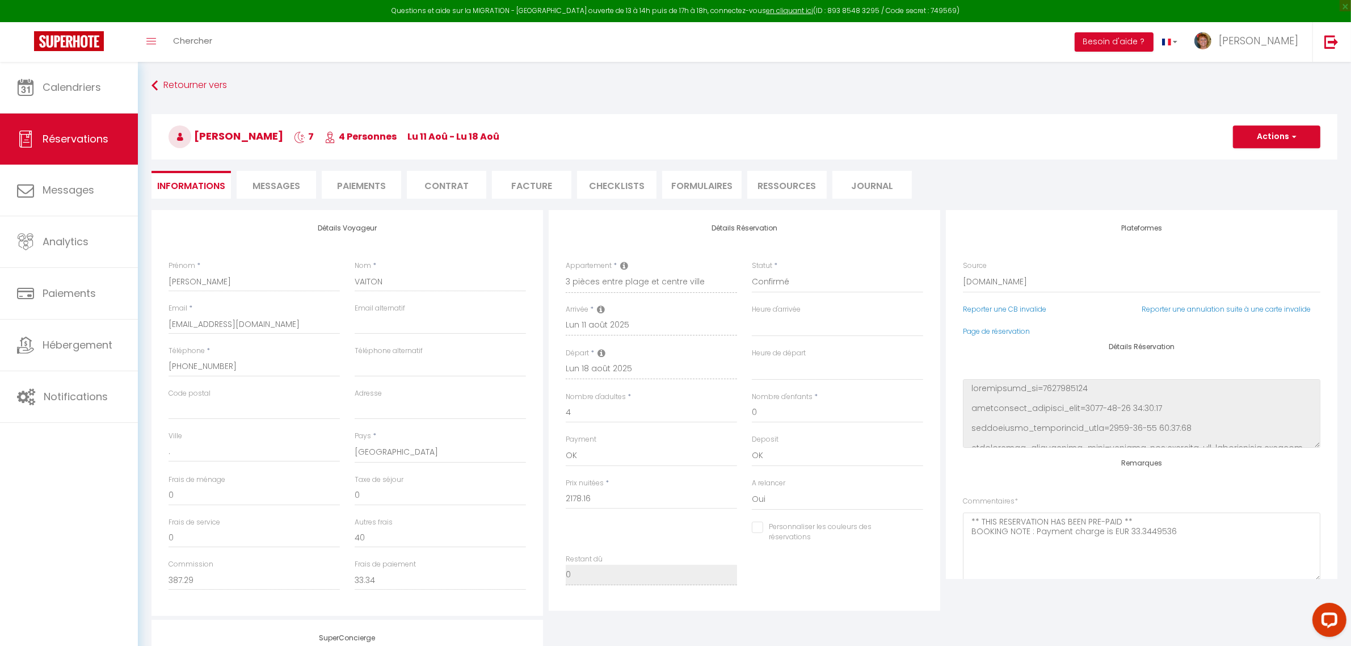
type input "60"
type input "103.62"
select select
checkbox input "false"
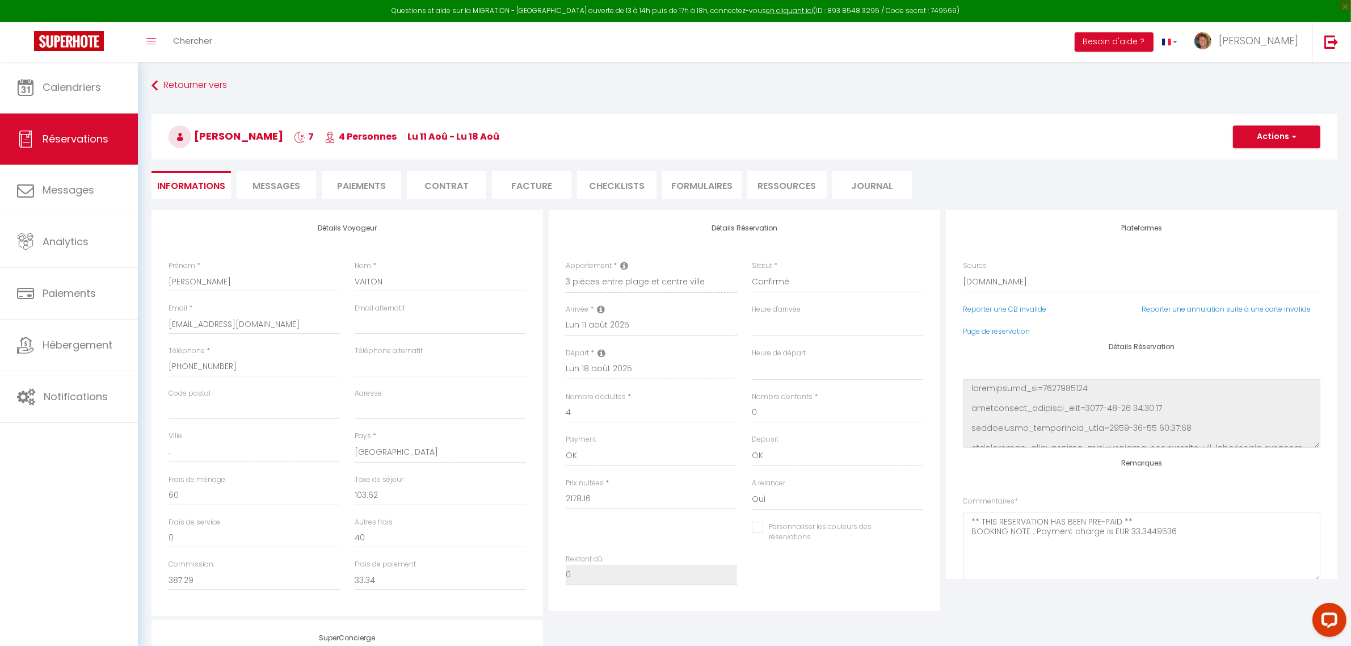
select select
click at [285, 179] on span "Messages" at bounding box center [276, 185] width 48 height 13
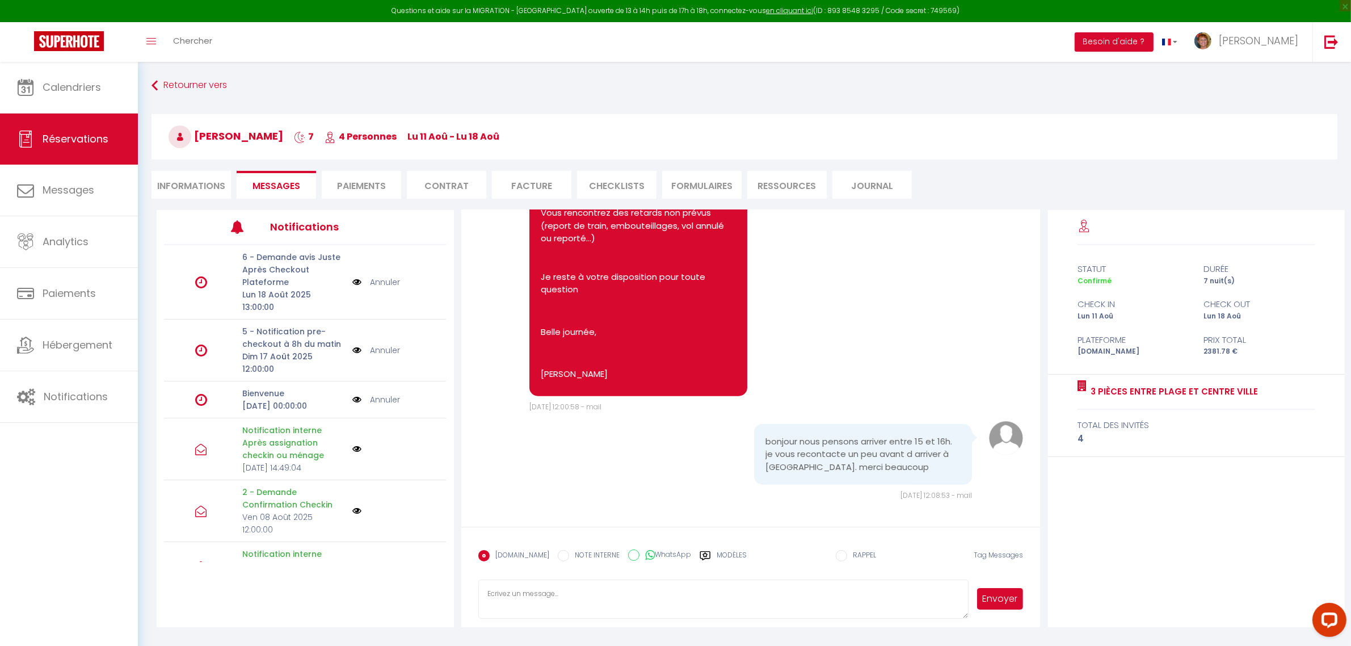
scroll to position [1720, 0]
click at [533, 595] on textarea at bounding box center [723, 599] width 491 height 40
drag, startPoint x: 486, startPoint y: 593, endPoint x: 551, endPoint y: 614, distance: 67.8
click at [551, 614] on textarea "Bonjour Suite" at bounding box center [723, 599] width 491 height 40
paste textarea "Entrée par le portillon au 36 (40 bis) boulevard marcel Gounouilhou, code : 362…"
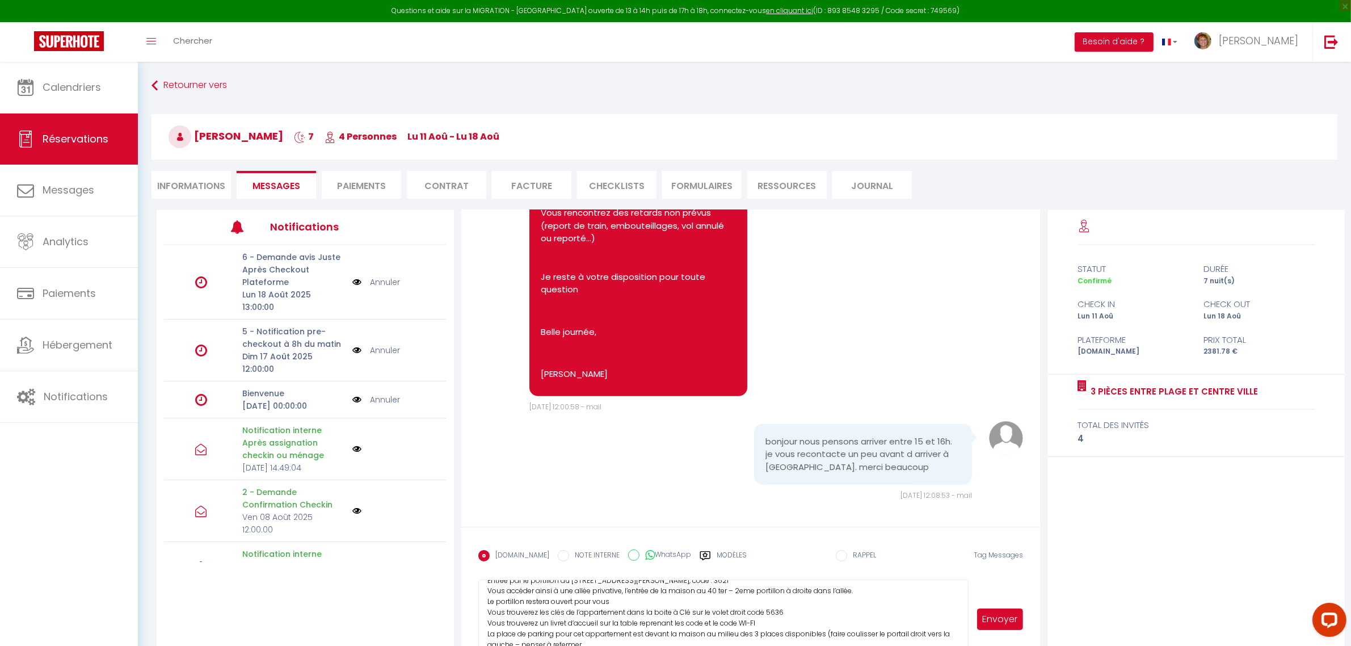
scroll to position [5, 0]
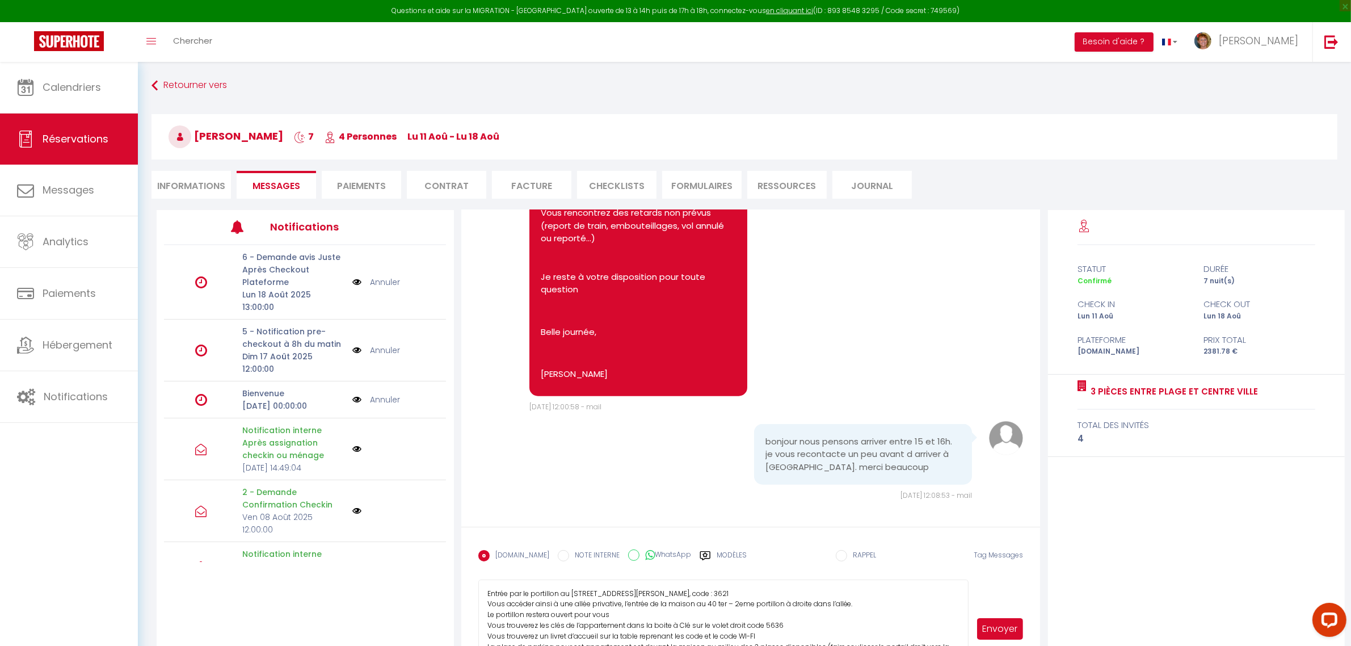
drag, startPoint x: 963, startPoint y: 611, endPoint x: 981, endPoint y: 668, distance: 59.6
click at [981, 645] on html "Questions et aide sur la MIGRATION - Salle Zoom ouverte de 13 à 14h puis de 17h…" at bounding box center [675, 323] width 1351 height 646
click at [486, 596] on textarea "Entrée par le portillon au 36 (40 bis) boulevard marcel Gounouilhou, code : 362…" at bounding box center [723, 627] width 491 height 96
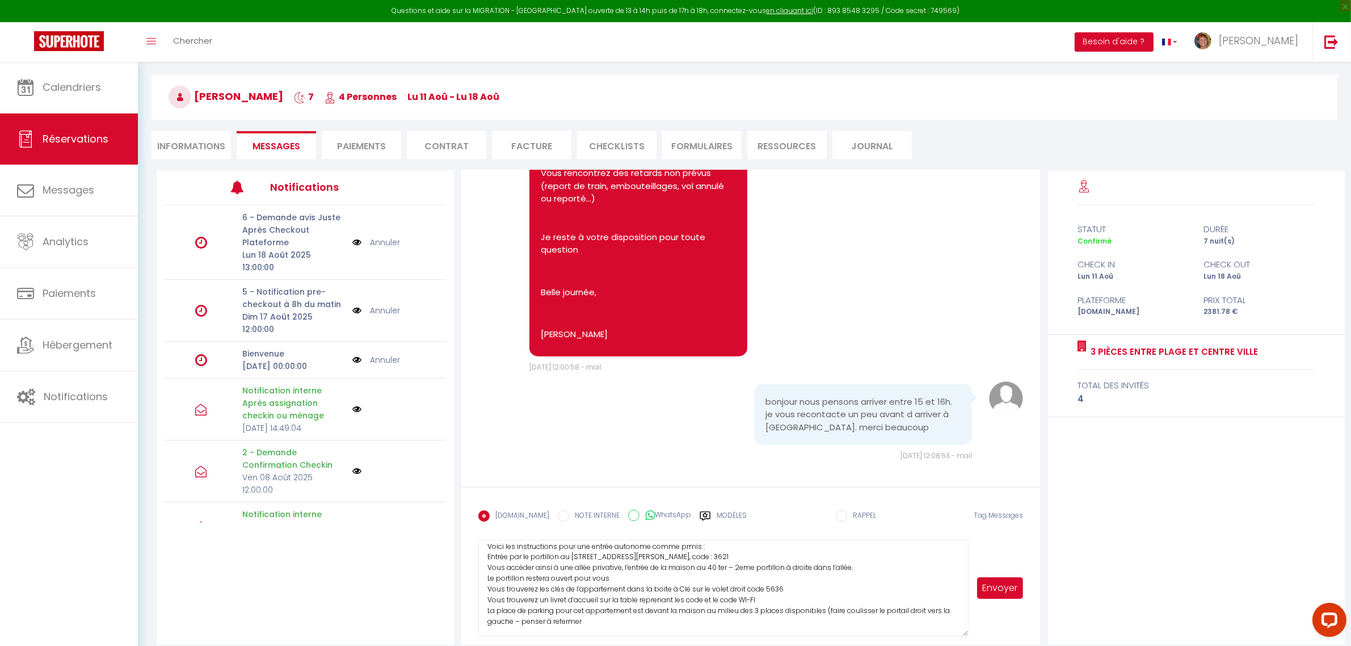
scroll to position [61, 0]
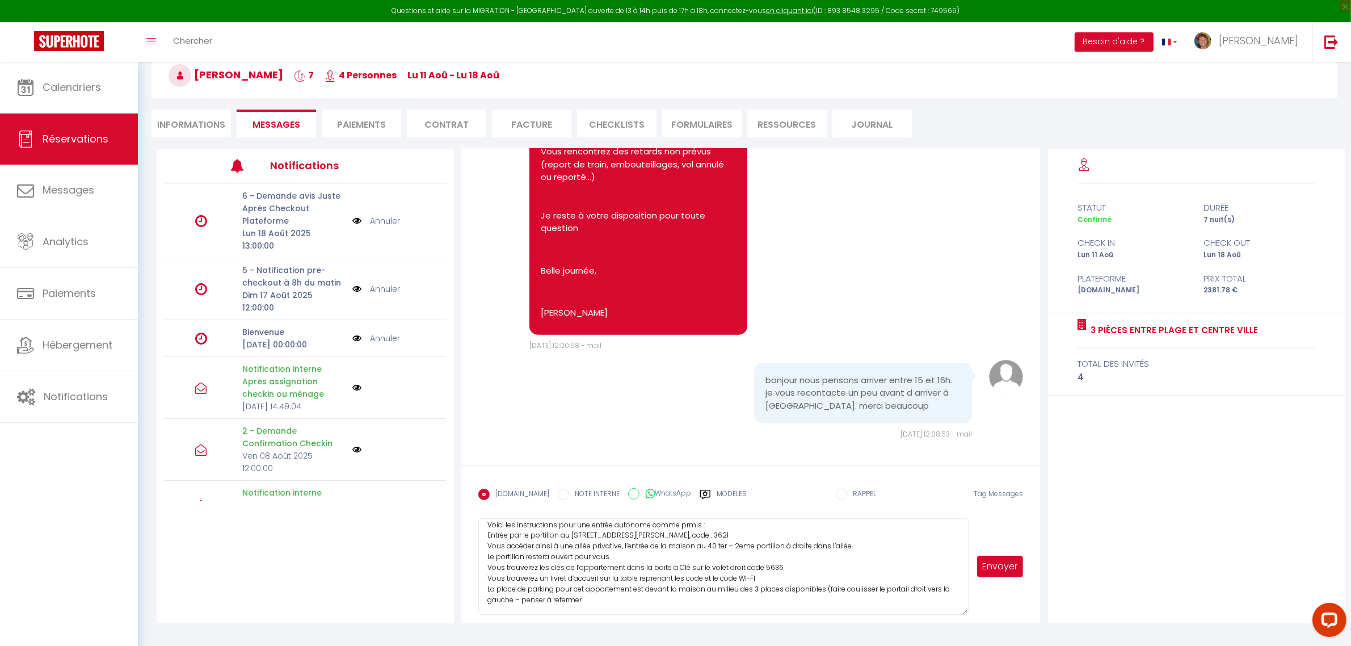
click at [495, 602] on textarea "Voici les instructions pour une entrée autonome comme prmis : Entrée par le por…" at bounding box center [723, 566] width 491 height 96
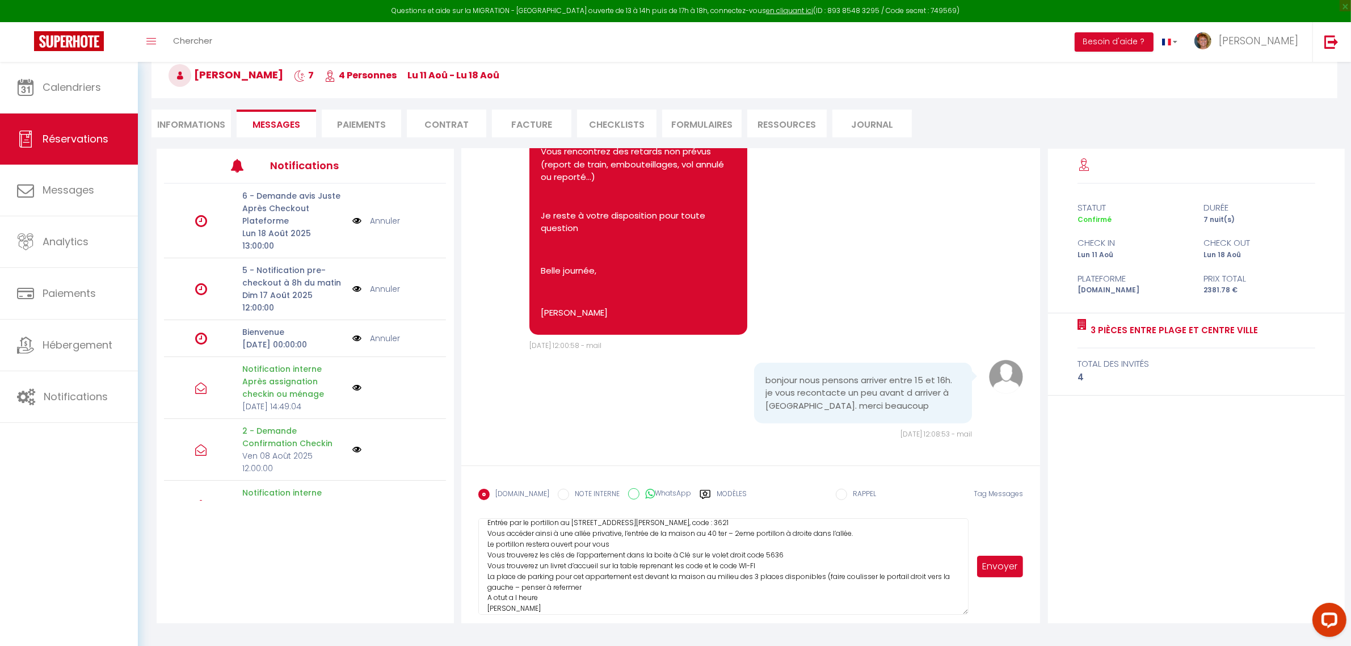
type textarea "Voici les instructions pour une entrée autonome comme prmis : Entrée par le por…"
click at [999, 555] on button "Envoyer" at bounding box center [1000, 566] width 47 height 22
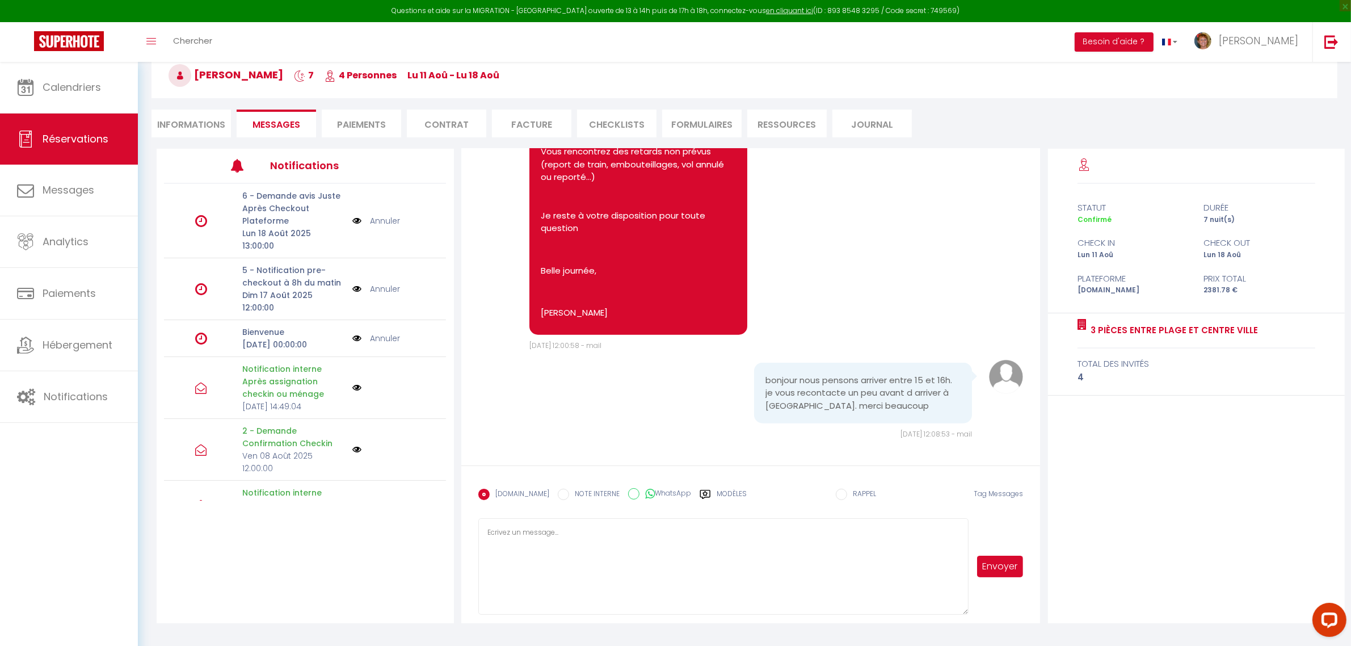
scroll to position [1721, 0]
